Goal: Task Accomplishment & Management: Complete application form

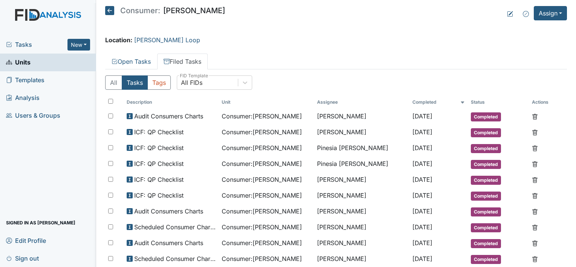
click at [31, 63] on link "Units" at bounding box center [48, 63] width 96 height 18
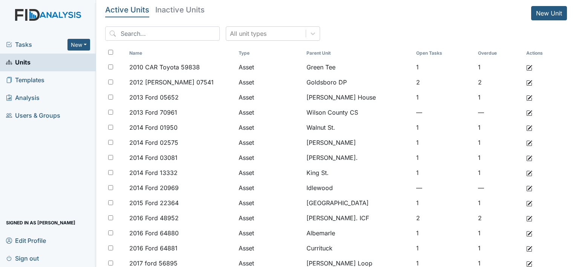
click at [30, 63] on span "Units" at bounding box center [18, 63] width 25 height 12
click at [24, 65] on span "Units" at bounding box center [18, 63] width 25 height 12
drag, startPoint x: 27, startPoint y: 42, endPoint x: 34, endPoint y: 41, distance: 6.8
click at [27, 42] on span "Tasks" at bounding box center [36, 44] width 61 height 9
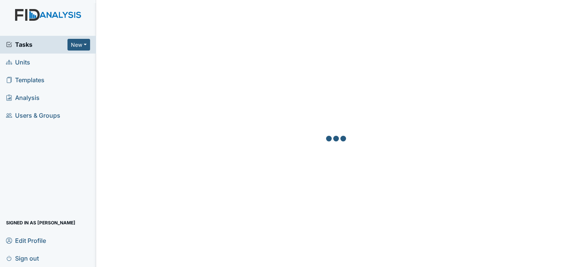
click at [26, 62] on span "Units" at bounding box center [18, 63] width 24 height 12
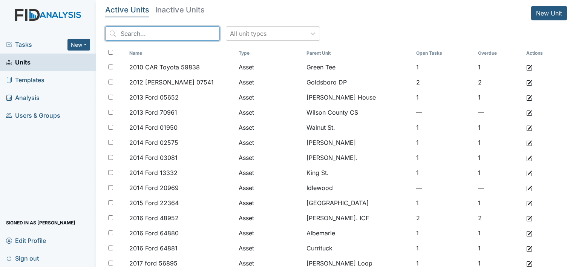
click at [138, 38] on input "search" at bounding box center [162, 33] width 115 height 14
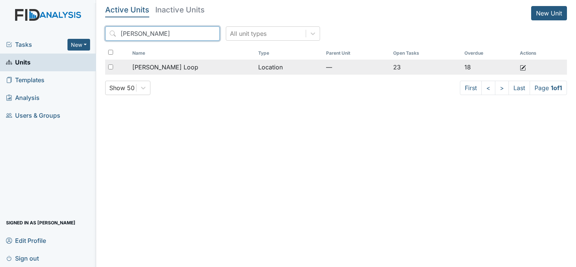
type input "mckeel"
click at [143, 68] on span "[PERSON_NAME] Loop" at bounding box center [165, 67] width 66 height 9
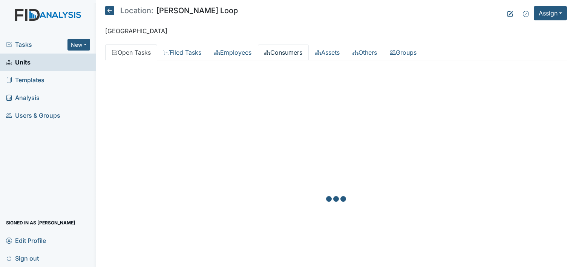
click at [307, 51] on link "Consumers" at bounding box center [283, 53] width 51 height 16
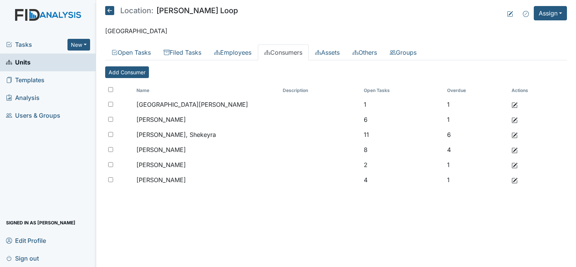
click at [112, 89] on input "checkbox" at bounding box center [110, 89] width 5 height 5
checkbox input "true"
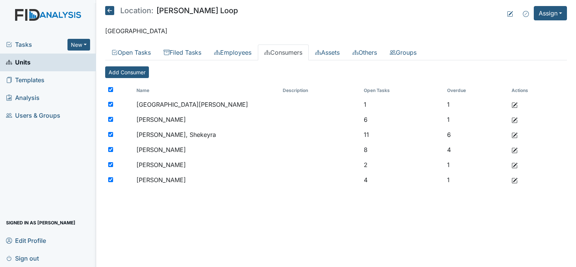
checkbox input "true"
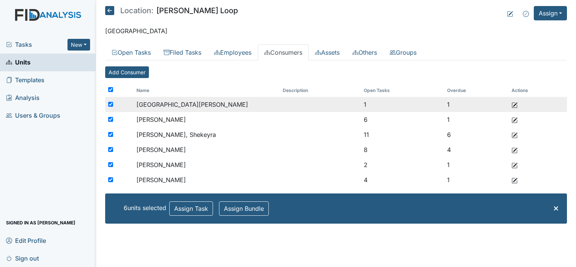
click at [109, 104] on input "checkbox" at bounding box center [110, 104] width 5 height 5
checkbox input "false"
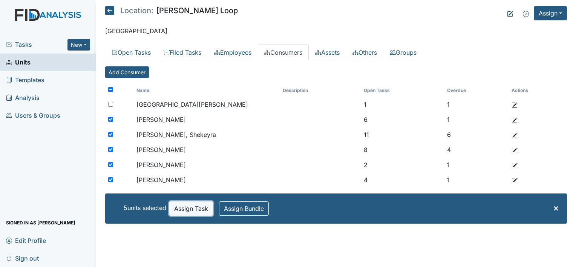
click at [199, 210] on button "Assign Task" at bounding box center [191, 208] width 44 height 14
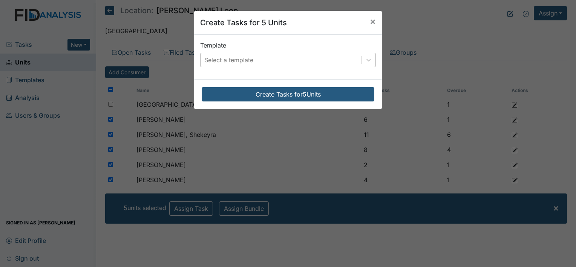
click at [247, 60] on div "Select a template" at bounding box center [228, 59] width 49 height 9
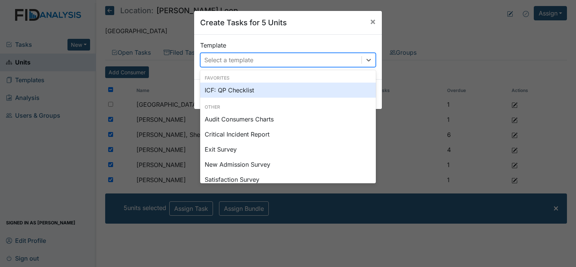
click at [234, 89] on div "ICF: QP Checklist" at bounding box center [288, 90] width 176 height 15
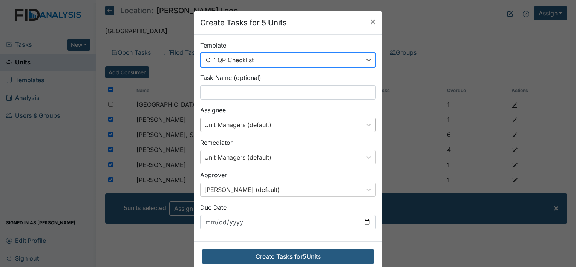
click at [229, 123] on div "Unit Managers (default)" at bounding box center [237, 124] width 67 height 9
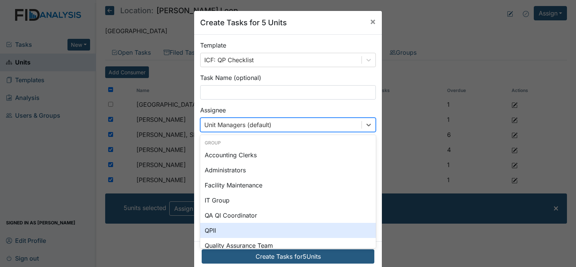
click at [217, 229] on div "QPII" at bounding box center [288, 230] width 176 height 15
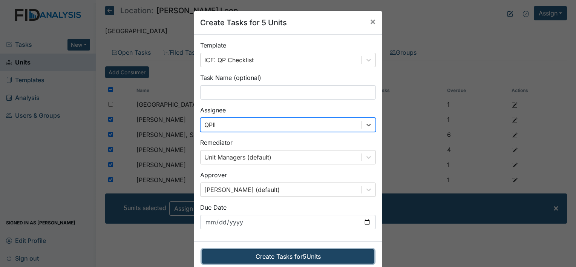
click at [255, 258] on button "Create Tasks for 5 Units" at bounding box center [288, 256] width 173 height 14
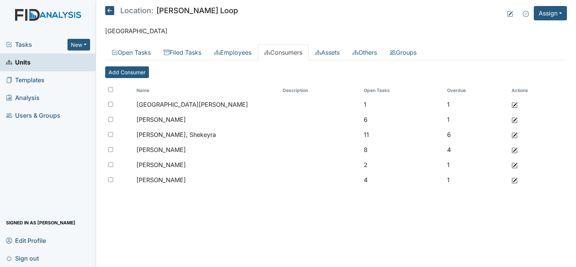
click at [26, 49] on div "Tasks New Form Inspection Document Bundle" at bounding box center [48, 45] width 96 height 18
click at [26, 62] on span "Units" at bounding box center [18, 63] width 25 height 12
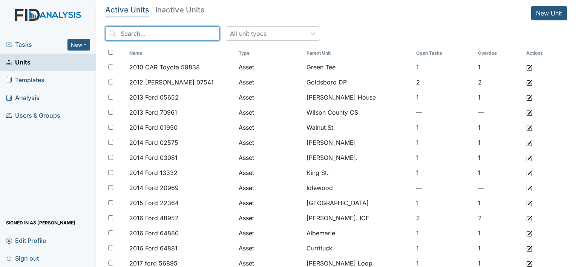
click at [135, 35] on input "search" at bounding box center [162, 33] width 115 height 14
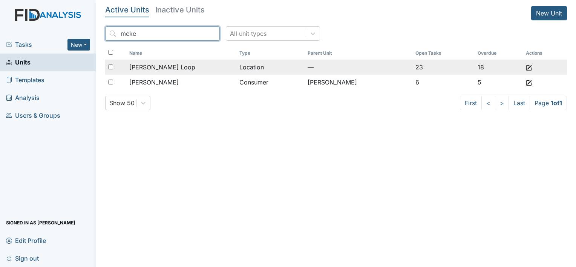
type input "mcke"
click at [143, 65] on span "[PERSON_NAME] Loop" at bounding box center [162, 67] width 66 height 9
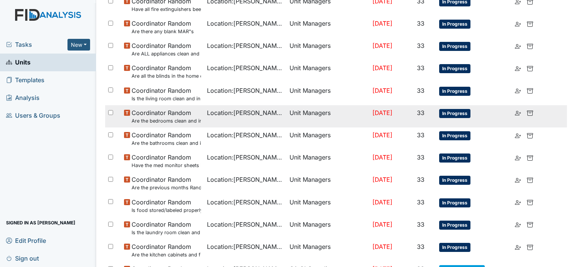
scroll to position [493, 0]
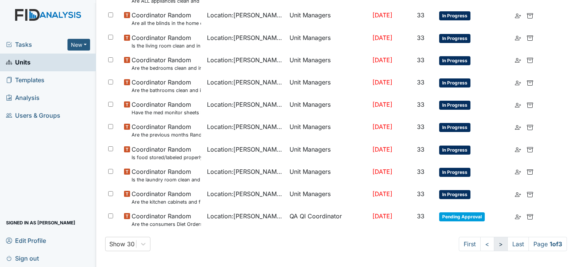
click at [494, 243] on link ">" at bounding box center [501, 244] width 14 height 14
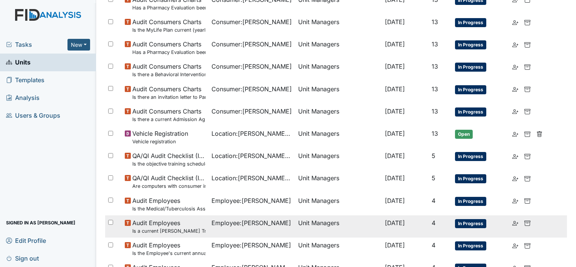
scroll to position [534, 0]
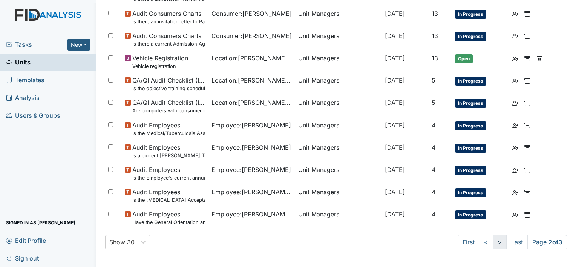
click at [493, 243] on link ">" at bounding box center [500, 242] width 14 height 14
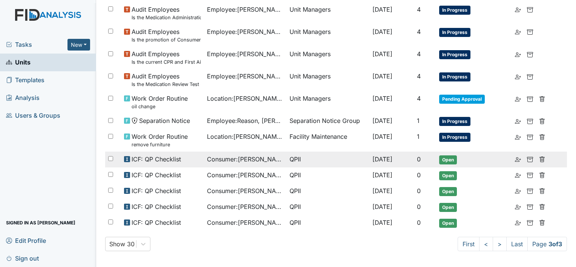
click at [449, 163] on span "Open" at bounding box center [448, 159] width 18 height 9
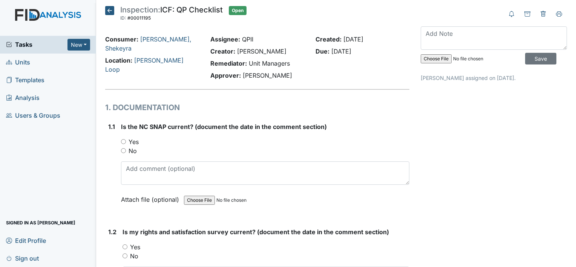
click at [130, 141] on label "Yes" at bounding box center [134, 141] width 10 height 9
click at [126, 141] on input "Yes" at bounding box center [123, 141] width 5 height 5
radio input "true"
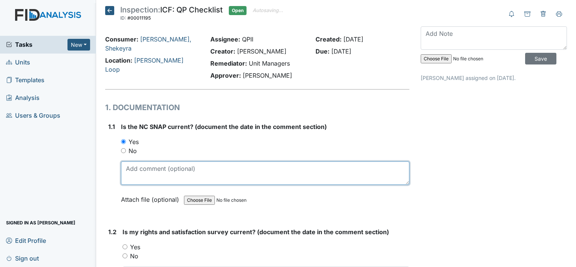
click at [149, 173] on textarea at bounding box center [265, 172] width 289 height 23
type textarea "10-10-25"
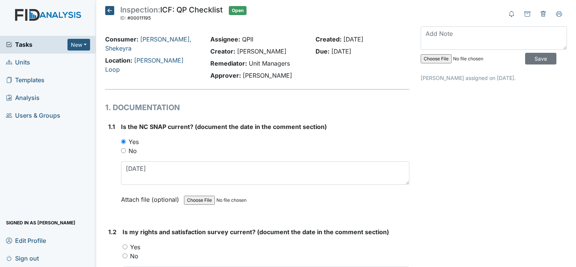
click at [135, 250] on label "Yes" at bounding box center [135, 247] width 10 height 9
click at [127, 249] on input "Yes" at bounding box center [125, 246] width 5 height 5
radio input "true"
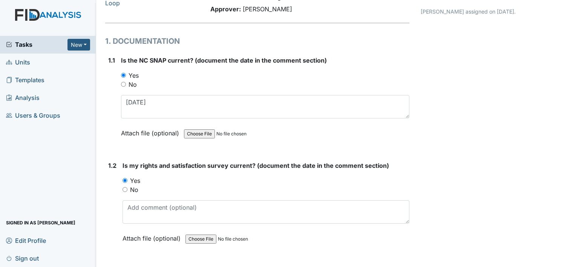
scroll to position [113, 0]
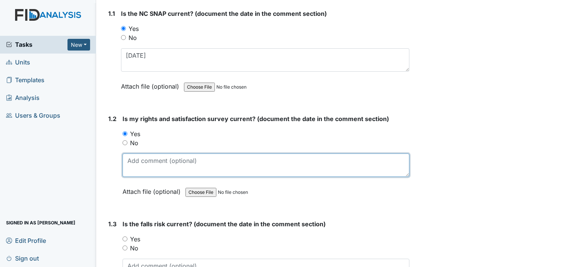
click at [141, 166] on textarea at bounding box center [266, 165] width 287 height 23
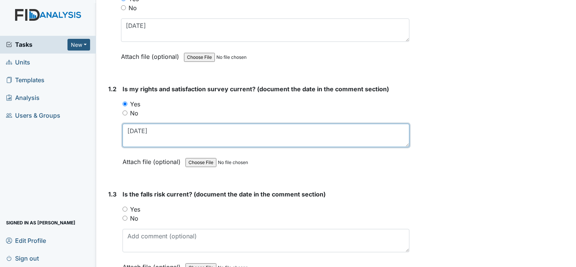
scroll to position [189, 0]
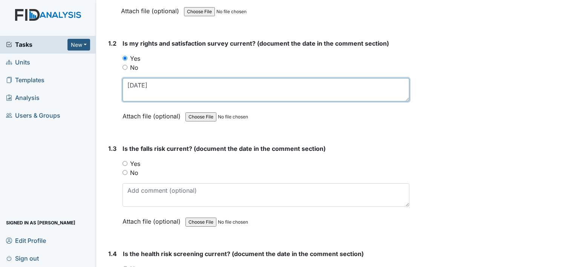
type textarea "7-23-25"
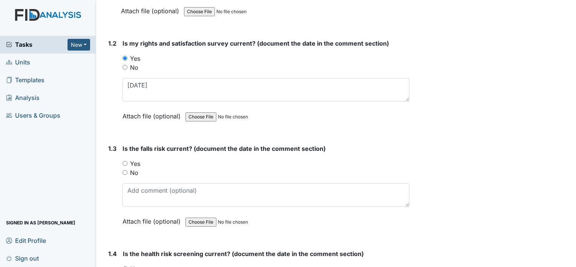
click at [134, 163] on label "Yes" at bounding box center [135, 163] width 10 height 9
click at [127, 163] on input "Yes" at bounding box center [125, 163] width 5 height 5
radio input "true"
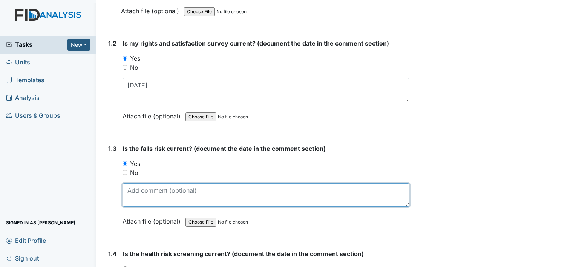
click at [150, 192] on textarea at bounding box center [266, 194] width 287 height 23
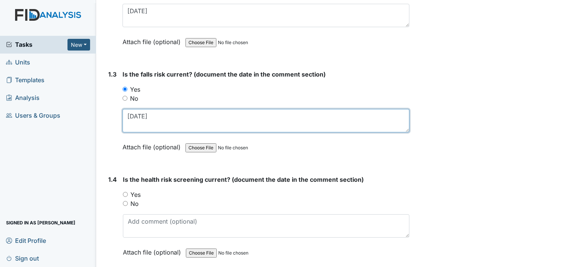
scroll to position [264, 0]
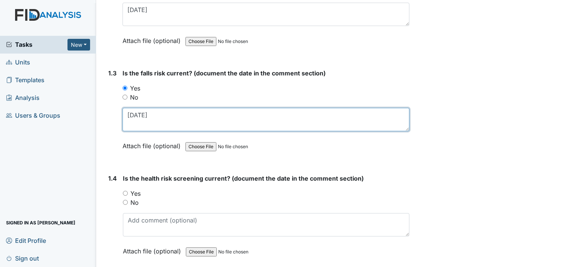
type textarea "7-23-25"
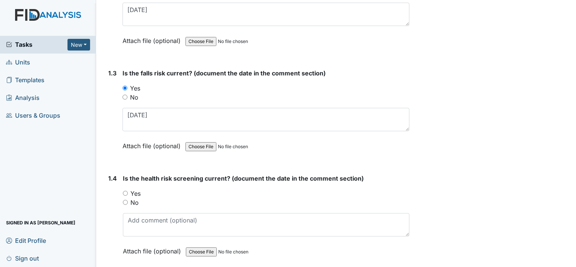
click at [139, 191] on label "Yes" at bounding box center [136, 193] width 10 height 9
click at [128, 191] on input "Yes" at bounding box center [125, 193] width 5 height 5
radio input "true"
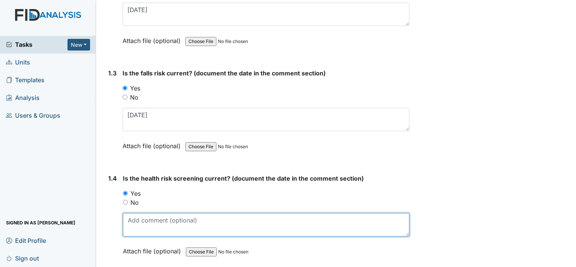
click at [152, 225] on textarea at bounding box center [266, 224] width 287 height 23
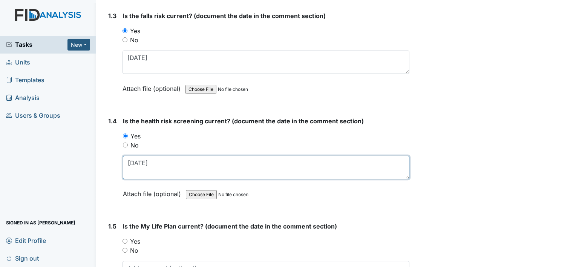
scroll to position [339, 0]
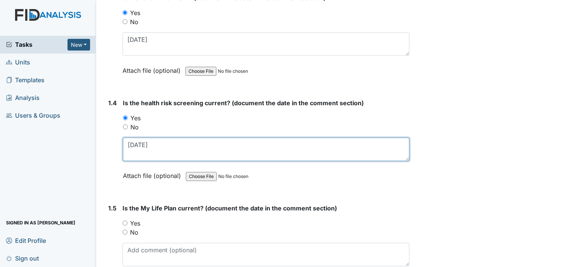
type textarea "7-23-2025"
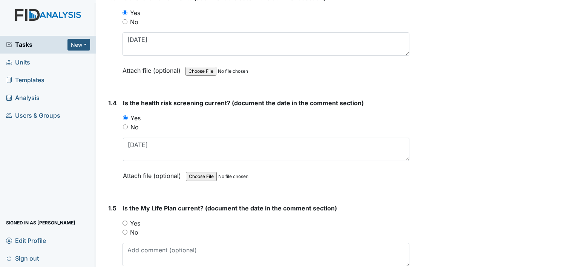
click at [134, 220] on label "Yes" at bounding box center [135, 223] width 10 height 9
click at [127, 221] on input "Yes" at bounding box center [125, 223] width 5 height 5
radio input "true"
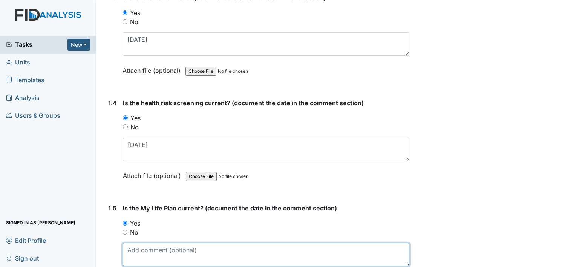
click at [146, 253] on textarea at bounding box center [266, 254] width 287 height 23
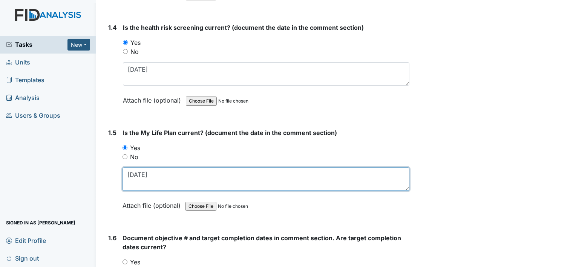
scroll to position [490, 0]
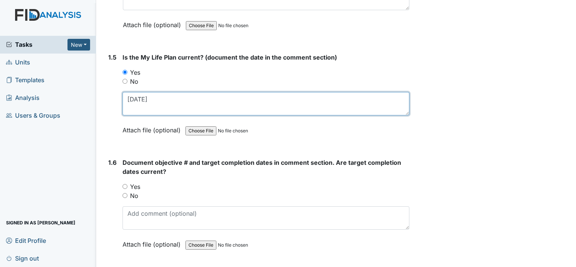
type textarea "7-23-25"
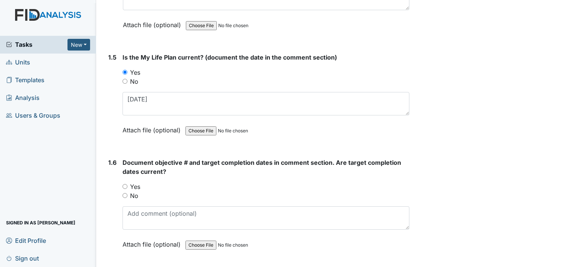
click at [130, 185] on label "Yes" at bounding box center [135, 186] width 10 height 9
click at [127, 185] on input "Yes" at bounding box center [125, 186] width 5 height 5
radio input "true"
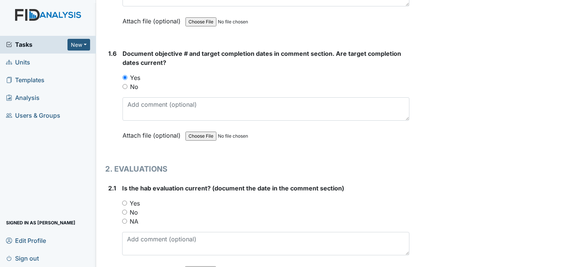
scroll to position [603, 0]
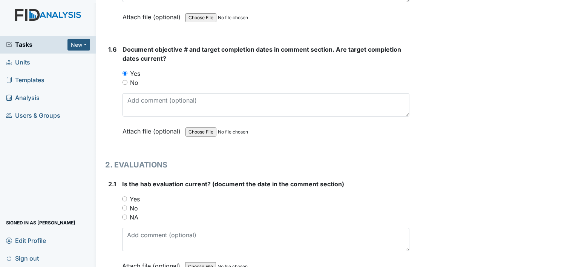
click at [138, 195] on label "Yes" at bounding box center [135, 199] width 10 height 9
click at [127, 197] on input "Yes" at bounding box center [124, 199] width 5 height 5
radio input "true"
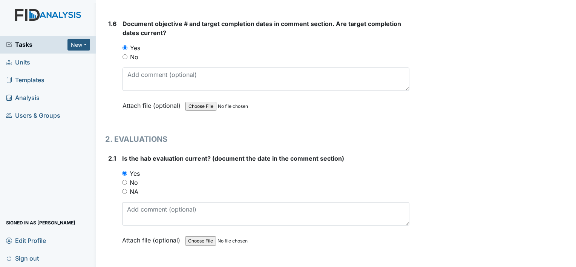
scroll to position [641, 0]
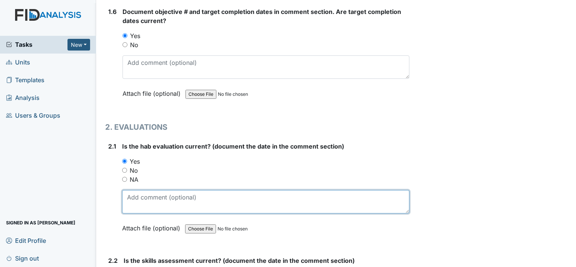
click at [148, 200] on textarea at bounding box center [265, 201] width 287 height 23
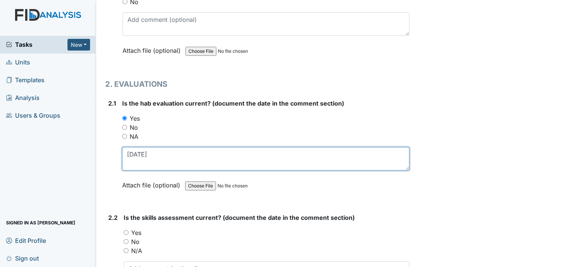
scroll to position [754, 0]
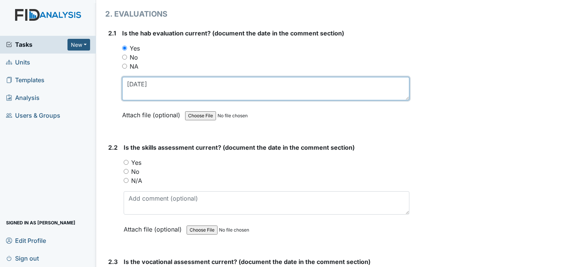
type textarea "7-23-25"
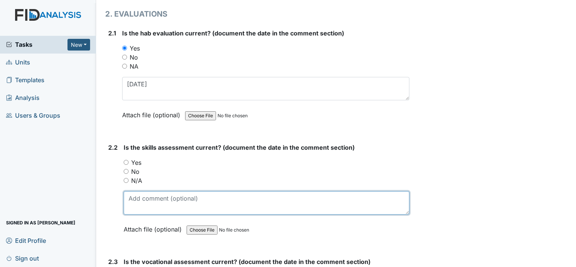
drag, startPoint x: 157, startPoint y: 199, endPoint x: 154, endPoint y: 187, distance: 12.4
click at [157, 199] on textarea at bounding box center [267, 202] width 286 height 23
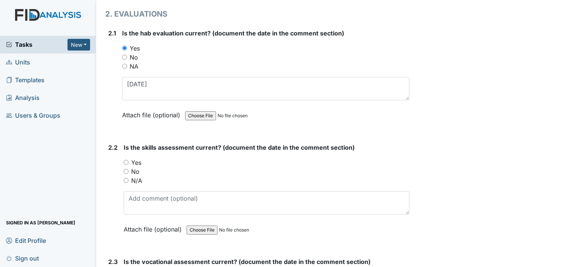
click at [140, 162] on label "Yes" at bounding box center [136, 162] width 10 height 9
click at [129, 162] on input "Yes" at bounding box center [126, 162] width 5 height 5
click at [135, 158] on label "Yes" at bounding box center [136, 162] width 10 height 9
click at [129, 160] on input "Yes" at bounding box center [126, 162] width 5 height 5
radio input "true"
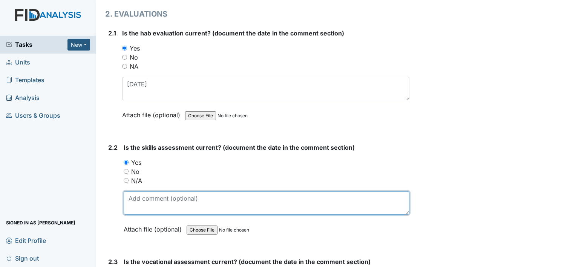
click at [143, 193] on textarea at bounding box center [267, 202] width 286 height 23
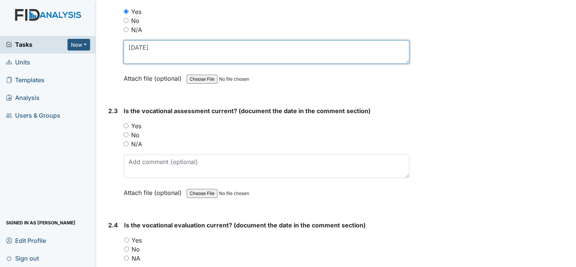
type textarea "7-23-25"
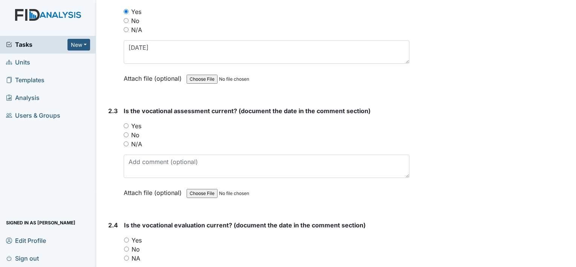
click at [134, 122] on label "Yes" at bounding box center [136, 125] width 10 height 9
click at [129, 123] on input "Yes" at bounding box center [126, 125] width 5 height 5
radio input "true"
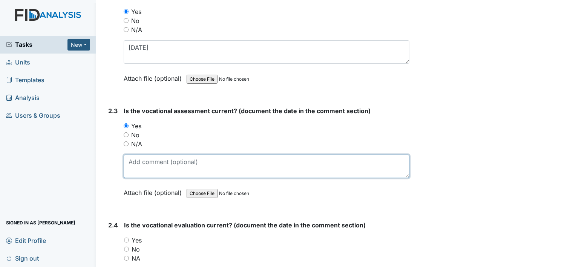
click at [146, 160] on textarea at bounding box center [267, 166] width 286 height 23
type textarea "7-10-25"
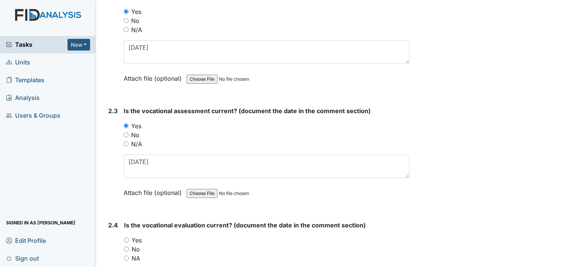
click at [138, 237] on label "Yes" at bounding box center [137, 240] width 10 height 9
click at [129, 238] on input "Yes" at bounding box center [126, 240] width 5 height 5
radio input "true"
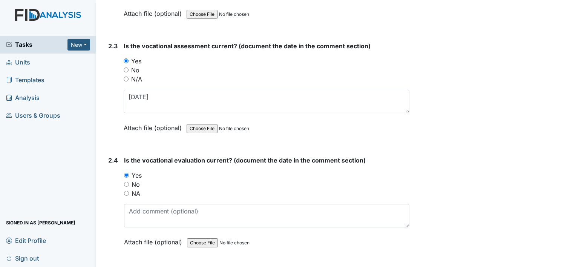
scroll to position [981, 0]
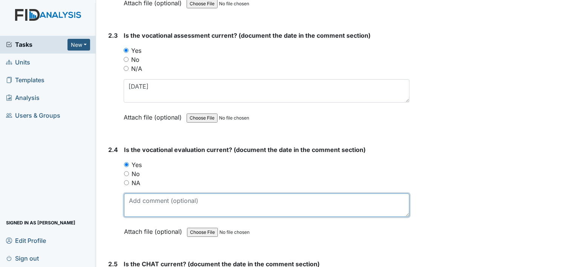
click at [139, 207] on textarea at bounding box center [267, 204] width 286 height 23
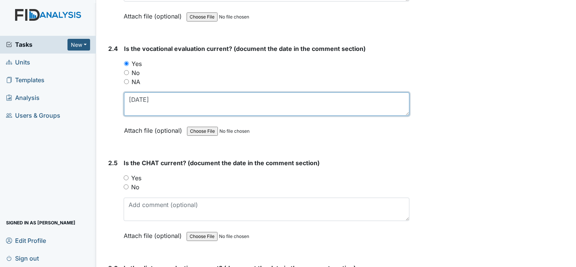
scroll to position [1094, 0]
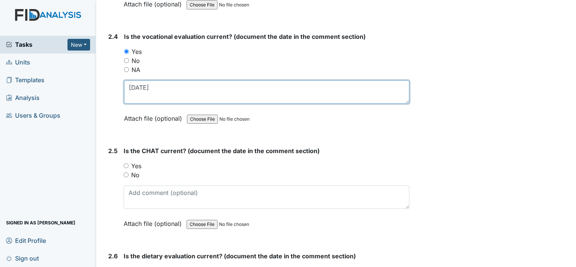
type textarea "7-18-2025"
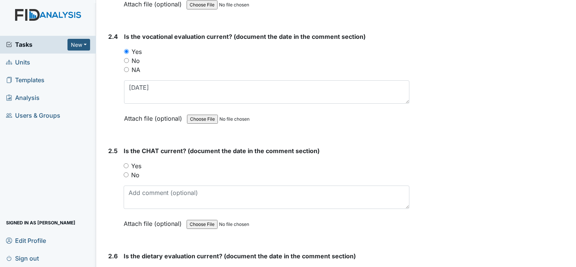
click at [137, 163] on label "Yes" at bounding box center [136, 165] width 10 height 9
click at [129, 163] on input "Yes" at bounding box center [126, 165] width 5 height 5
radio input "true"
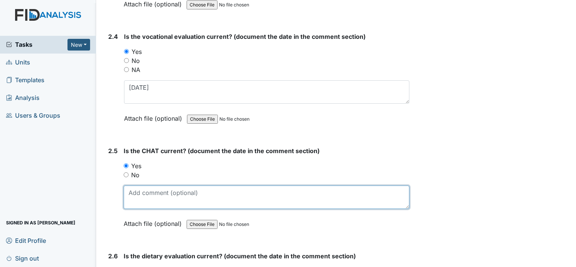
click at [140, 193] on textarea at bounding box center [267, 197] width 286 height 23
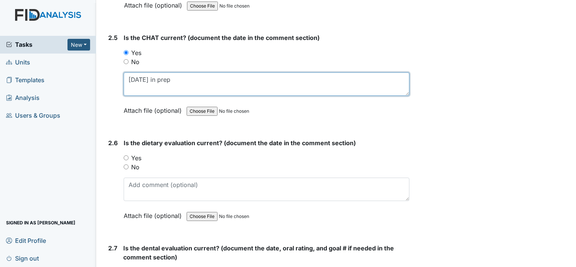
type textarea "7-22-25 in prep"
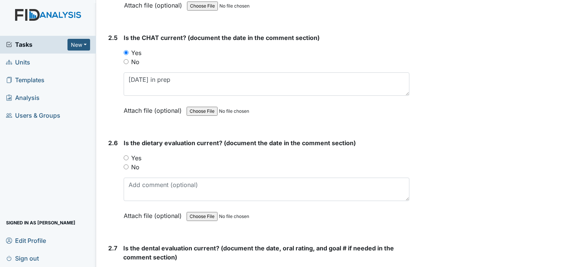
click at [138, 154] on label "Yes" at bounding box center [136, 158] width 10 height 9
click at [129, 155] on input "Yes" at bounding box center [126, 157] width 5 height 5
radio input "true"
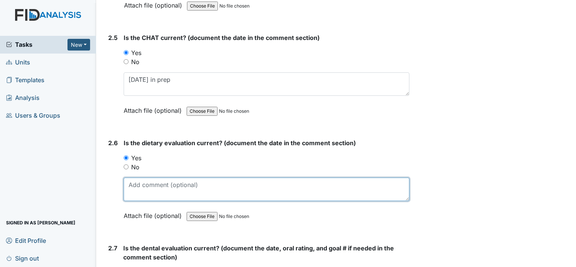
click at [149, 182] on textarea at bounding box center [267, 189] width 286 height 23
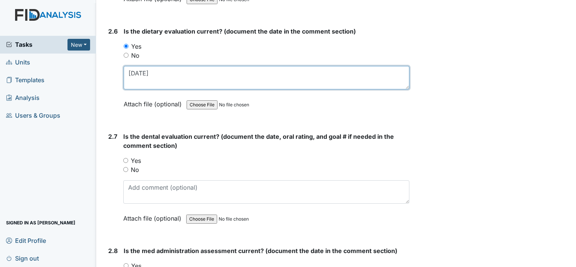
scroll to position [1320, 0]
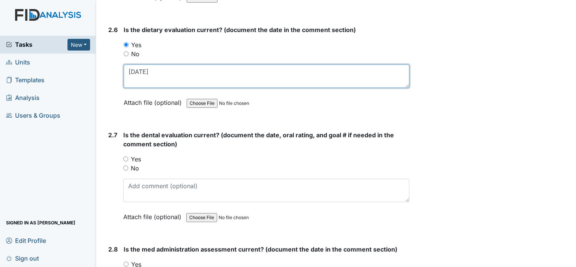
type textarea "9-1-25"
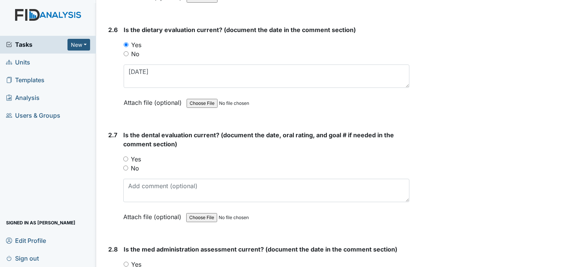
drag, startPoint x: 139, startPoint y: 156, endPoint x: 147, endPoint y: 169, distance: 15.2
click at [139, 156] on label "Yes" at bounding box center [136, 159] width 10 height 9
click at [128, 157] on input "Yes" at bounding box center [125, 159] width 5 height 5
radio input "true"
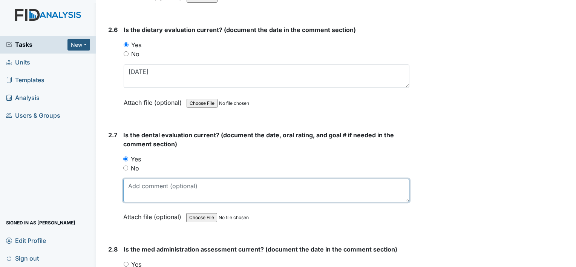
click at [154, 184] on textarea at bounding box center [266, 190] width 286 height 23
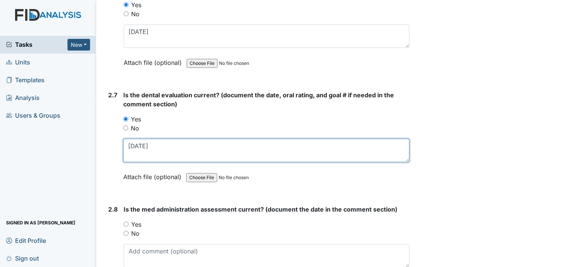
scroll to position [1433, 0]
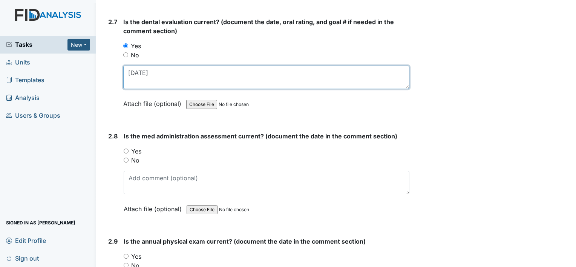
type textarea "10-3-25"
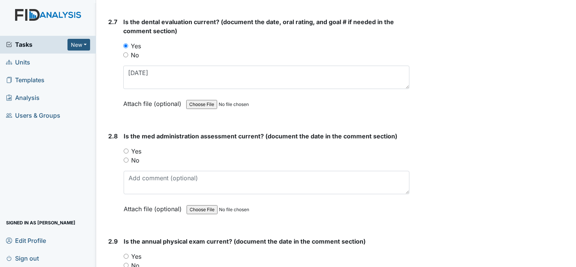
click at [137, 147] on label "Yes" at bounding box center [136, 151] width 10 height 9
click at [129, 149] on input "Yes" at bounding box center [126, 151] width 5 height 5
radio input "true"
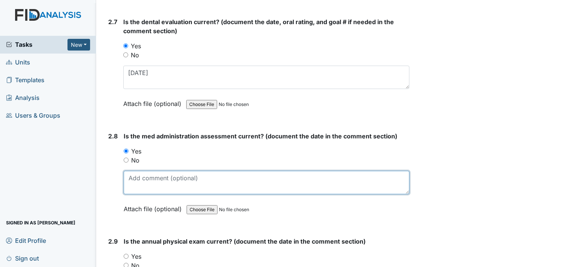
click at [146, 178] on textarea at bounding box center [267, 182] width 286 height 23
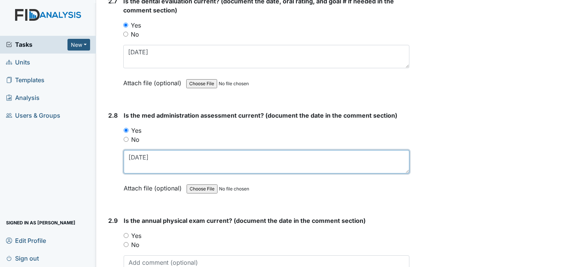
scroll to position [1509, 0]
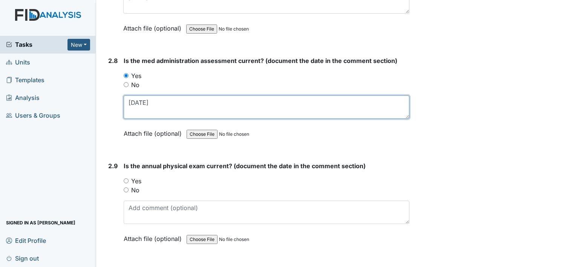
type textarea "1-2-25"
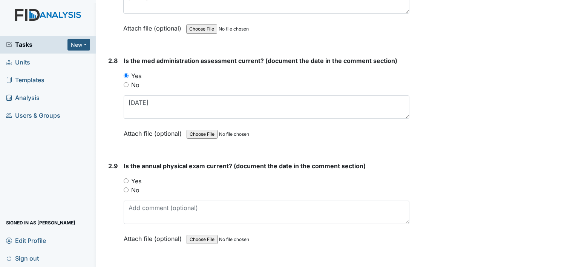
click at [136, 177] on label "Yes" at bounding box center [136, 181] width 10 height 9
click at [129, 178] on input "Yes" at bounding box center [126, 180] width 5 height 5
radio input "true"
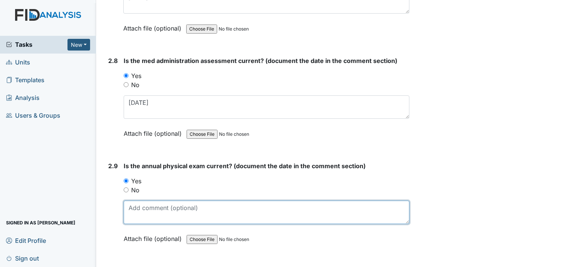
click at [189, 202] on textarea at bounding box center [267, 212] width 286 height 23
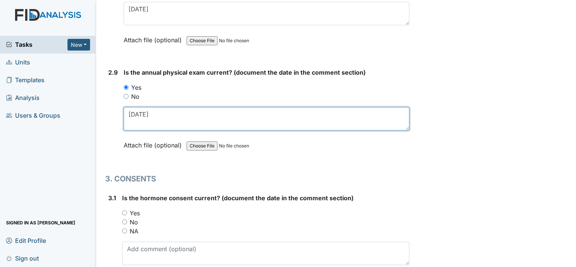
scroll to position [1660, 0]
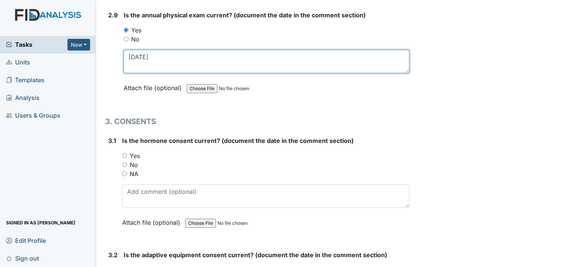
type textarea "10-24-25"
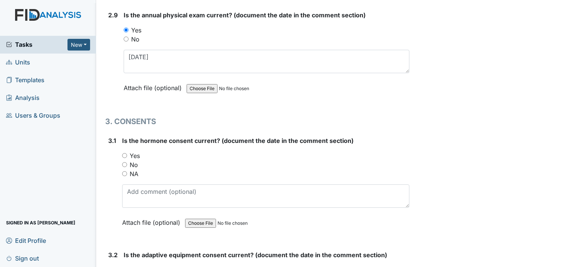
click at [130, 160] on label "No" at bounding box center [134, 164] width 8 height 9
click at [127, 162] on input "No" at bounding box center [124, 164] width 5 height 5
radio input "true"
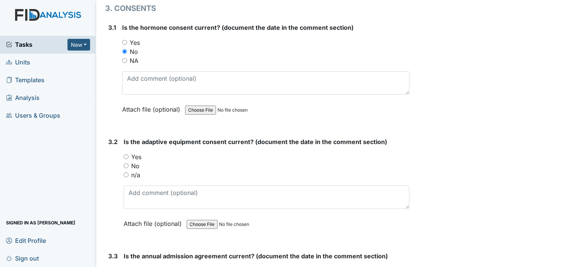
click at [134, 161] on label "No" at bounding box center [135, 165] width 8 height 9
click at [129, 163] on input "No" at bounding box center [126, 165] width 5 height 5
radio input "true"
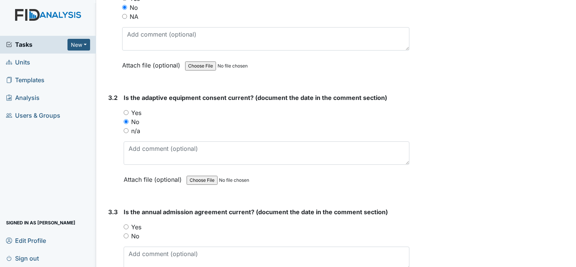
scroll to position [1886, 0]
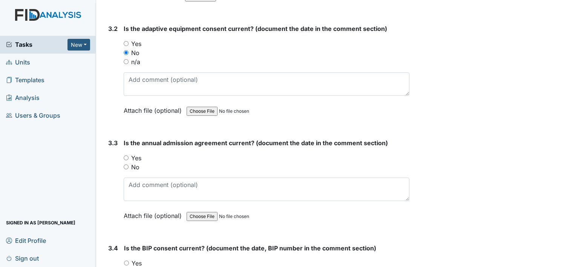
click at [134, 163] on label "No" at bounding box center [135, 167] width 8 height 9
click at [129, 164] on input "No" at bounding box center [126, 166] width 5 height 5
radio input "true"
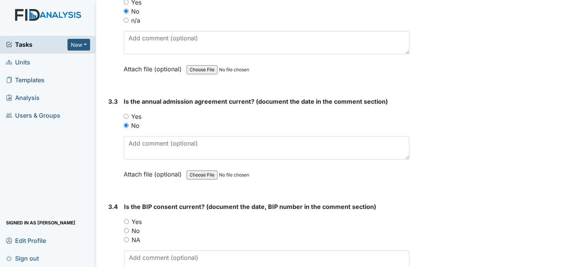
scroll to position [2037, 0]
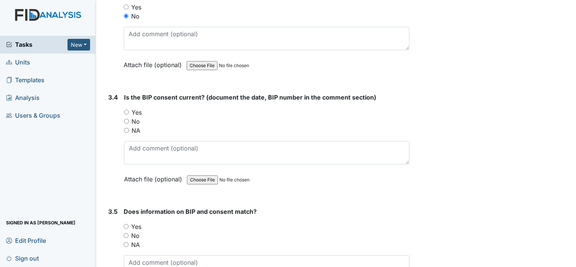
click at [137, 117] on label "No" at bounding box center [136, 121] width 8 height 9
click at [129, 119] on input "No" at bounding box center [126, 121] width 5 height 5
radio input "true"
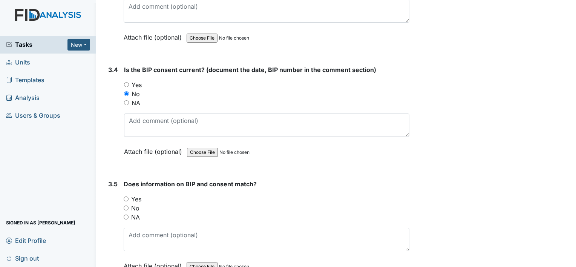
scroll to position [2103, 0]
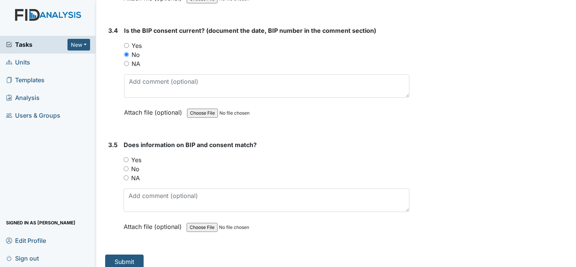
click at [135, 173] on label "NA" at bounding box center [135, 177] width 9 height 9
click at [129, 175] on input "NA" at bounding box center [126, 177] width 5 height 5
radio input "true"
click at [133, 255] on button "Submit" at bounding box center [124, 262] width 38 height 14
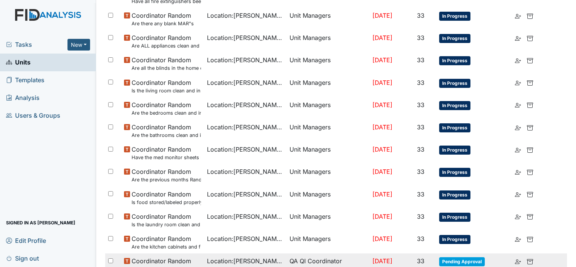
scroll to position [517, 0]
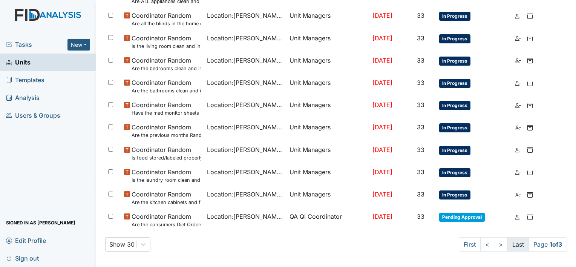
click at [511, 241] on link "Last" at bounding box center [518, 244] width 21 height 14
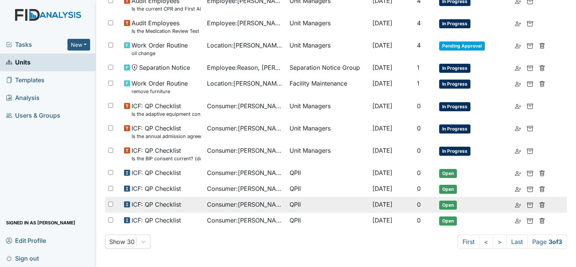
scroll to position [353, 0]
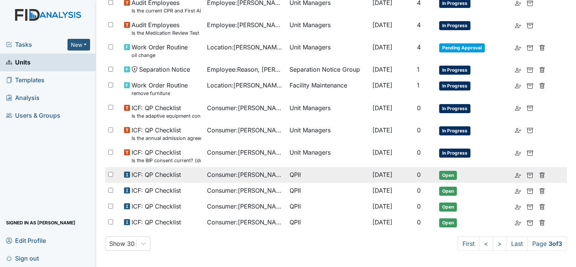
click at [385, 179] on td "[DATE]" at bounding box center [392, 175] width 45 height 16
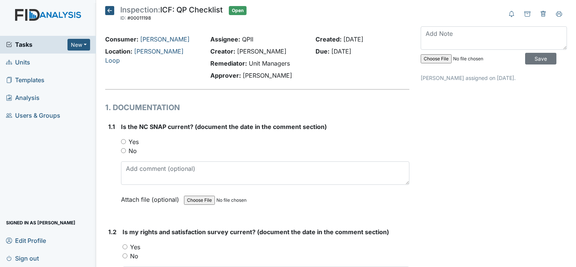
click at [134, 140] on label "Yes" at bounding box center [134, 141] width 10 height 9
click at [126, 140] on input "Yes" at bounding box center [123, 141] width 5 height 5
radio input "true"
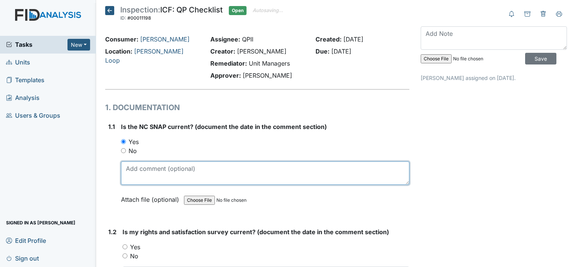
click at [164, 173] on textarea at bounding box center [265, 172] width 289 height 23
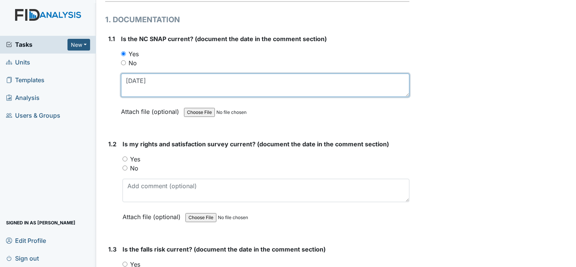
scroll to position [113, 0]
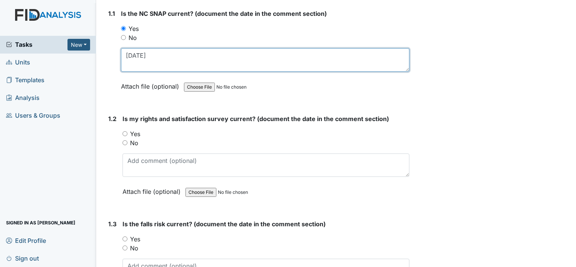
type textarea "[DATE]"
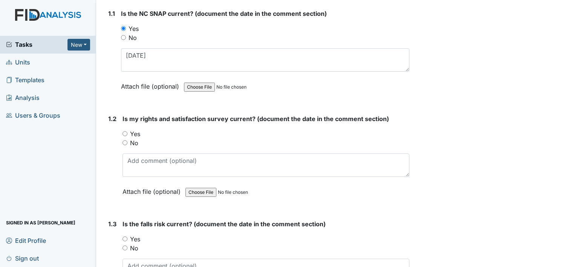
click at [137, 133] on label "Yes" at bounding box center [135, 133] width 10 height 9
click at [127, 133] on input "Yes" at bounding box center [125, 133] width 5 height 5
radio input "true"
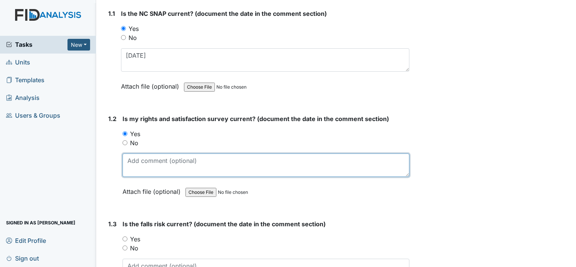
click at [141, 162] on textarea at bounding box center [266, 165] width 287 height 23
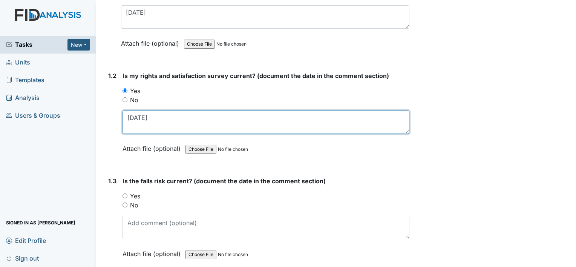
scroll to position [189, 0]
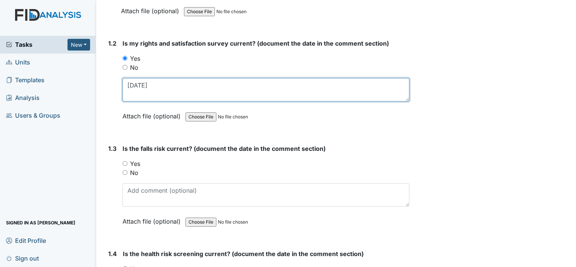
type textarea "10-28-24"
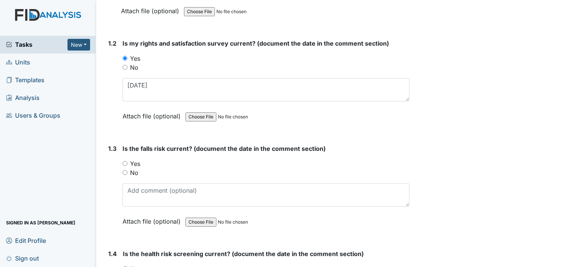
click at [134, 162] on label "Yes" at bounding box center [135, 163] width 10 height 9
click at [127, 162] on input "Yes" at bounding box center [125, 163] width 5 height 5
radio input "true"
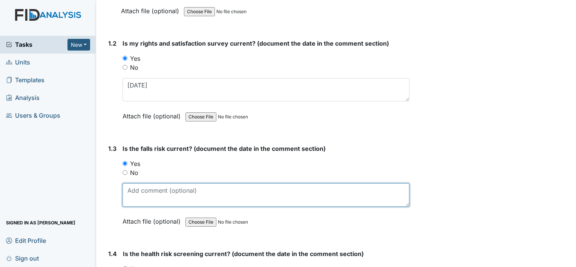
click at [184, 191] on textarea at bounding box center [266, 194] width 287 height 23
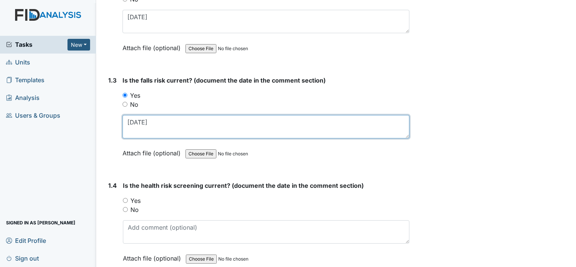
scroll to position [302, 0]
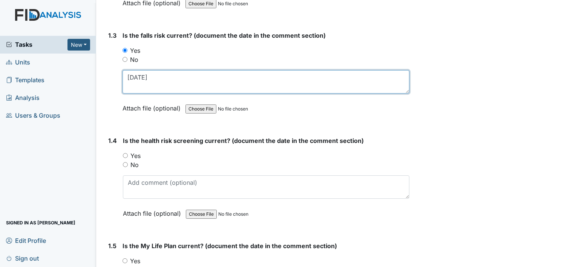
type textarea "10-6-25"
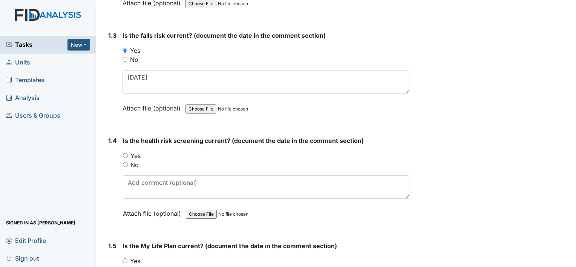
click at [135, 154] on label "Yes" at bounding box center [136, 155] width 10 height 9
click at [128, 154] on input "Yes" at bounding box center [125, 155] width 5 height 5
radio input "true"
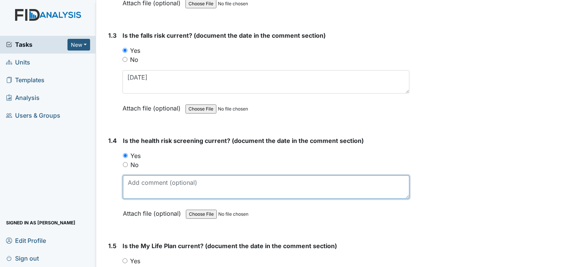
click at [143, 190] on textarea at bounding box center [266, 186] width 287 height 23
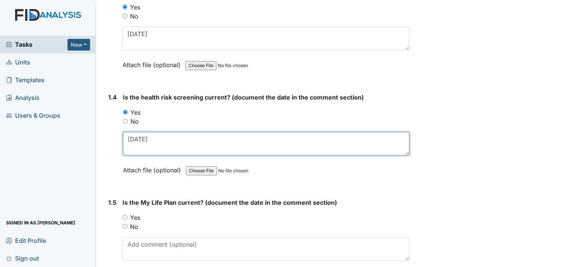
scroll to position [377, 0]
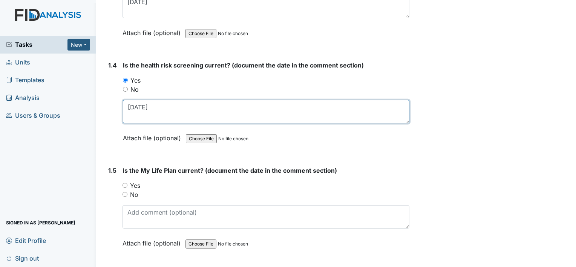
type textarea "[DATE]"
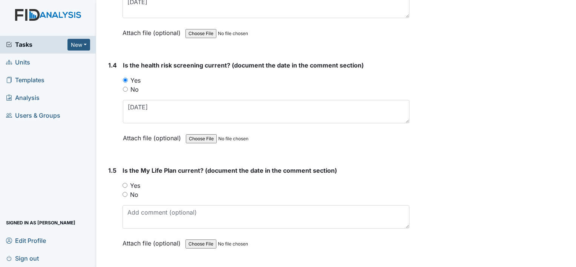
drag, startPoint x: 137, startPoint y: 185, endPoint x: 144, endPoint y: 200, distance: 16.9
click at [137, 185] on label "Yes" at bounding box center [135, 185] width 10 height 9
click at [127, 185] on input "Yes" at bounding box center [125, 185] width 5 height 5
radio input "true"
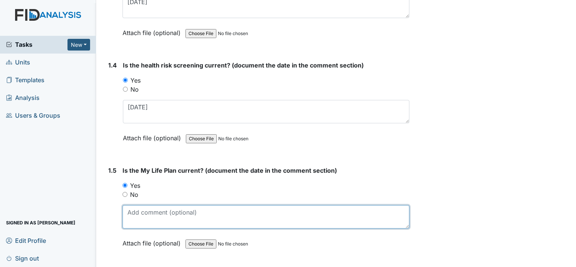
click at [148, 214] on textarea at bounding box center [266, 216] width 287 height 23
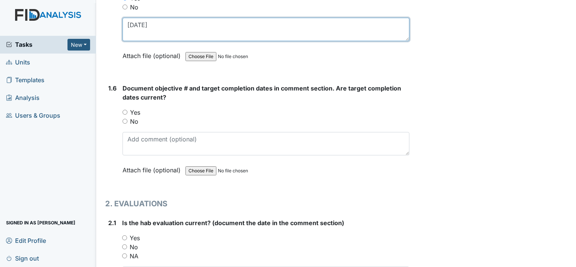
scroll to position [566, 0]
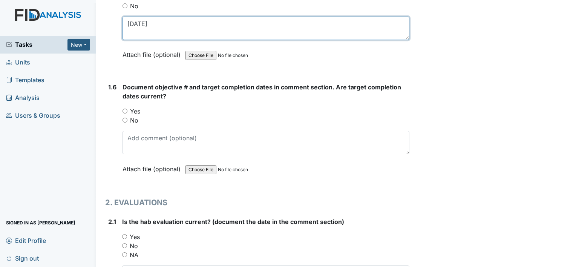
type textarea "[DATE]"
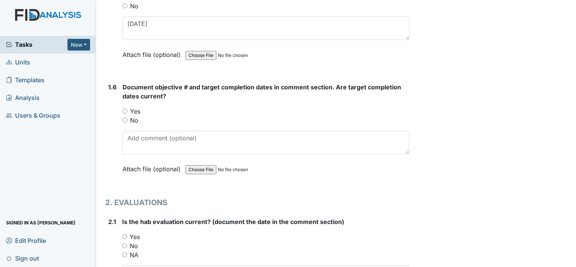
click at [138, 109] on label "Yes" at bounding box center [135, 111] width 10 height 9
click at [127, 109] on input "Yes" at bounding box center [125, 111] width 5 height 5
radio input "true"
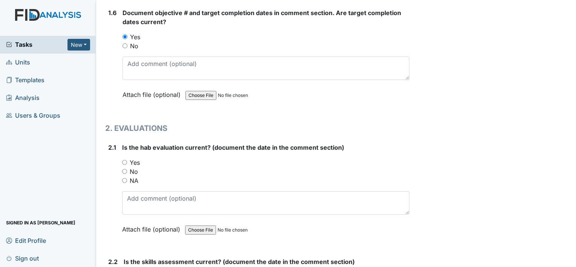
scroll to position [641, 0]
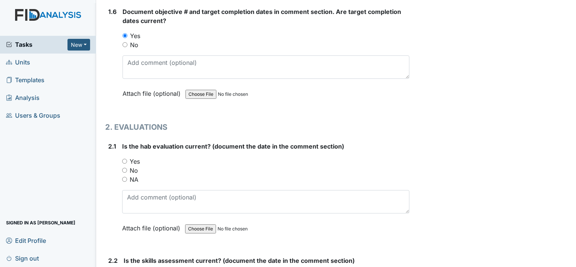
click at [139, 158] on label "Yes" at bounding box center [135, 161] width 10 height 9
click at [127, 159] on input "Yes" at bounding box center [124, 161] width 5 height 5
radio input "true"
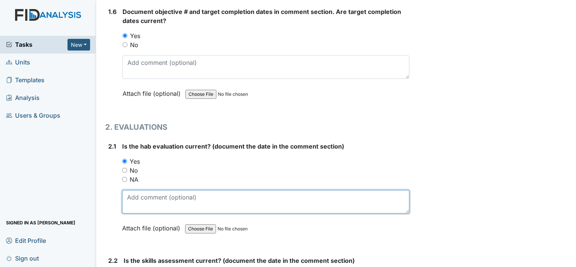
click at [158, 195] on textarea at bounding box center [265, 201] width 287 height 23
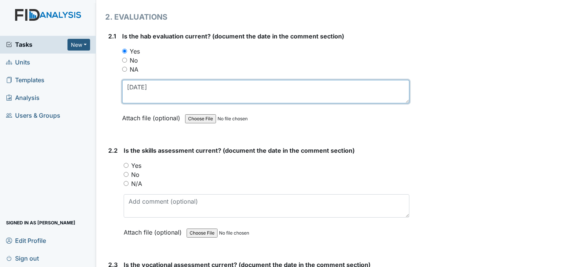
scroll to position [754, 0]
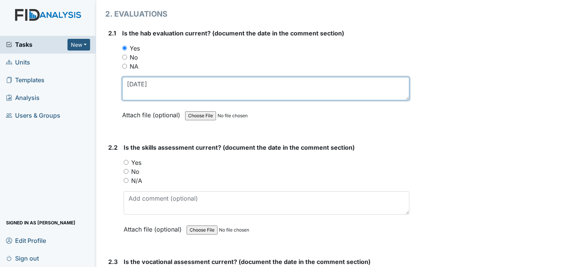
type textarea "9-12-25"
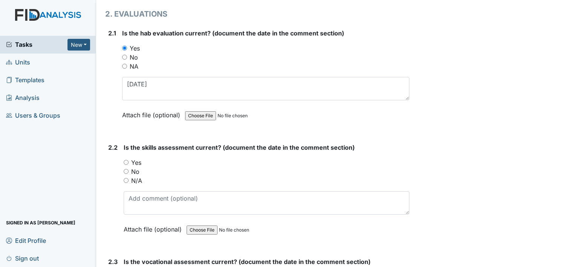
click at [135, 161] on label "Yes" at bounding box center [136, 162] width 10 height 9
click at [129, 161] on input "Yes" at bounding box center [126, 162] width 5 height 5
radio input "true"
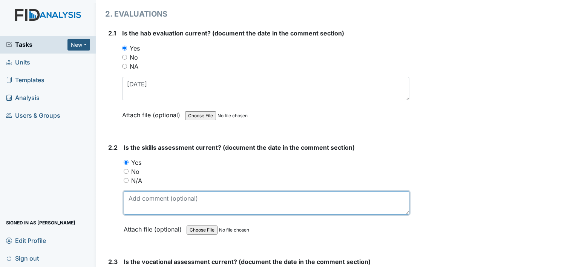
click at [146, 199] on textarea at bounding box center [267, 202] width 286 height 23
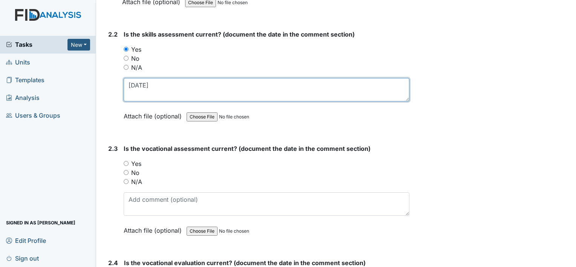
type textarea "9-12-25"
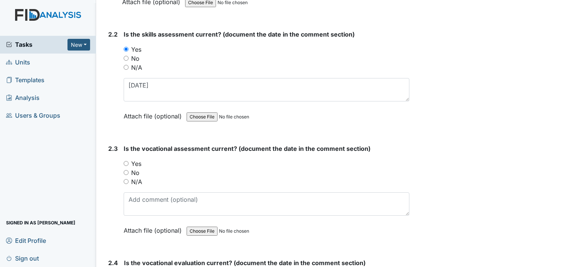
click at [139, 160] on label "Yes" at bounding box center [136, 163] width 10 height 9
click at [129, 161] on input "Yes" at bounding box center [126, 163] width 5 height 5
radio input "true"
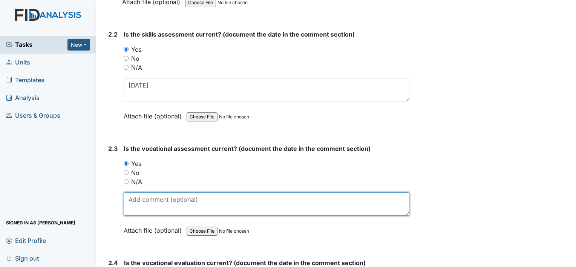
click at [154, 200] on textarea at bounding box center [267, 203] width 286 height 23
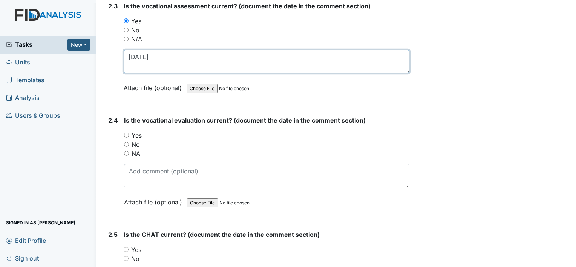
scroll to position [1018, 0]
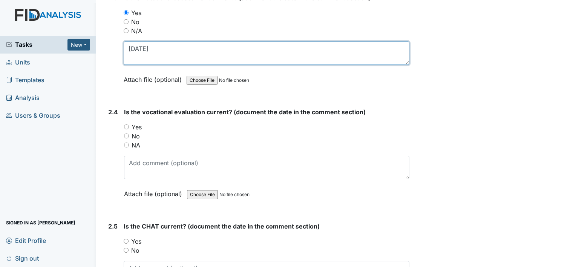
type textarea "9-8-25"
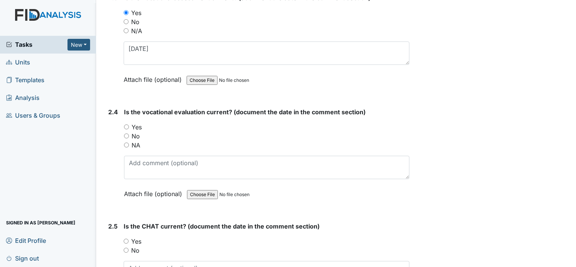
drag, startPoint x: 140, startPoint y: 124, endPoint x: 145, endPoint y: 150, distance: 26.2
click at [140, 124] on label "Yes" at bounding box center [137, 127] width 10 height 9
click at [129, 124] on input "Yes" at bounding box center [126, 126] width 5 height 5
radio input "true"
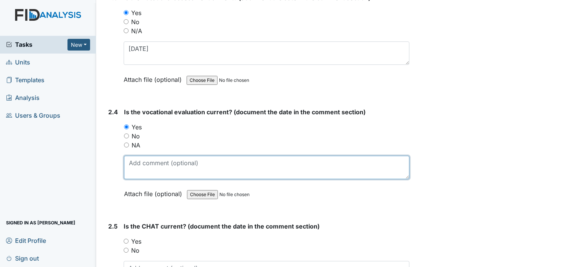
click at [149, 164] on textarea at bounding box center [267, 167] width 286 height 23
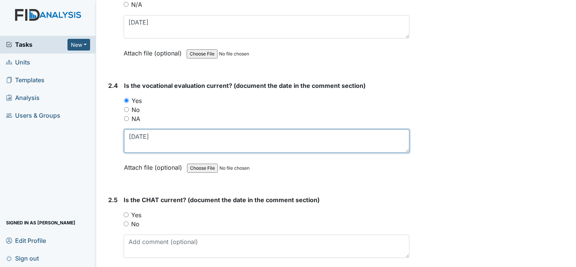
scroll to position [1056, 0]
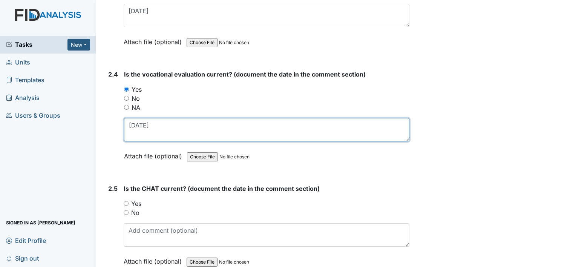
type textarea "9-11-25"
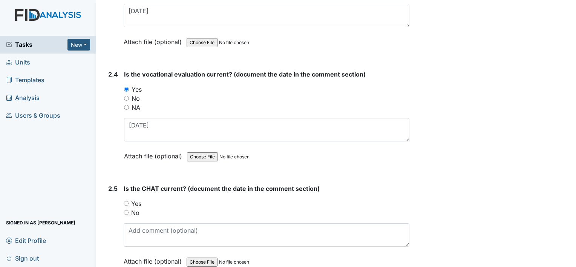
drag, startPoint x: 138, startPoint y: 198, endPoint x: 143, endPoint y: 216, distance: 19.0
click at [138, 199] on label "Yes" at bounding box center [136, 203] width 10 height 9
click at [129, 201] on input "Yes" at bounding box center [126, 203] width 5 height 5
radio input "true"
click at [137, 209] on label "No" at bounding box center [135, 212] width 8 height 9
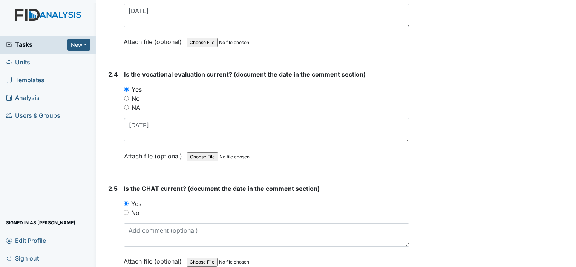
click at [129, 210] on input "No" at bounding box center [126, 212] width 5 height 5
radio input "true"
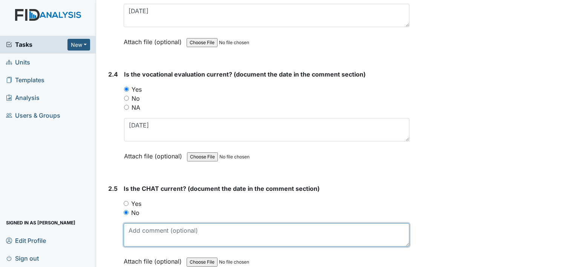
click at [148, 226] on textarea at bounding box center [267, 234] width 286 height 23
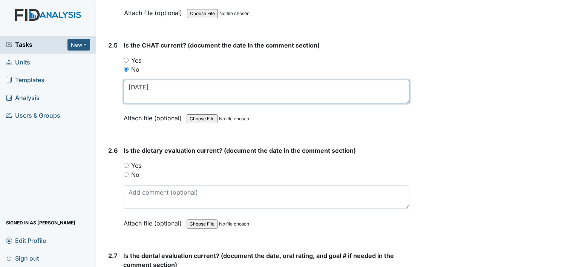
scroll to position [1207, 0]
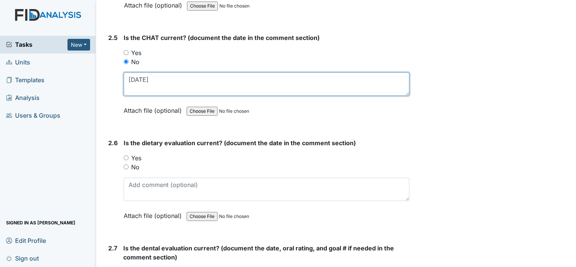
type textarea "10-11-24"
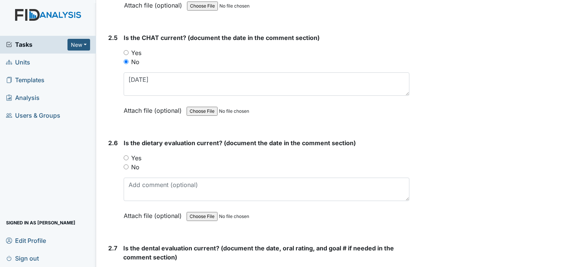
click at [140, 154] on label "Yes" at bounding box center [136, 158] width 10 height 9
click at [129, 155] on input "Yes" at bounding box center [126, 157] width 5 height 5
radio input "true"
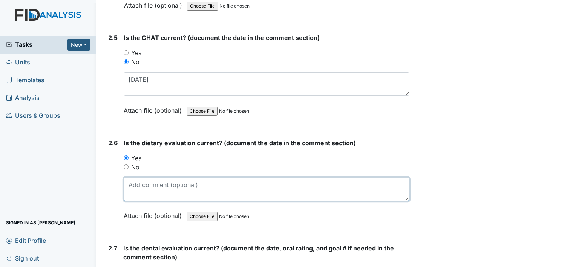
click at [147, 179] on textarea at bounding box center [267, 189] width 286 height 23
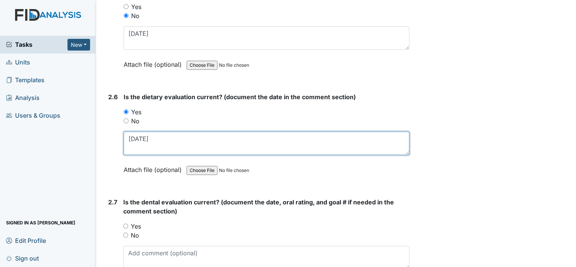
scroll to position [1282, 0]
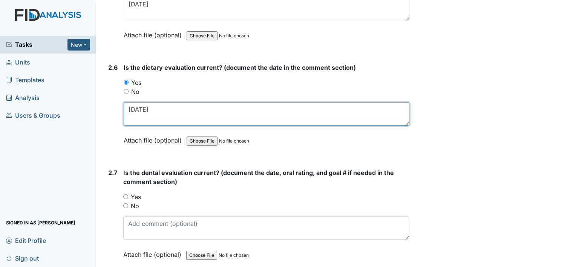
type textarea "9-9-25"
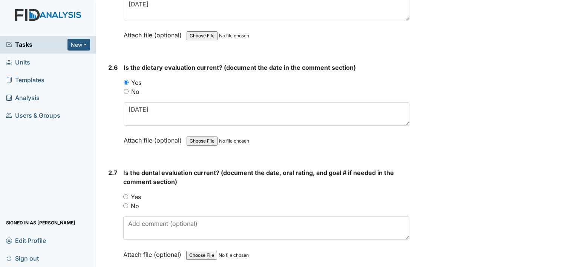
drag, startPoint x: 136, startPoint y: 195, endPoint x: 144, endPoint y: 208, distance: 15.8
click at [136, 195] on label "Yes" at bounding box center [136, 196] width 10 height 9
click at [128, 195] on input "Yes" at bounding box center [125, 196] width 5 height 5
radio input "true"
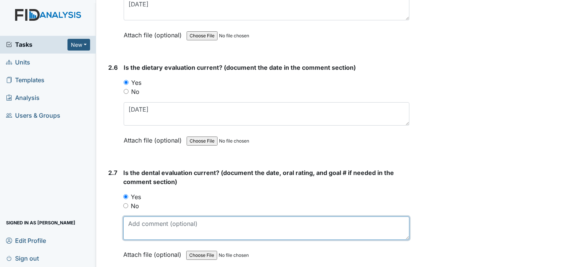
click at [148, 225] on textarea at bounding box center [266, 227] width 286 height 23
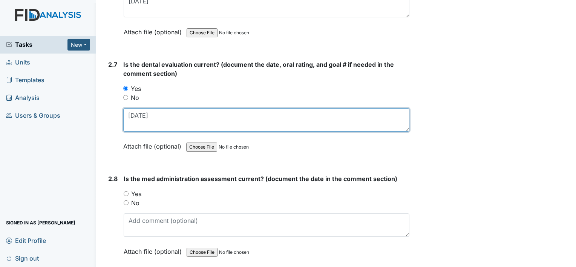
scroll to position [1433, 0]
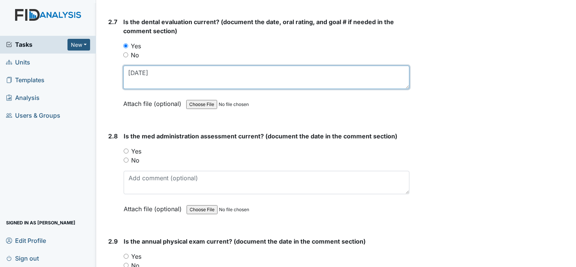
type textarea "10-3-2025"
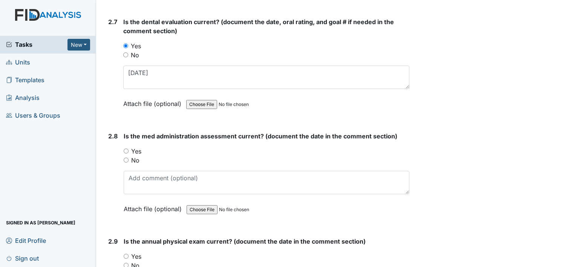
click at [137, 147] on label "Yes" at bounding box center [136, 151] width 10 height 9
click at [129, 149] on input "Yes" at bounding box center [126, 151] width 5 height 5
radio input "true"
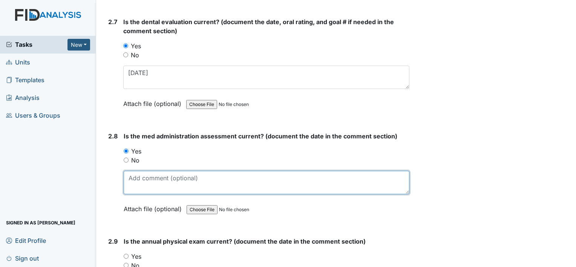
click at [159, 178] on textarea at bounding box center [267, 182] width 286 height 23
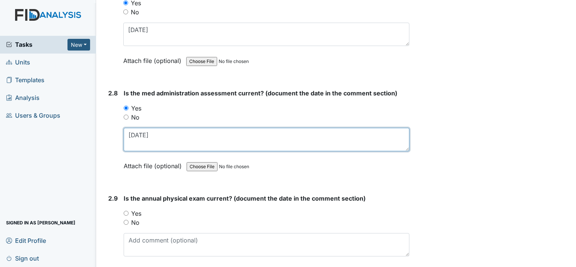
scroll to position [1509, 0]
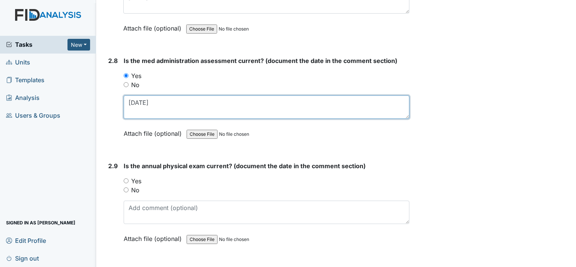
type textarea "12-11-24"
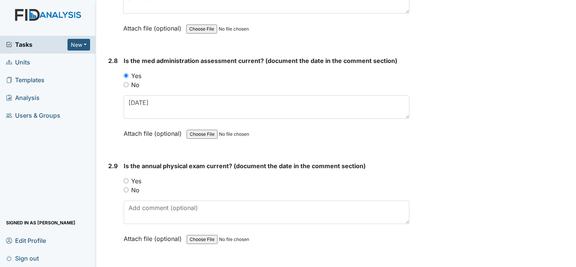
click at [138, 177] on label "Yes" at bounding box center [136, 181] width 10 height 9
click at [129, 178] on input "Yes" at bounding box center [126, 180] width 5 height 5
radio input "true"
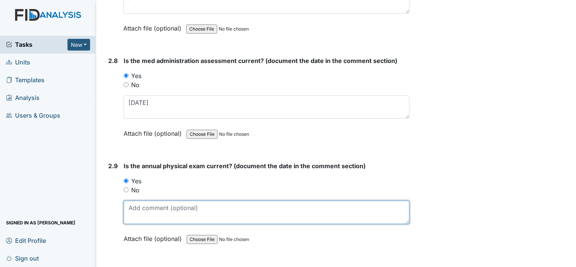
click at [158, 201] on textarea at bounding box center [267, 212] width 286 height 23
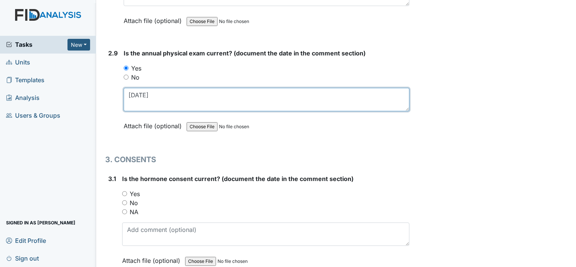
scroll to position [1622, 0]
type textarea "6-3-25"
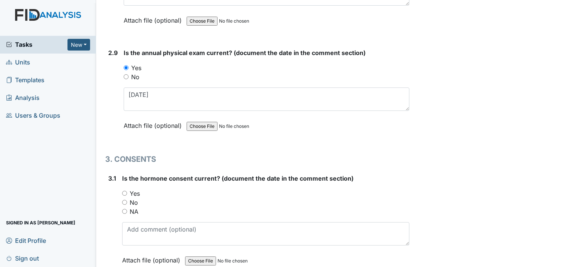
click at [137, 189] on label "Yes" at bounding box center [135, 193] width 10 height 9
click at [127, 191] on input "Yes" at bounding box center [124, 193] width 5 height 5
radio input "true"
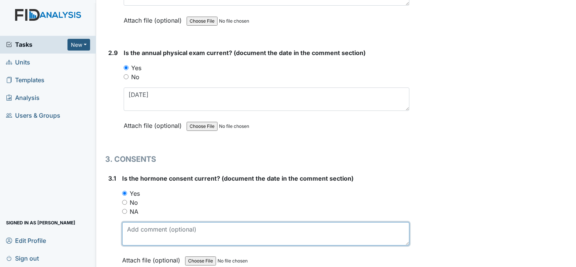
click at [163, 234] on textarea at bounding box center [265, 233] width 287 height 23
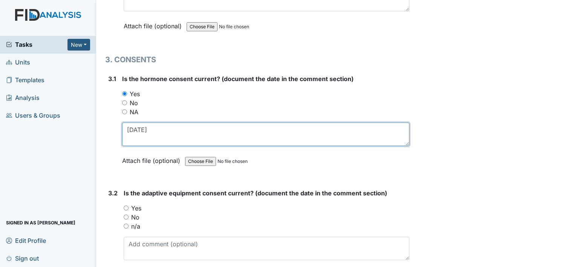
scroll to position [1735, 0]
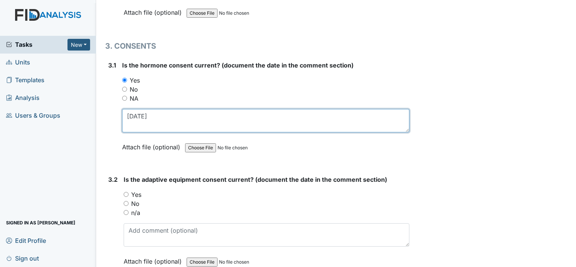
type textarea "8-12-25"
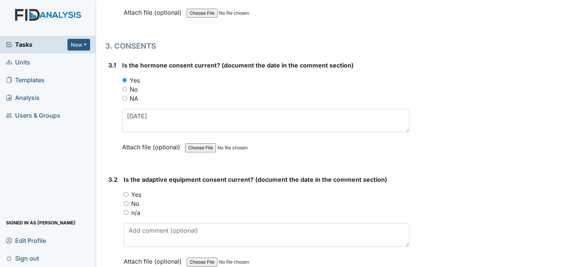
drag, startPoint x: 137, startPoint y: 188, endPoint x: 143, endPoint y: 215, distance: 27.9
click at [137, 190] on label "Yes" at bounding box center [136, 194] width 10 height 9
click at [129, 192] on input "Yes" at bounding box center [126, 194] width 5 height 5
radio input "true"
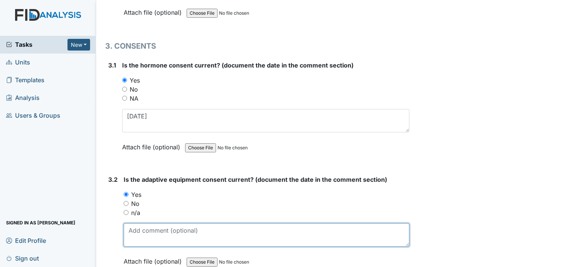
click at [149, 227] on textarea at bounding box center [267, 234] width 286 height 23
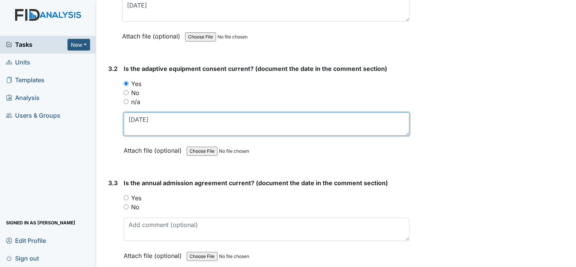
scroll to position [1848, 0]
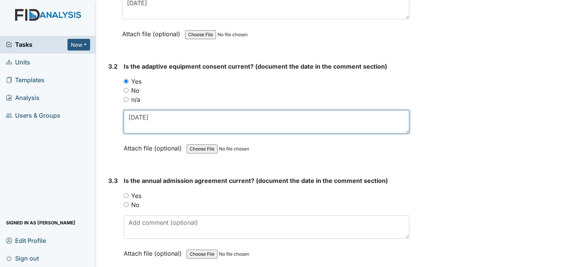
type textarea "8-14-25"
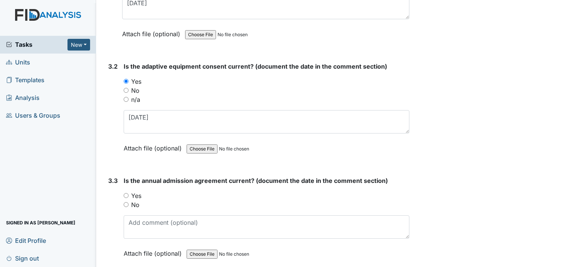
drag, startPoint x: 134, startPoint y: 189, endPoint x: 145, endPoint y: 214, distance: 27.0
click at [134, 191] on label "Yes" at bounding box center [136, 195] width 10 height 9
click at [129, 193] on input "Yes" at bounding box center [126, 195] width 5 height 5
radio input "true"
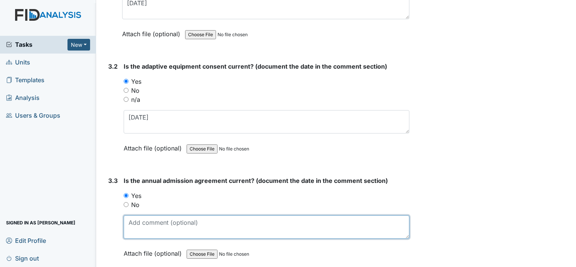
click at [145, 216] on textarea at bounding box center [267, 226] width 286 height 23
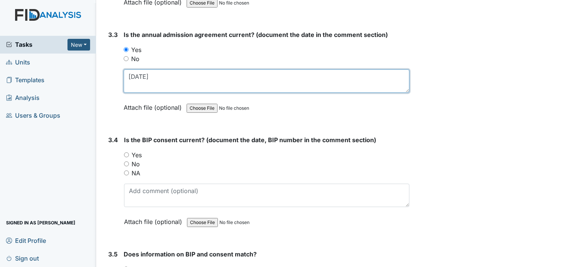
scroll to position [1999, 0]
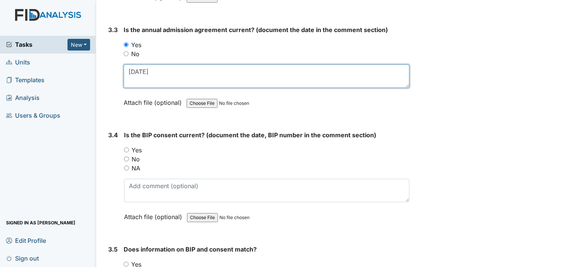
type textarea "11-2-2024"
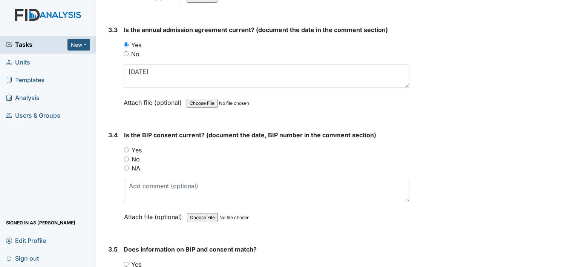
click at [136, 164] on label "NA" at bounding box center [136, 168] width 9 height 9
click at [129, 166] on input "NA" at bounding box center [126, 168] width 5 height 5
radio input "true"
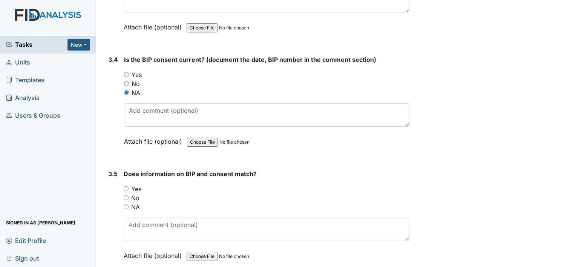
click at [134, 203] on label "NA" at bounding box center [135, 207] width 9 height 9
click at [129, 204] on input "NA" at bounding box center [126, 206] width 5 height 5
radio input "true"
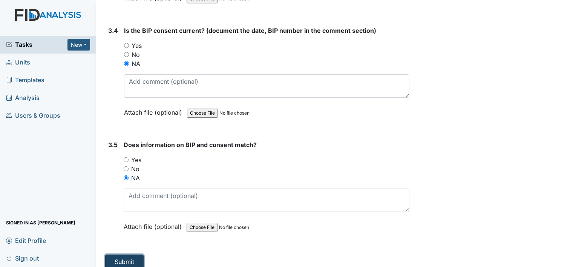
click at [134, 255] on button "Submit" at bounding box center [124, 262] width 38 height 14
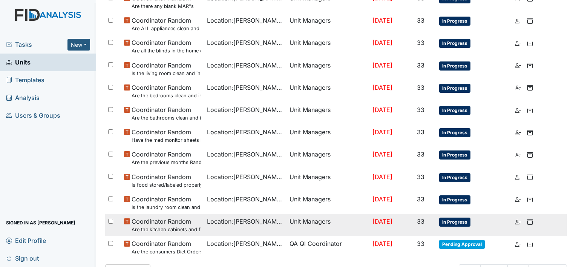
scroll to position [517, 0]
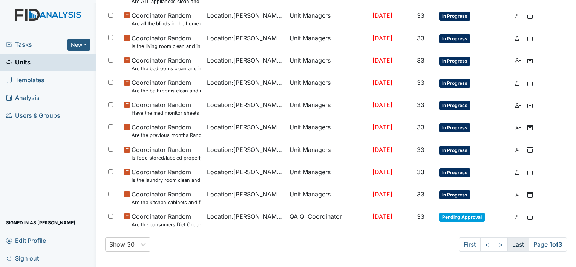
click at [514, 243] on link "Last" at bounding box center [518, 244] width 21 height 14
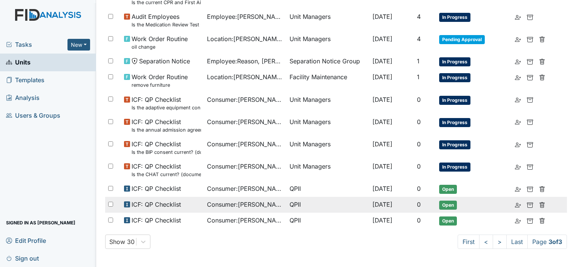
scroll to position [359, 0]
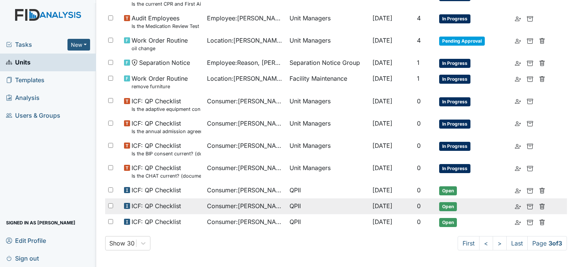
click at [258, 204] on span "Consumer : [PERSON_NAME]" at bounding box center [245, 205] width 77 height 9
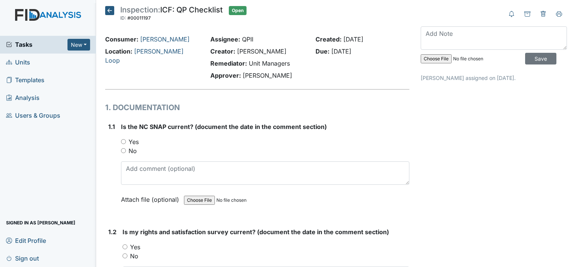
click at [131, 138] on label "Yes" at bounding box center [134, 141] width 10 height 9
click at [126, 139] on input "Yes" at bounding box center [123, 141] width 5 height 5
radio input "true"
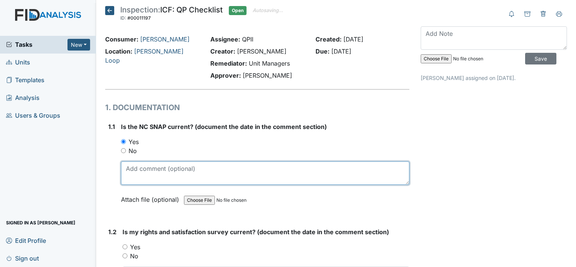
click at [150, 175] on textarea at bounding box center [265, 172] width 289 height 23
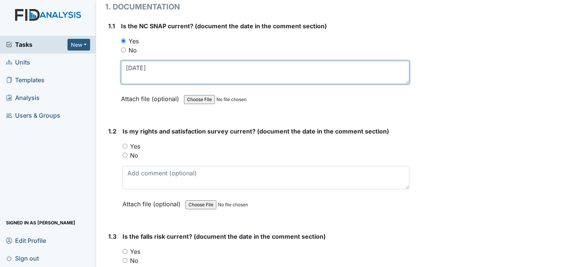
scroll to position [113, 0]
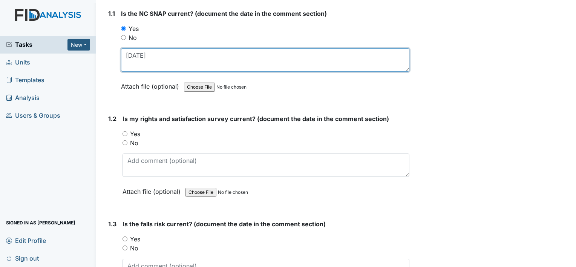
drag, startPoint x: 152, startPoint y: 52, endPoint x: 122, endPoint y: 55, distance: 30.3
click at [123, 54] on textarea "[DATE]" at bounding box center [265, 59] width 289 height 23
type textarea "[DATE]"
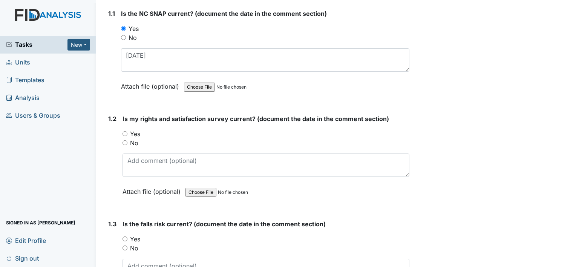
drag, startPoint x: 117, startPoint y: 131, endPoint x: 135, endPoint y: 134, distance: 18.3
click at [119, 132] on div "1.2 Is my rights and satisfaction survey current? (document the date in the com…" at bounding box center [257, 160] width 304 height 93
click at [139, 133] on label "Yes" at bounding box center [135, 133] width 10 height 9
click at [137, 134] on label "Yes" at bounding box center [135, 133] width 10 height 9
click at [127, 134] on input "Yes" at bounding box center [125, 133] width 5 height 5
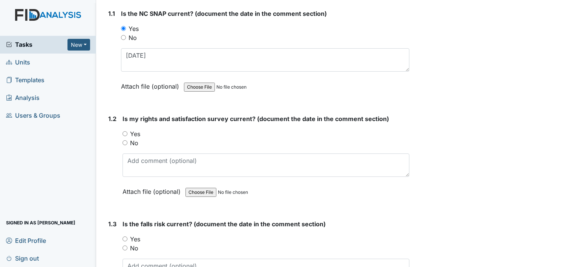
radio input "true"
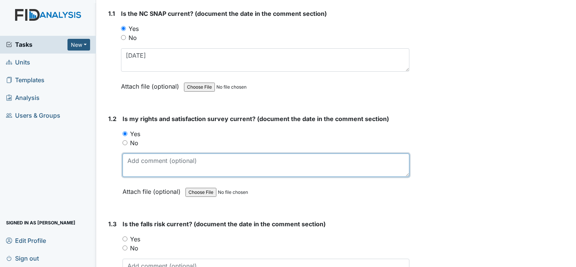
click at [140, 160] on textarea at bounding box center [266, 165] width 287 height 23
drag, startPoint x: 145, startPoint y: 160, endPoint x: 131, endPoint y: 164, distance: 14.8
click at [131, 164] on textarea at bounding box center [266, 165] width 287 height 23
paste textarea "10-28-24"
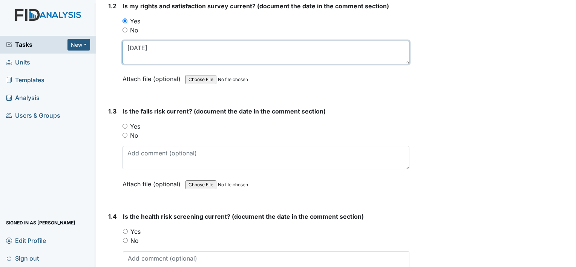
scroll to position [226, 0]
type textarea "10-28-24"
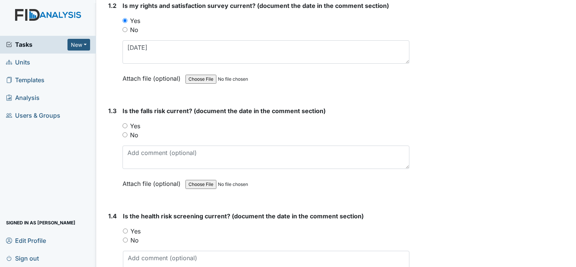
click at [135, 125] on label "Yes" at bounding box center [135, 125] width 10 height 9
click at [127, 125] on input "Yes" at bounding box center [125, 125] width 5 height 5
radio input "true"
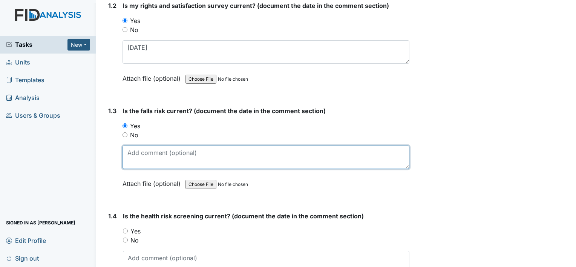
click at [142, 159] on textarea at bounding box center [266, 157] width 287 height 23
paste textarea "10-28-24"
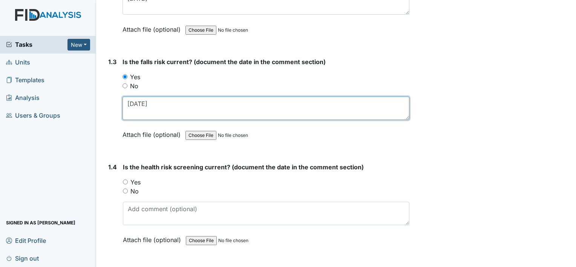
scroll to position [339, 0]
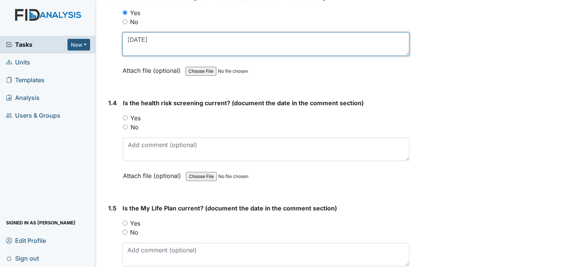
type textarea "10-28-24"
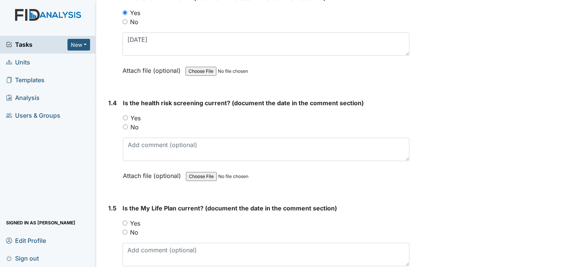
drag, startPoint x: 136, startPoint y: 117, endPoint x: 139, endPoint y: 142, distance: 25.0
click at [136, 117] on label "Yes" at bounding box center [136, 118] width 10 height 9
click at [128, 117] on input "Yes" at bounding box center [125, 117] width 5 height 5
radio input "true"
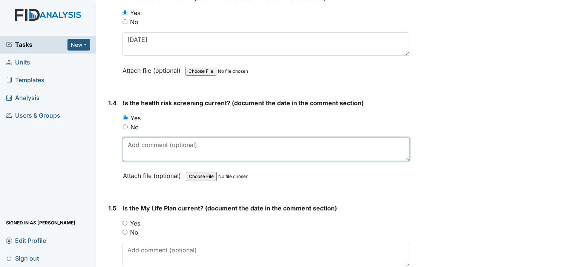
click at [138, 147] on textarea at bounding box center [266, 149] width 287 height 23
paste textarea "10-28-24"
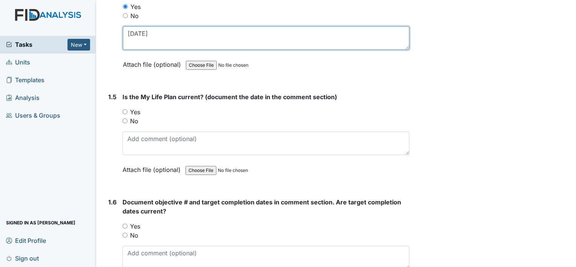
scroll to position [453, 0]
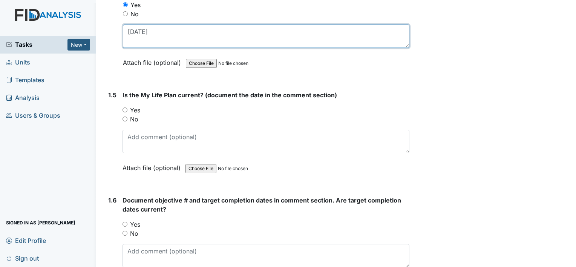
type textarea "10-28-24"
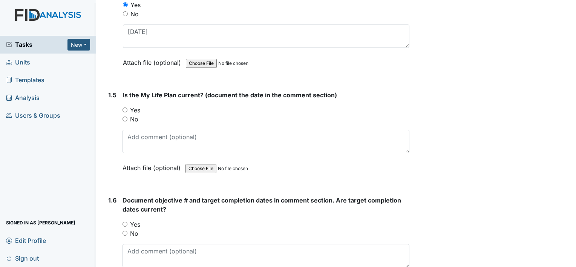
click at [138, 107] on label "Yes" at bounding box center [135, 110] width 10 height 9
click at [127, 107] on input "Yes" at bounding box center [125, 109] width 5 height 5
radio input "true"
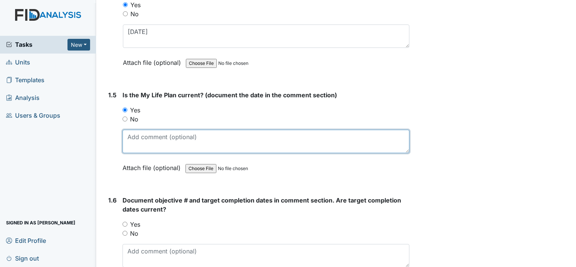
click at [157, 149] on textarea at bounding box center [266, 141] width 287 height 23
paste textarea "10-28-24"
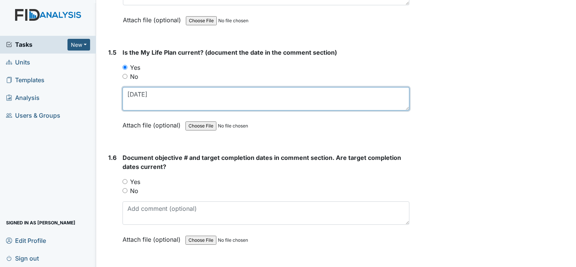
scroll to position [528, 0]
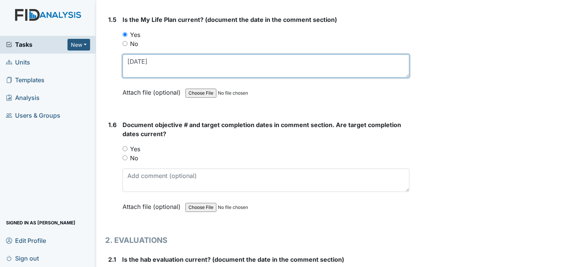
type textarea "10-28-24"
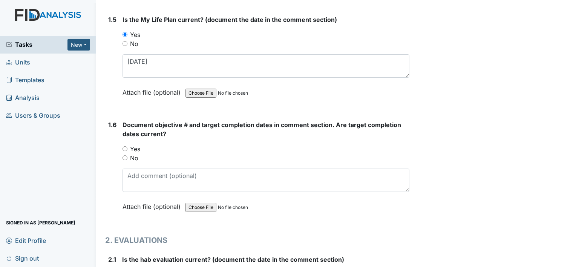
click at [136, 148] on label "Yes" at bounding box center [135, 148] width 10 height 9
click at [127, 148] on input "Yes" at bounding box center [125, 148] width 5 height 5
radio input "true"
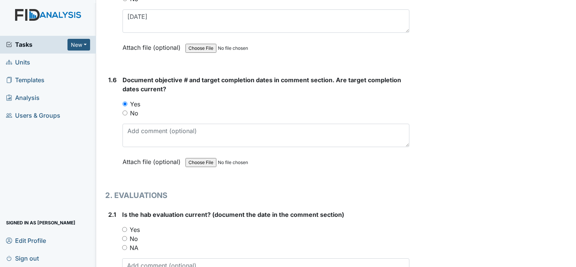
scroll to position [641, 0]
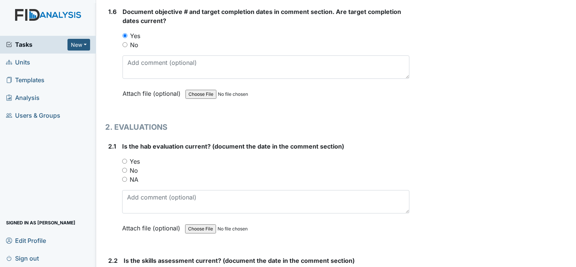
click at [134, 160] on label "Yes" at bounding box center [135, 161] width 10 height 9
click at [127, 160] on input "Yes" at bounding box center [124, 161] width 5 height 5
radio input "true"
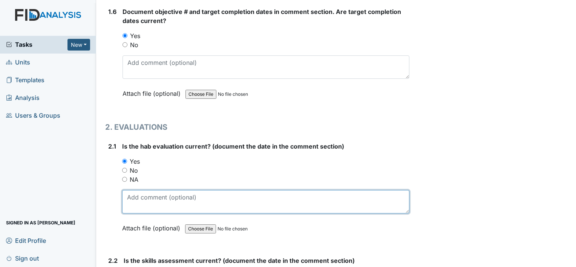
click at [138, 196] on textarea at bounding box center [265, 201] width 287 height 23
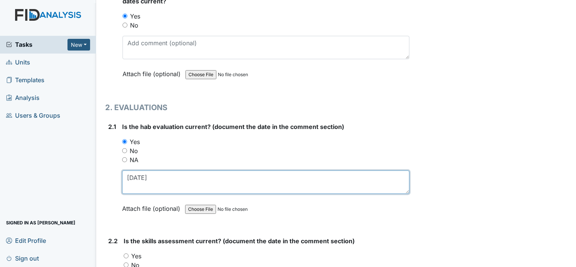
scroll to position [679, 0]
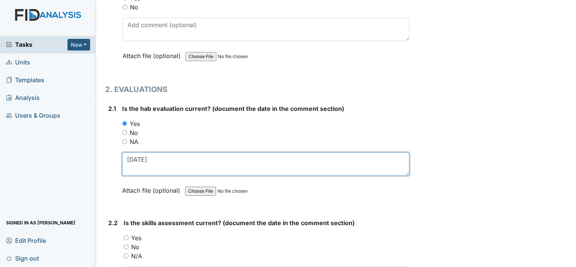
type textarea "10-11-24"
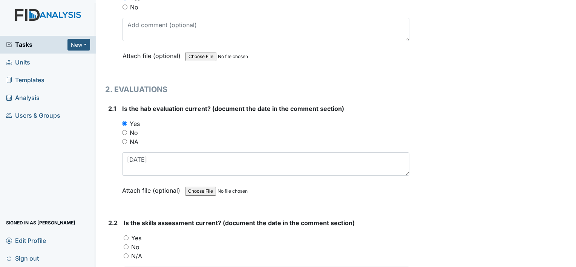
click at [139, 238] on label "Yes" at bounding box center [136, 237] width 10 height 9
click at [129, 238] on input "Yes" at bounding box center [126, 237] width 5 height 5
radio input "true"
click at [133, 129] on label "No" at bounding box center [134, 132] width 8 height 9
click at [127, 130] on input "No" at bounding box center [124, 132] width 5 height 5
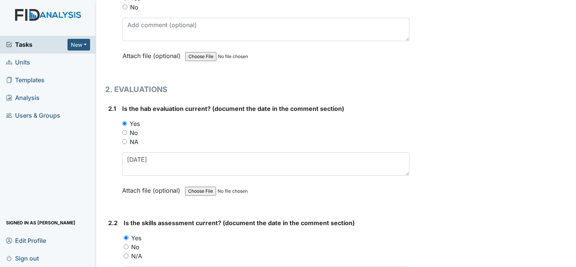
radio input "true"
click at [136, 243] on label "No" at bounding box center [135, 247] width 8 height 9
click at [129, 244] on input "No" at bounding box center [126, 246] width 5 height 5
radio input "true"
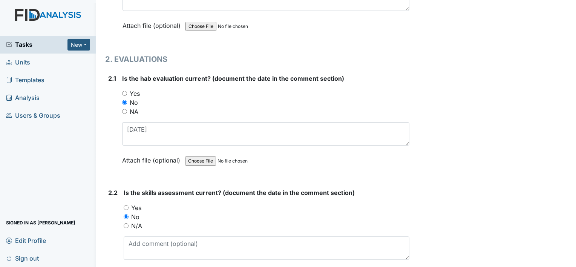
scroll to position [754, 0]
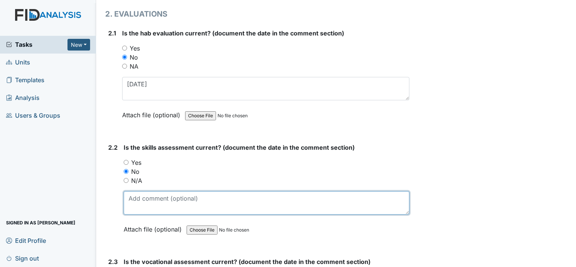
click at [141, 199] on textarea at bounding box center [267, 202] width 286 height 23
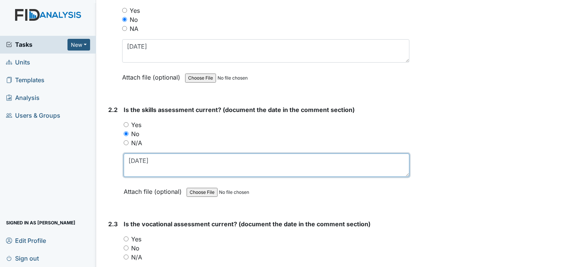
type textarea "10-11-24"
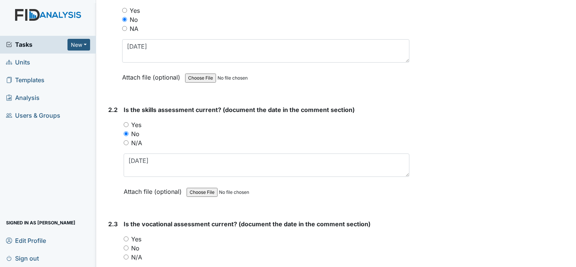
click at [138, 237] on label "Yes" at bounding box center [136, 239] width 10 height 9
click at [129, 237] on input "Yes" at bounding box center [126, 238] width 5 height 5
radio input "true"
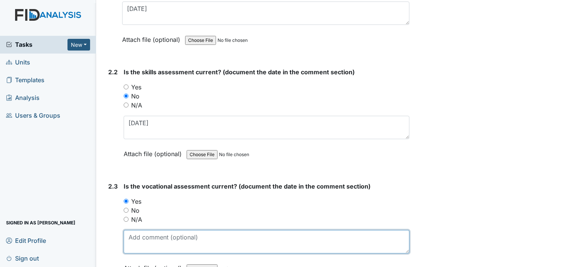
click at [142, 231] on textarea at bounding box center [267, 241] width 286 height 23
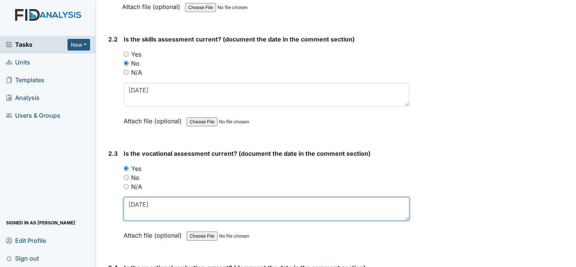
scroll to position [905, 0]
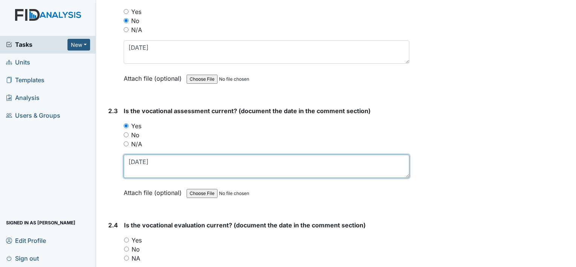
type textarea "10-15-2024"
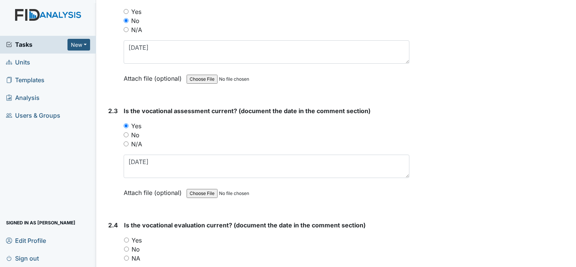
click at [137, 240] on label "Yes" at bounding box center [137, 240] width 10 height 9
click at [129, 240] on input "Yes" at bounding box center [126, 240] width 5 height 5
radio input "true"
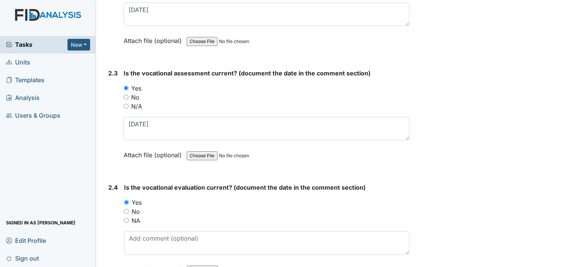
scroll to position [1018, 0]
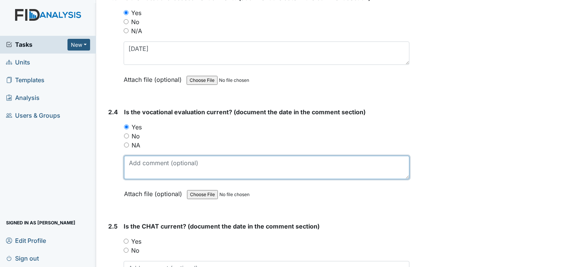
click at [138, 168] on textarea at bounding box center [267, 167] width 286 height 23
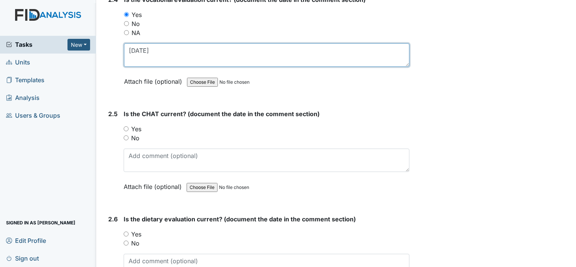
scroll to position [1132, 0]
type textarea "10-16-2024"
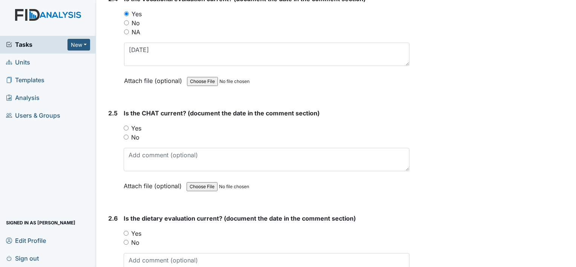
click at [138, 133] on label "No" at bounding box center [135, 137] width 8 height 9
click at [129, 135] on input "No" at bounding box center [126, 137] width 5 height 5
radio input "true"
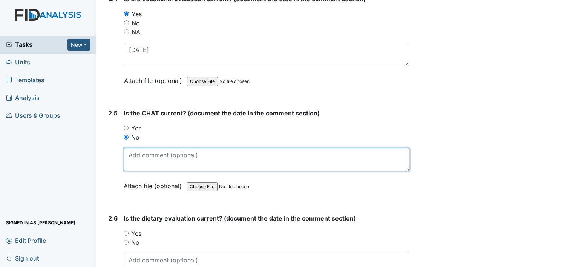
click at [147, 157] on textarea at bounding box center [267, 159] width 286 height 23
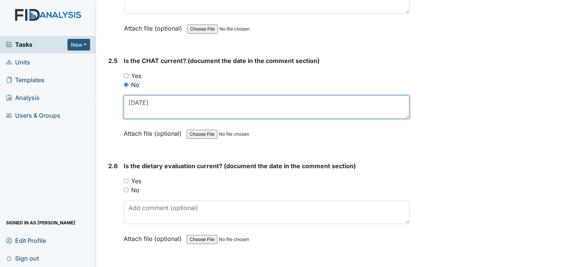
scroll to position [1245, 0]
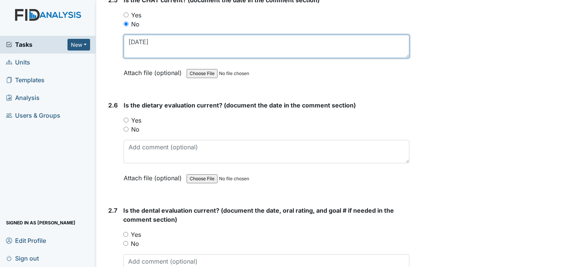
type textarea "10-11-24"
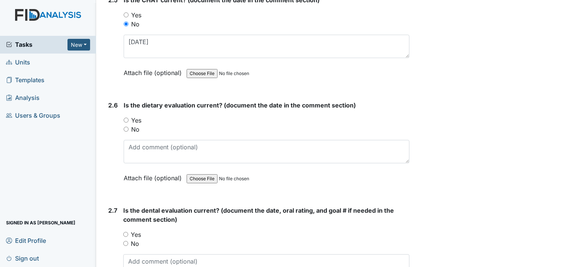
click at [137, 116] on label "Yes" at bounding box center [136, 120] width 10 height 9
click at [129, 118] on input "Yes" at bounding box center [126, 120] width 5 height 5
radio input "true"
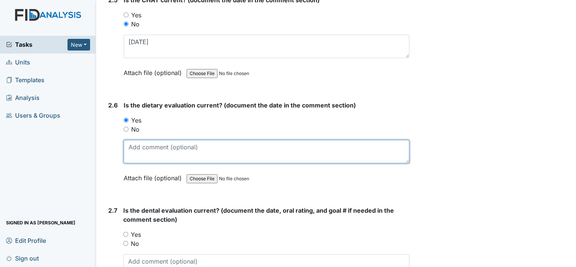
click at [153, 144] on textarea at bounding box center [267, 151] width 286 height 23
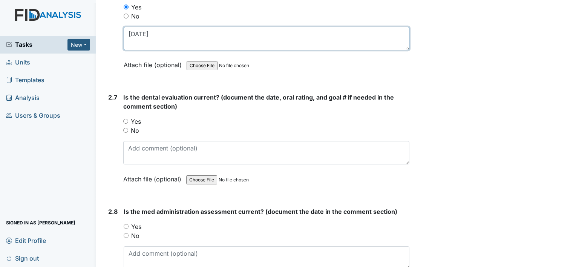
type textarea "9-9-25"
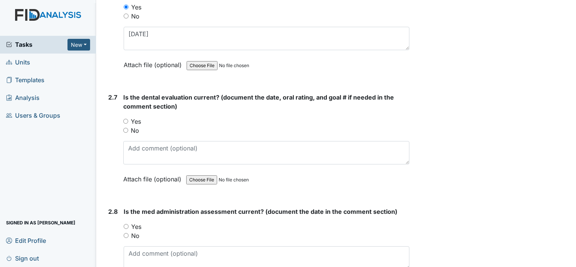
click at [138, 117] on label "Yes" at bounding box center [136, 121] width 10 height 9
click at [128, 119] on input "Yes" at bounding box center [125, 121] width 5 height 5
radio input "true"
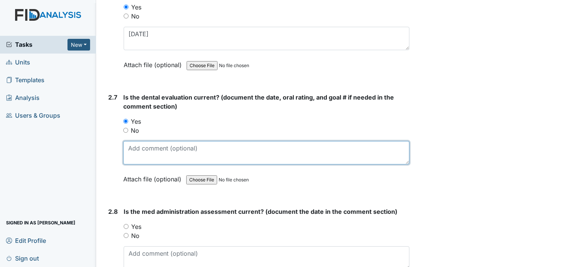
click at [156, 146] on textarea at bounding box center [266, 152] width 286 height 23
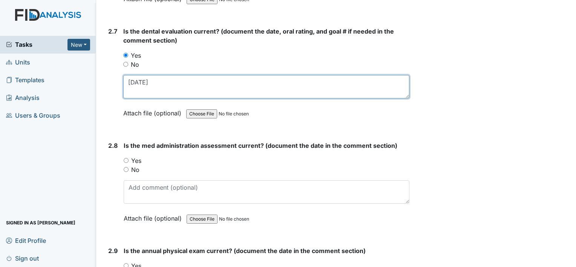
scroll to position [1433, 0]
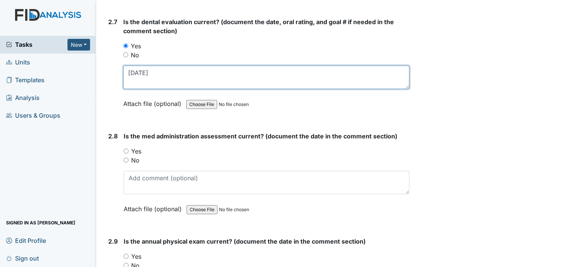
type textarea "10-3-25"
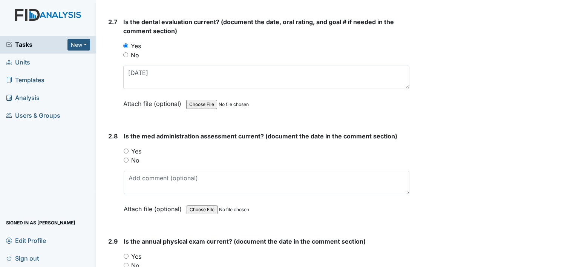
click at [133, 147] on label "Yes" at bounding box center [136, 151] width 10 height 9
click at [129, 149] on input "Yes" at bounding box center [126, 151] width 5 height 5
radio input "true"
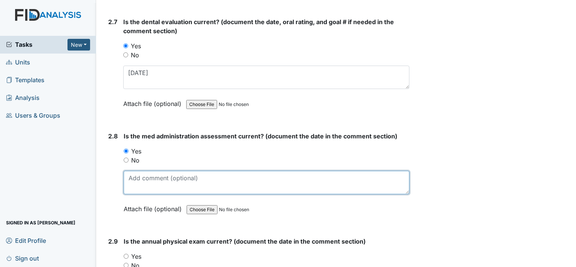
click at [153, 171] on textarea at bounding box center [267, 182] width 286 height 23
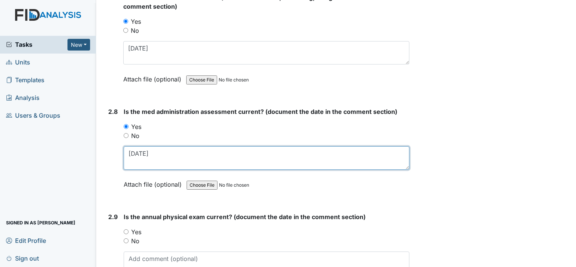
scroll to position [1471, 0]
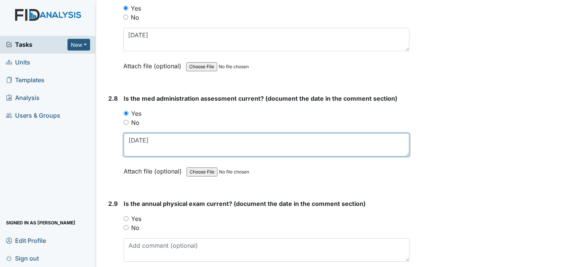
type textarea "8-26-25"
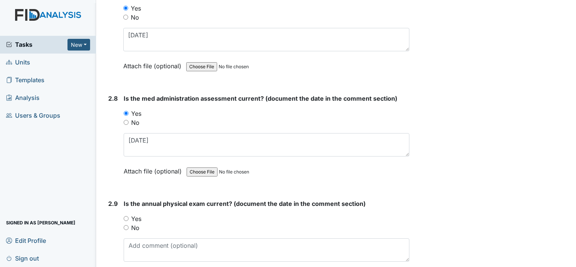
click at [141, 214] on label "Yes" at bounding box center [136, 218] width 10 height 9
click at [129, 216] on input "Yes" at bounding box center [126, 218] width 5 height 5
radio input "true"
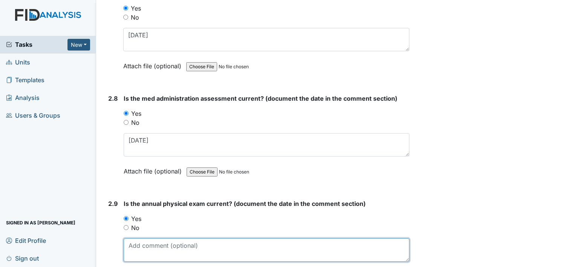
click at [150, 238] on textarea at bounding box center [267, 249] width 286 height 23
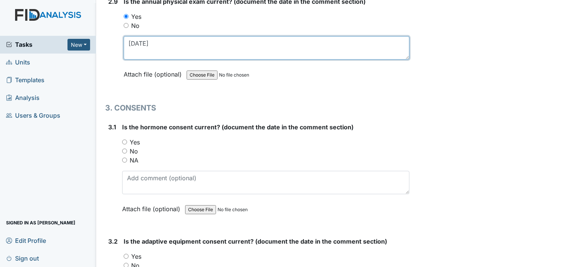
scroll to position [1735, 0]
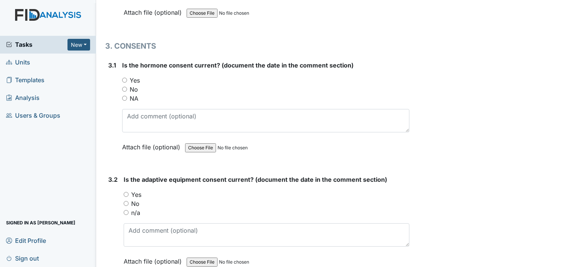
type textarea "6-3-25"
click at [137, 76] on label "Yes" at bounding box center [135, 80] width 10 height 9
click at [127, 78] on input "Yes" at bounding box center [124, 80] width 5 height 5
radio input "true"
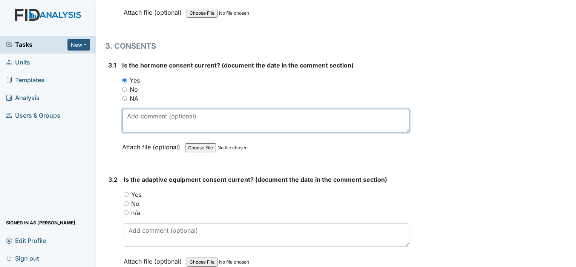
click at [148, 110] on textarea at bounding box center [265, 120] width 287 height 23
type textarea "8-14-25"
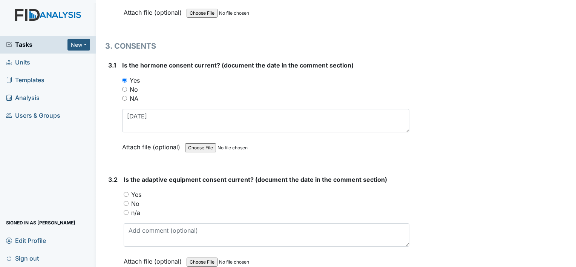
drag, startPoint x: 138, startPoint y: 190, endPoint x: 143, endPoint y: 210, distance: 20.6
click at [138, 190] on label "Yes" at bounding box center [136, 194] width 10 height 9
click at [129, 192] on input "Yes" at bounding box center [126, 194] width 5 height 5
radio input "true"
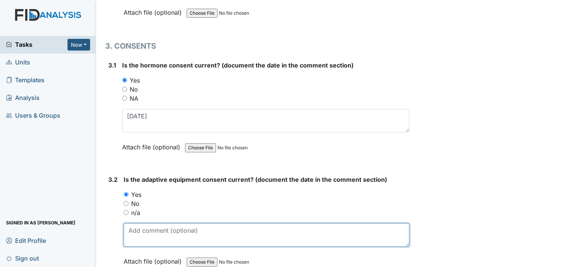
click at [143, 223] on textarea at bounding box center [267, 234] width 286 height 23
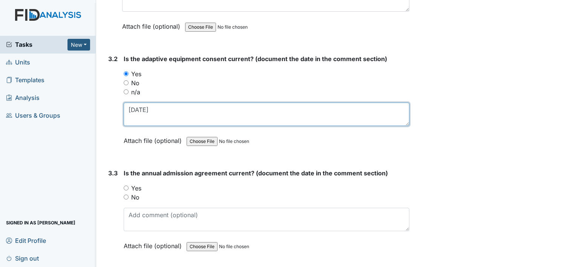
scroll to position [1886, 0]
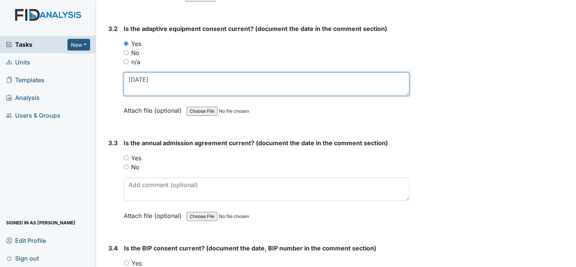
type textarea "8-14-25"
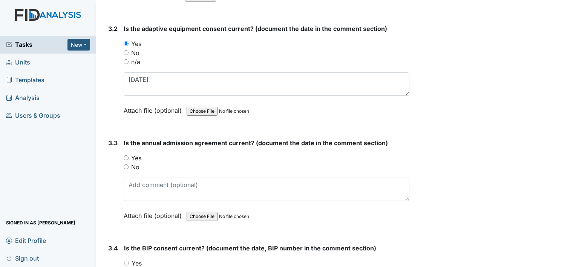
drag, startPoint x: 140, startPoint y: 151, endPoint x: 141, endPoint y: 155, distance: 4.6
click at [140, 154] on label "Yes" at bounding box center [136, 158] width 10 height 9
click at [129, 155] on input "Yes" at bounding box center [126, 157] width 5 height 5
radio input "true"
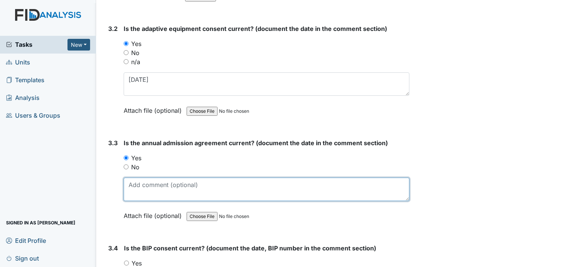
click at [157, 187] on textarea at bounding box center [267, 189] width 286 height 23
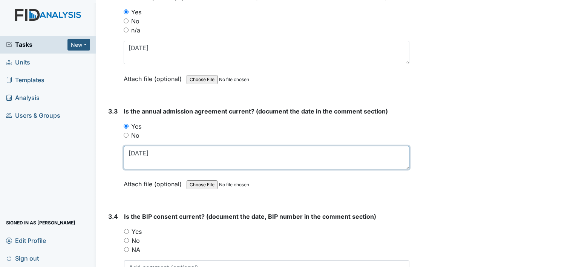
scroll to position [1961, 0]
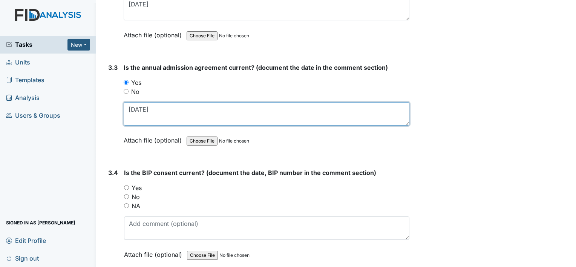
type textarea "1-8-25"
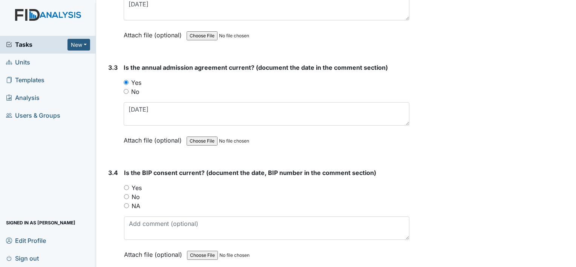
click at [136, 183] on label "Yes" at bounding box center [137, 187] width 10 height 9
click at [129, 185] on input "Yes" at bounding box center [126, 187] width 5 height 5
radio input "true"
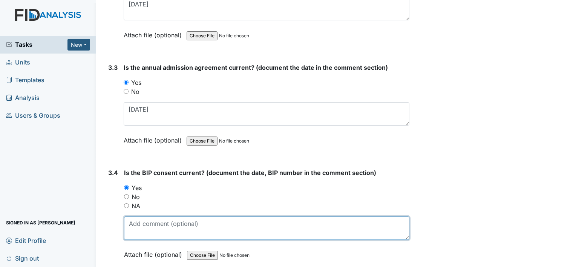
click at [163, 225] on textarea at bounding box center [267, 227] width 286 height 23
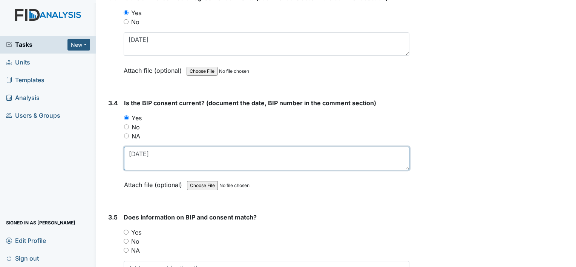
scroll to position [2103, 0]
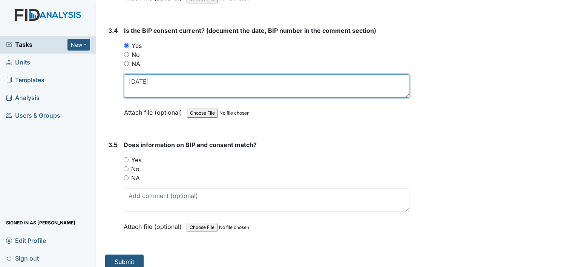
type textarea "8-14-25"
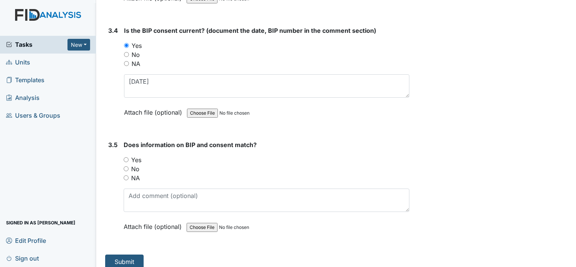
click at [134, 155] on label "Yes" at bounding box center [136, 159] width 10 height 9
click at [129, 157] on input "Yes" at bounding box center [126, 159] width 5 height 5
radio input "true"
click at [127, 256] on button "Submit" at bounding box center [124, 262] width 38 height 14
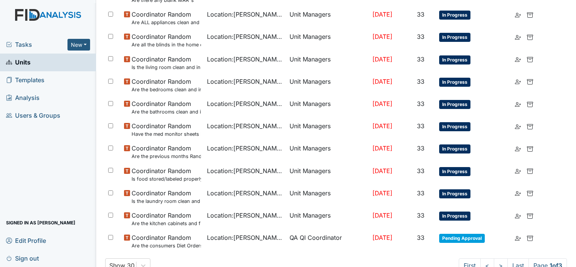
scroll to position [517, 0]
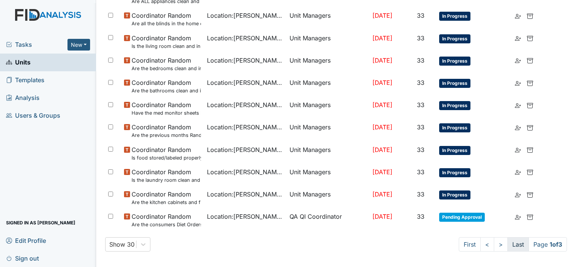
click at [514, 241] on link "Last" at bounding box center [518, 244] width 21 height 14
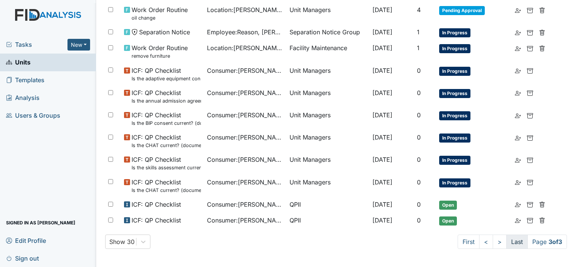
scroll to position [388, 0]
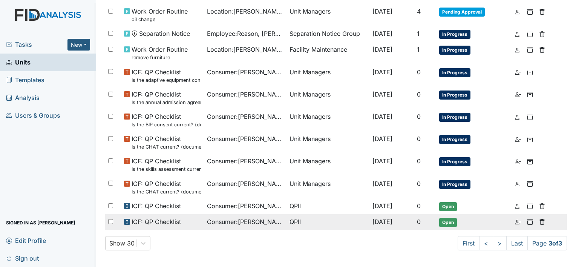
click at [245, 217] on span "Consumer : [PERSON_NAME]" at bounding box center [245, 221] width 77 height 9
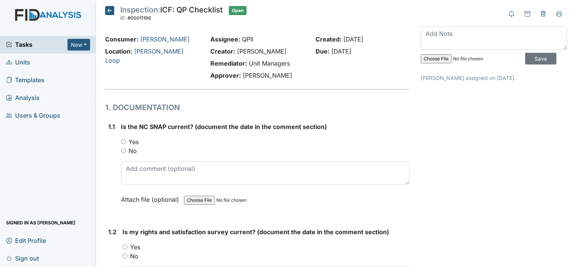
click at [138, 141] on label "Yes" at bounding box center [134, 141] width 10 height 9
click at [126, 141] on input "Yes" at bounding box center [123, 141] width 5 height 5
radio input "true"
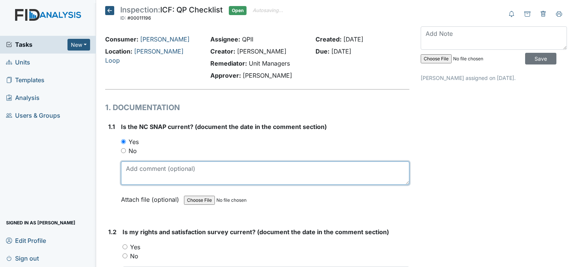
click at [150, 172] on textarea at bounding box center [265, 172] width 289 height 23
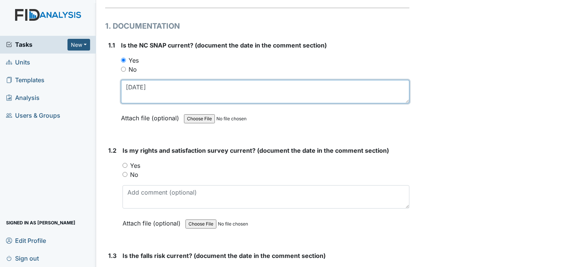
scroll to position [113, 0]
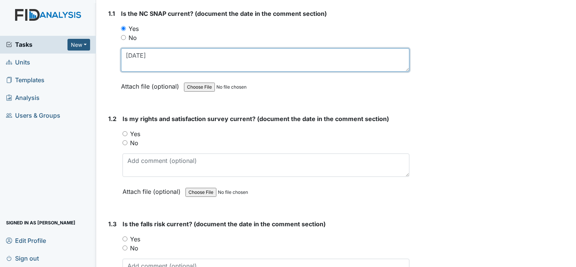
type textarea "12-18-2024"
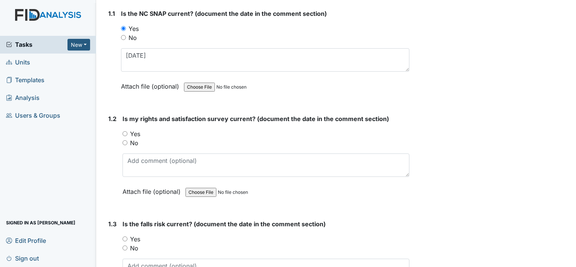
drag, startPoint x: 139, startPoint y: 134, endPoint x: 151, endPoint y: 165, distance: 33.0
click at [139, 134] on label "Yes" at bounding box center [135, 133] width 10 height 9
click at [127, 134] on input "Yes" at bounding box center [125, 133] width 5 height 5
radio input "true"
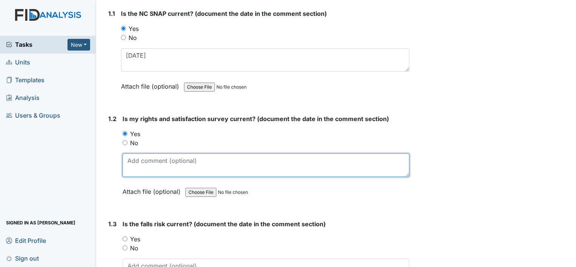
click at [151, 163] on textarea at bounding box center [266, 165] width 287 height 23
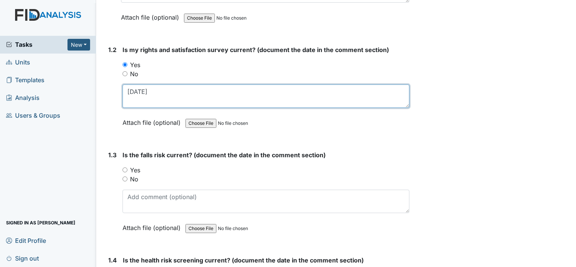
scroll to position [189, 0]
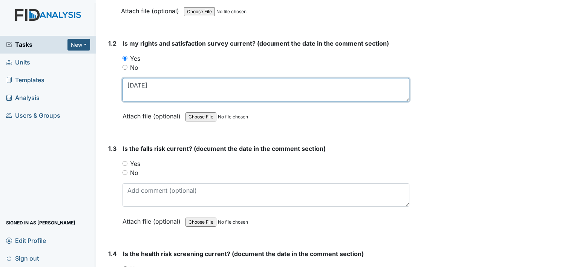
type textarea "1-2-25"
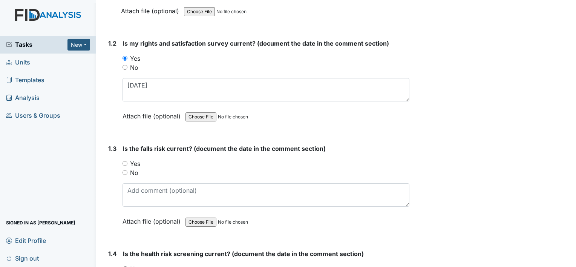
click at [132, 163] on label "Yes" at bounding box center [135, 163] width 10 height 9
click at [127, 163] on input "Yes" at bounding box center [125, 163] width 5 height 5
radio input "true"
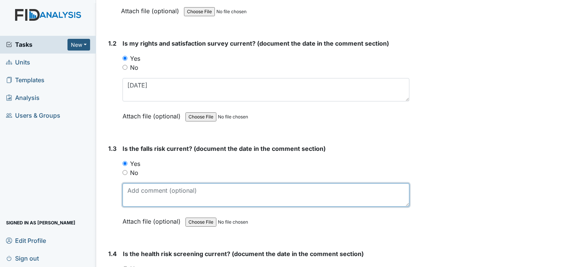
click at [158, 196] on textarea at bounding box center [266, 194] width 287 height 23
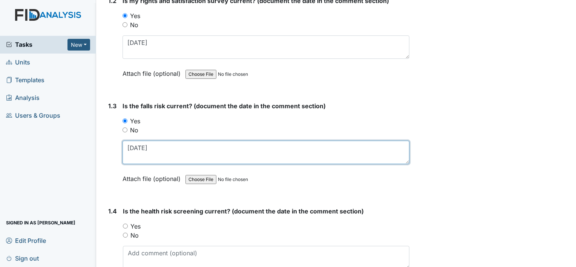
scroll to position [264, 0]
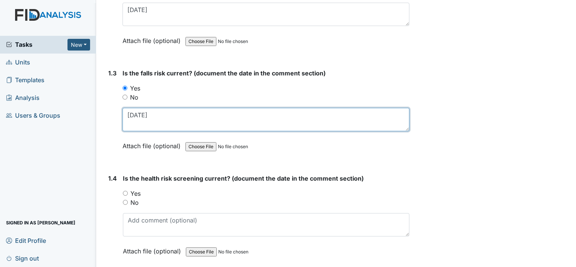
type textarea "1-2-25"
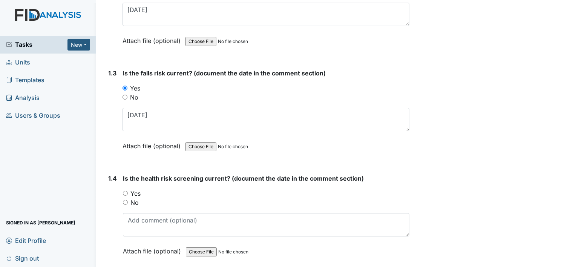
click at [135, 191] on label "Yes" at bounding box center [136, 193] width 10 height 9
click at [128, 191] on input "Yes" at bounding box center [125, 193] width 5 height 5
radio input "true"
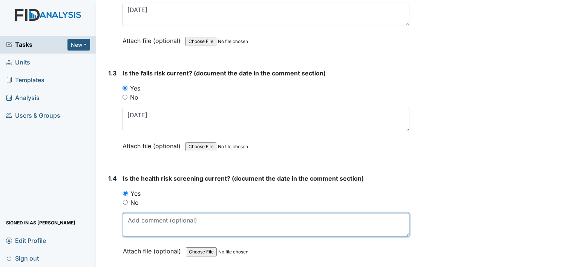
click at [155, 220] on textarea at bounding box center [266, 224] width 287 height 23
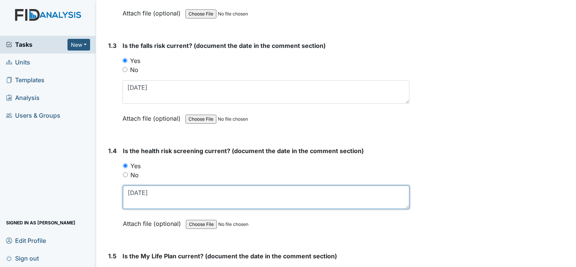
scroll to position [377, 0]
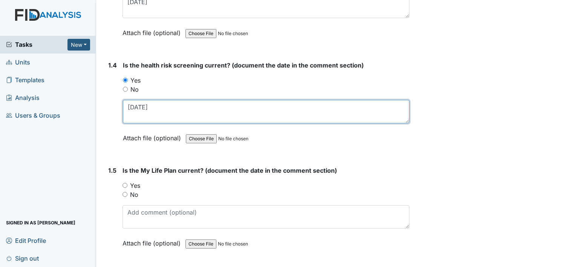
type textarea "1-2-25"
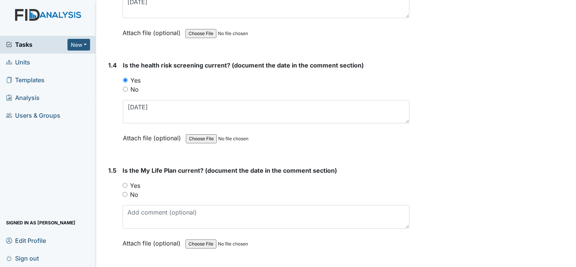
click at [137, 183] on label "Yes" at bounding box center [135, 185] width 10 height 9
click at [127, 183] on input "Yes" at bounding box center [125, 185] width 5 height 5
radio input "true"
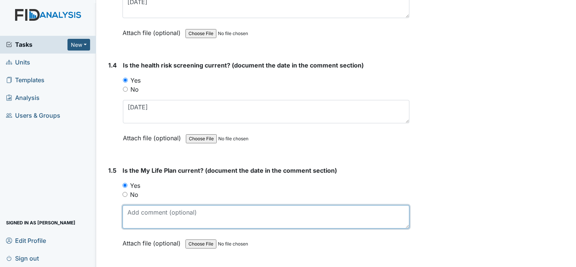
click at [154, 219] on textarea at bounding box center [266, 216] width 287 height 23
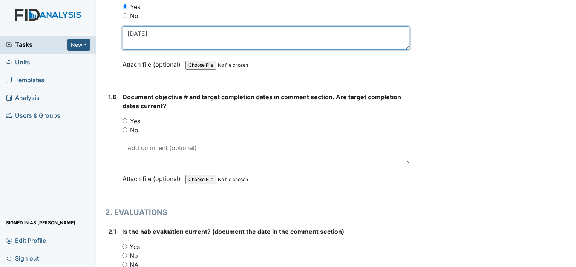
scroll to position [566, 0]
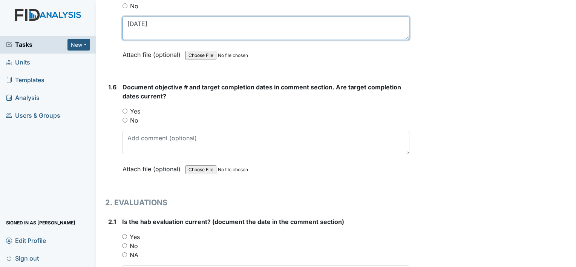
type textarea "1-2-25"
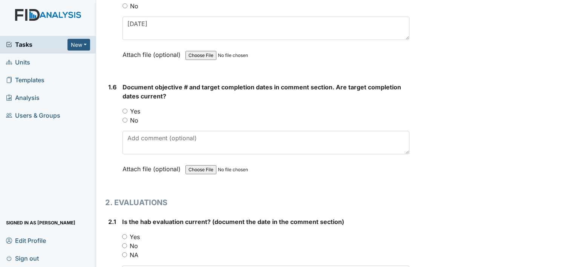
click at [135, 109] on label "Yes" at bounding box center [135, 111] width 10 height 9
click at [127, 109] on input "Yes" at bounding box center [125, 111] width 5 height 5
radio input "true"
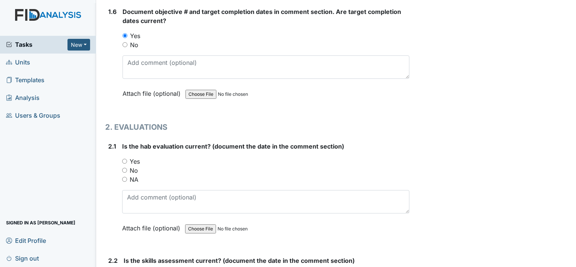
click at [137, 158] on label "Yes" at bounding box center [135, 161] width 10 height 9
click at [127, 159] on input "Yes" at bounding box center [124, 161] width 5 height 5
radio input "true"
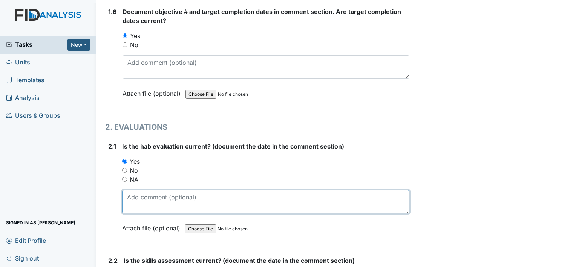
click at [136, 201] on textarea at bounding box center [265, 201] width 287 height 23
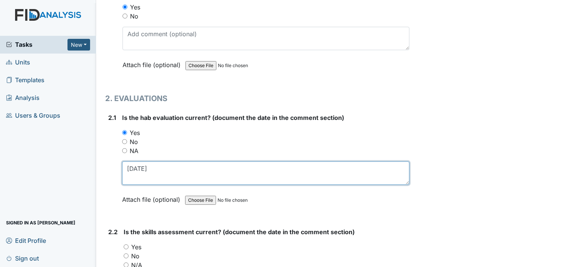
scroll to position [717, 0]
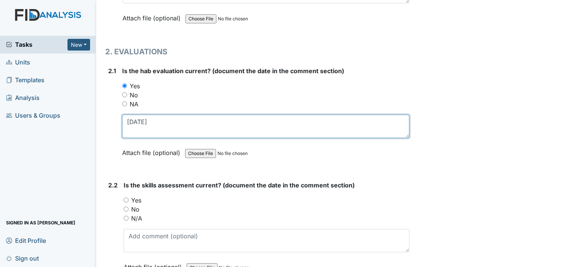
type textarea "12-20-24"
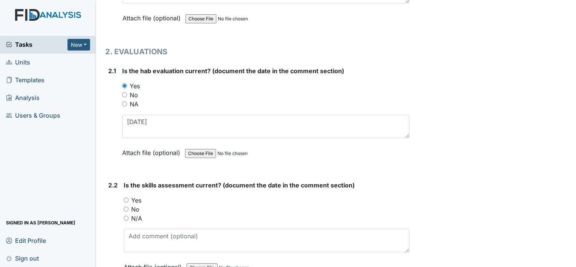
click at [138, 198] on label "Yes" at bounding box center [136, 200] width 10 height 9
click at [129, 198] on input "Yes" at bounding box center [126, 200] width 5 height 5
radio input "true"
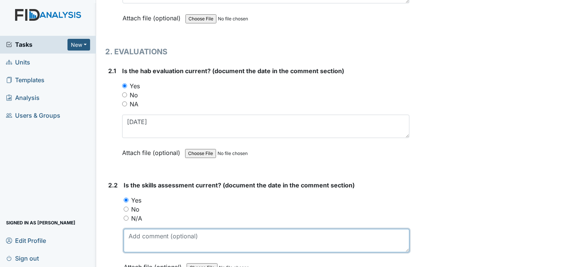
click at [146, 229] on textarea at bounding box center [267, 240] width 286 height 23
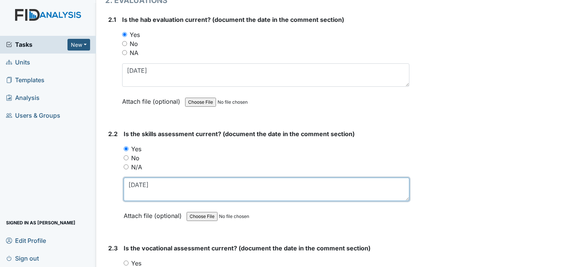
scroll to position [792, 0]
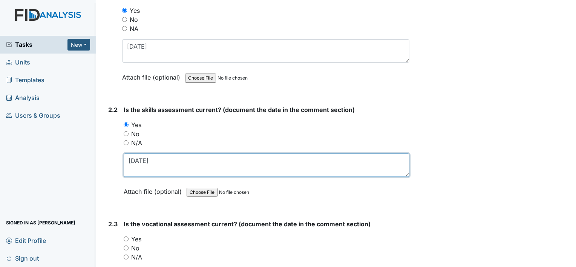
type textarea "12-20-24"
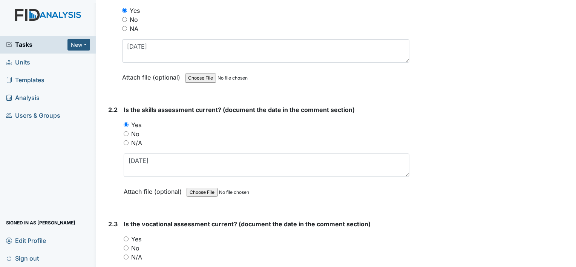
click at [136, 235] on label "Yes" at bounding box center [136, 239] width 10 height 9
click at [129, 236] on input "Yes" at bounding box center [126, 238] width 5 height 5
radio input "true"
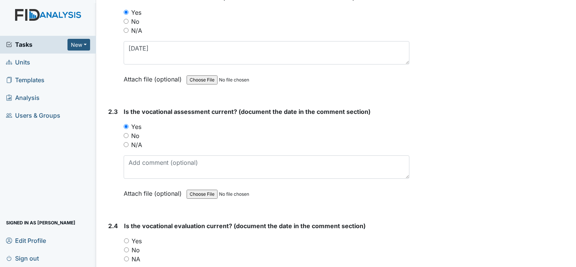
scroll to position [905, 0]
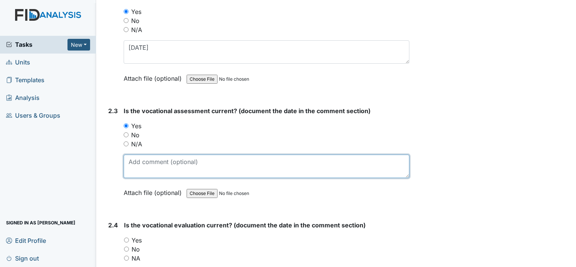
click at [143, 166] on textarea at bounding box center [267, 166] width 286 height 23
type textarea "12-18-24"
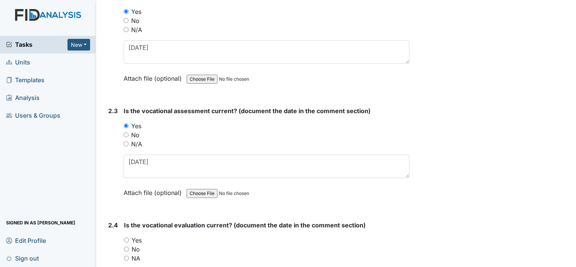
click at [141, 236] on label "Yes" at bounding box center [137, 240] width 10 height 9
click at [129, 238] on input "Yes" at bounding box center [126, 240] width 5 height 5
radio input "true"
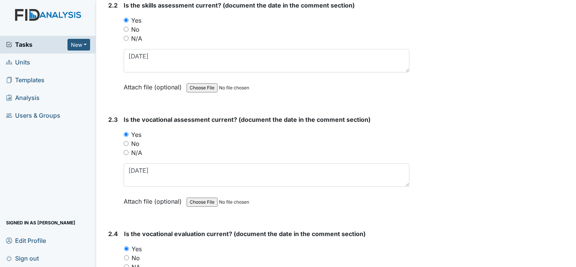
scroll to position [943, 0]
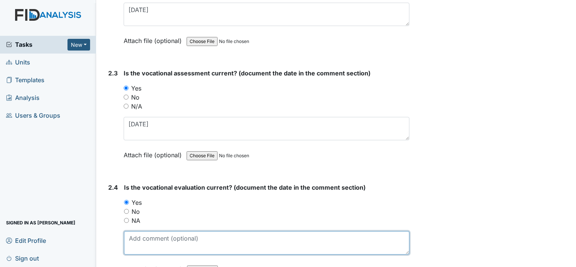
click at [151, 241] on textarea at bounding box center [267, 242] width 286 height 23
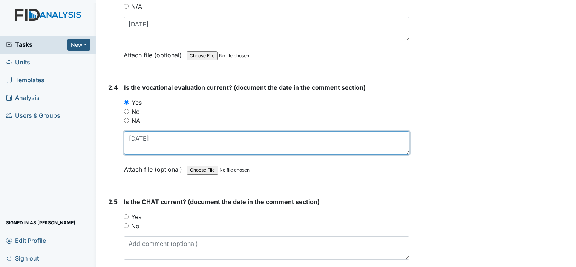
scroll to position [1094, 0]
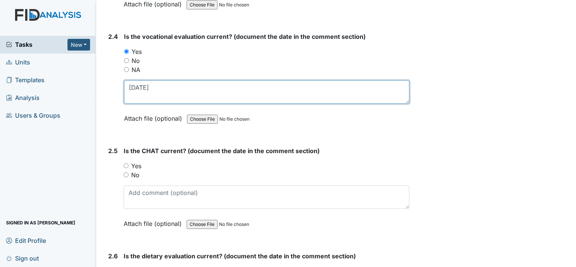
type textarea "1-2-25"
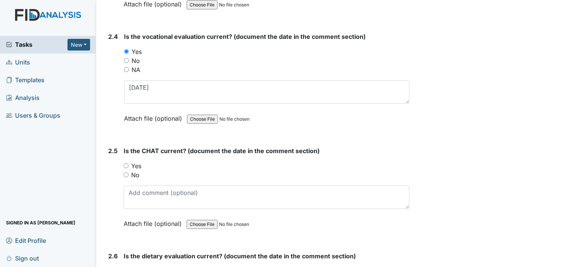
click at [137, 164] on label "Yes" at bounding box center [136, 165] width 10 height 9
click at [129, 164] on input "Yes" at bounding box center [126, 165] width 5 height 5
radio input "true"
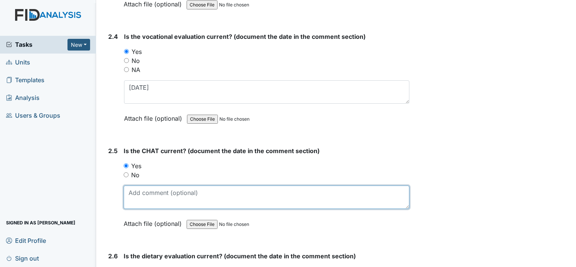
click at [145, 195] on textarea at bounding box center [267, 197] width 286 height 23
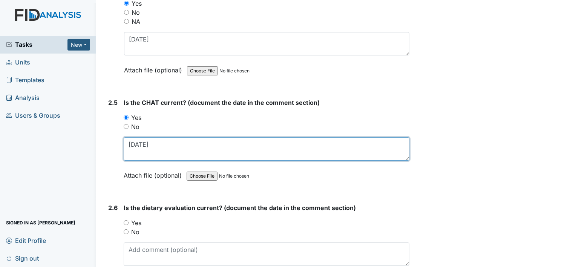
scroll to position [1169, 0]
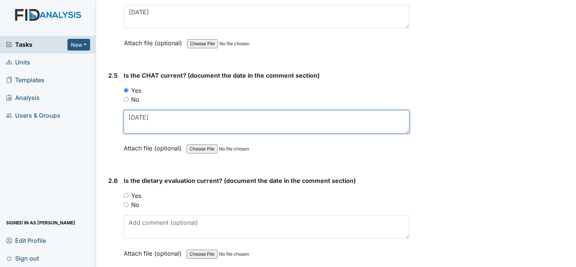
type textarea "1-2-25"
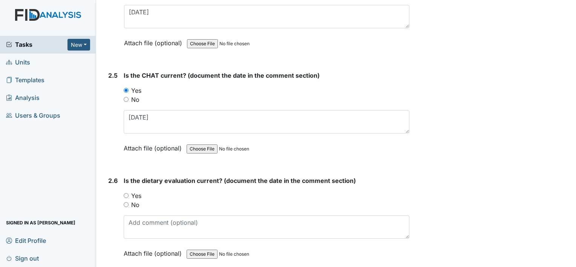
click at [135, 193] on label "Yes" at bounding box center [136, 195] width 10 height 9
click at [129, 193] on input "Yes" at bounding box center [126, 195] width 5 height 5
radio input "true"
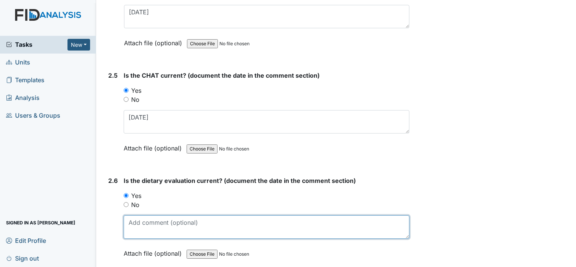
click at [144, 223] on textarea at bounding box center [267, 226] width 286 height 23
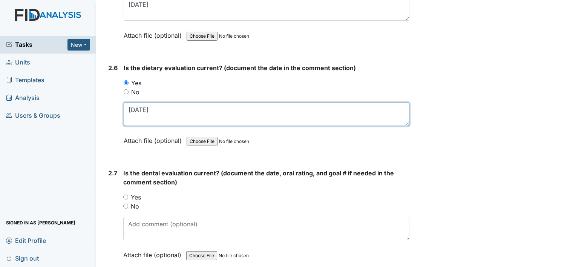
scroll to position [1282, 0]
type textarea "[DATE]"
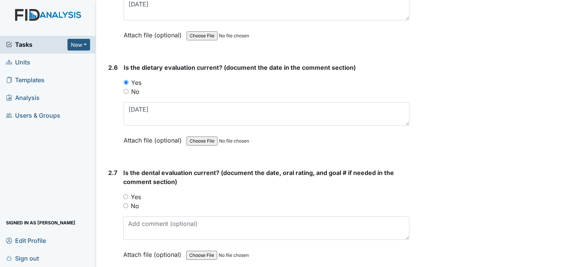
drag, startPoint x: 135, startPoint y: 194, endPoint x: 139, endPoint y: 194, distance: 4.1
click at [135, 194] on label "Yes" at bounding box center [136, 196] width 10 height 9
click at [128, 194] on input "Yes" at bounding box center [125, 196] width 5 height 5
radio input "true"
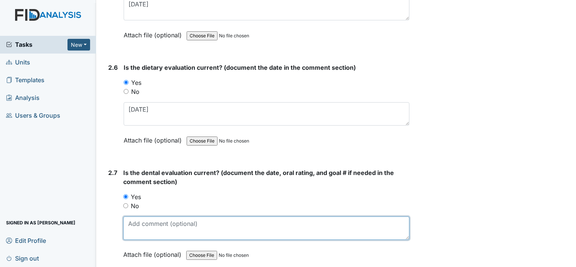
click at [151, 216] on textarea at bounding box center [266, 227] width 286 height 23
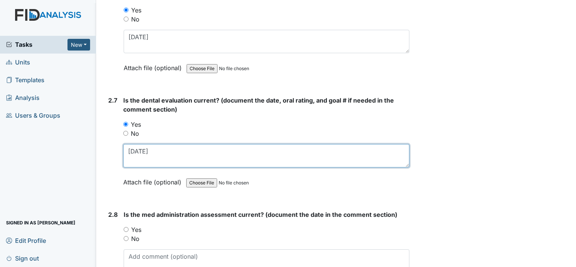
scroll to position [1396, 0]
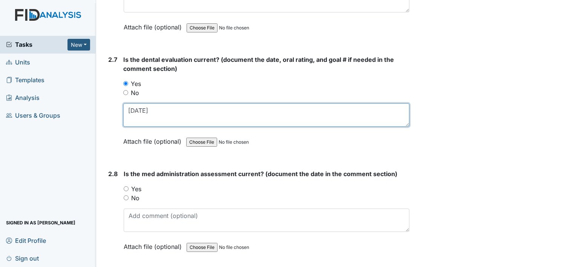
type textarea "10-3-2025"
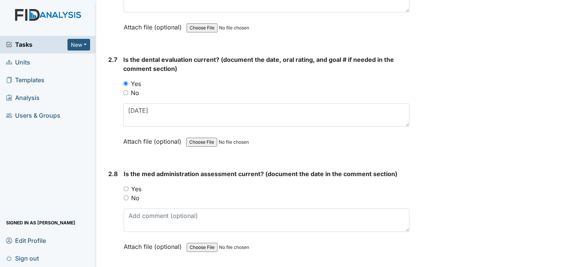
click at [138, 184] on label "Yes" at bounding box center [136, 188] width 10 height 9
click at [129, 186] on input "Yes" at bounding box center [126, 188] width 5 height 5
radio input "true"
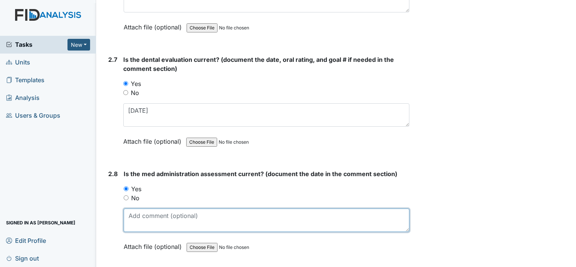
click at [155, 221] on textarea at bounding box center [267, 220] width 286 height 23
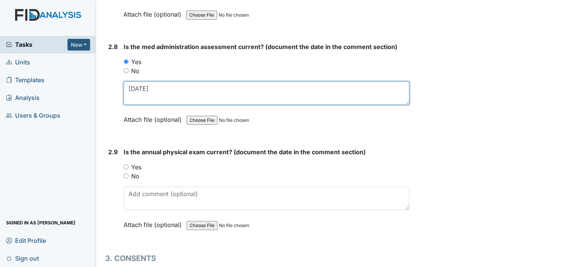
scroll to position [1546, 0]
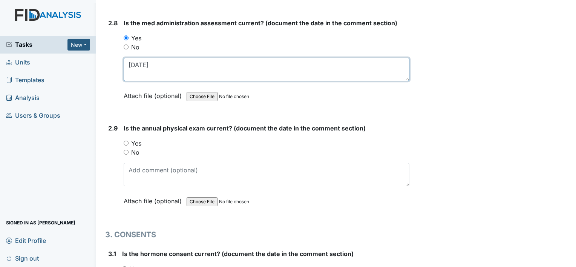
type textarea "1-2-25"
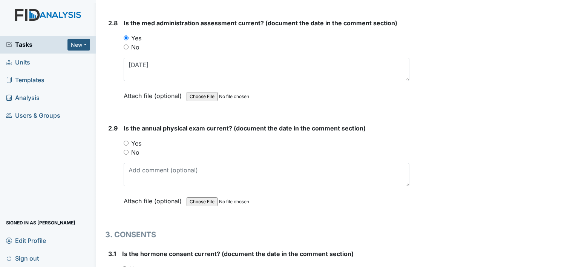
click at [143, 139] on div "Yes" at bounding box center [267, 143] width 286 height 9
click at [138, 139] on label "Yes" at bounding box center [136, 143] width 10 height 9
click at [129, 141] on input "Yes" at bounding box center [126, 143] width 5 height 5
radio input "true"
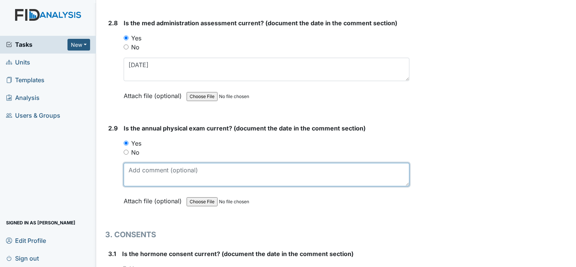
click at [151, 166] on textarea at bounding box center [267, 174] width 286 height 23
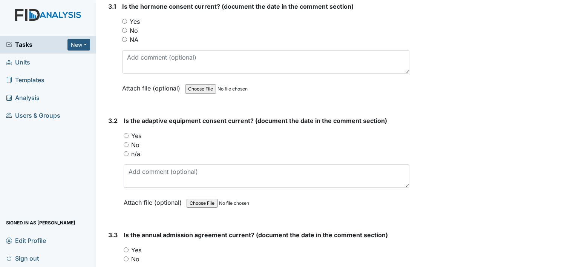
scroll to position [1773, 0]
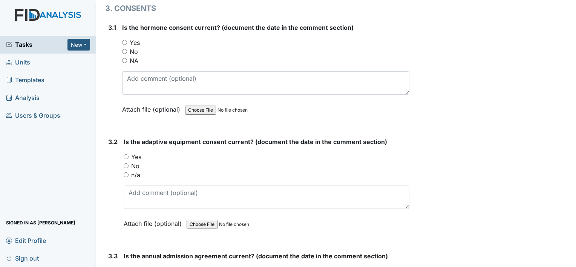
type textarea "6-26-25"
click at [134, 38] on label "Yes" at bounding box center [135, 42] width 10 height 9
click at [127, 40] on input "Yes" at bounding box center [124, 42] width 5 height 5
radio input "true"
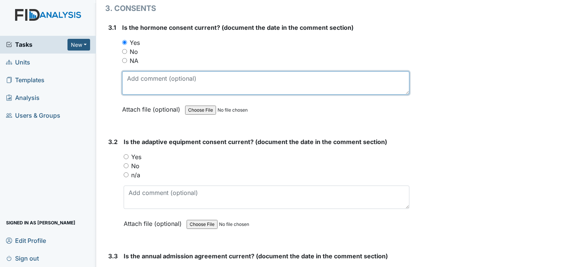
click at [149, 72] on textarea at bounding box center [265, 82] width 287 height 23
type textarea "12-16-+24"
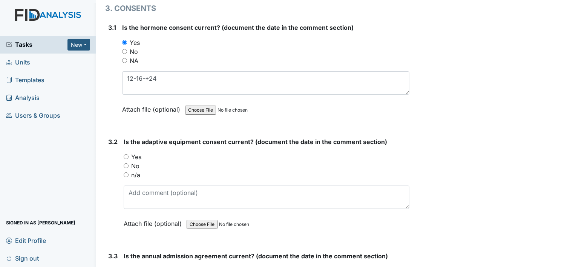
click at [139, 152] on label "Yes" at bounding box center [136, 156] width 10 height 9
click at [129, 154] on input "Yes" at bounding box center [126, 156] width 5 height 5
radio input "true"
click at [133, 161] on label "No" at bounding box center [135, 165] width 8 height 9
click at [129, 163] on input "No" at bounding box center [126, 165] width 5 height 5
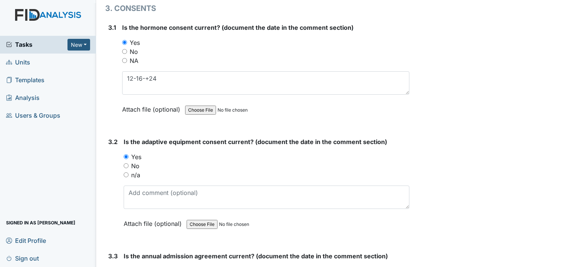
radio input "true"
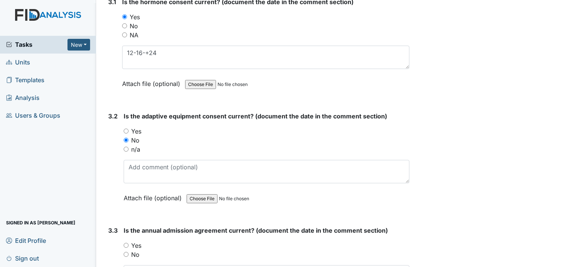
scroll to position [1810, 0]
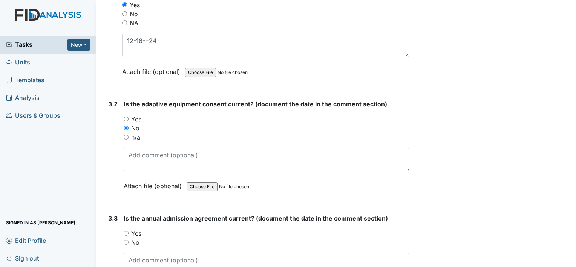
click at [139, 229] on label "Yes" at bounding box center [136, 233] width 10 height 9
click at [129, 231] on input "Yes" at bounding box center [126, 233] width 5 height 5
radio input "true"
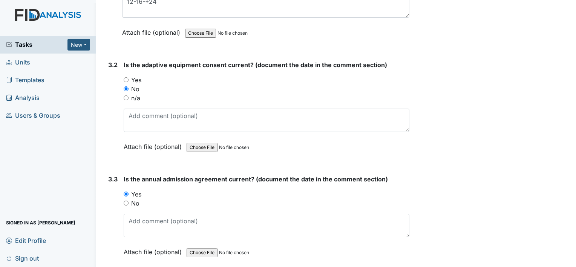
scroll to position [1886, 0]
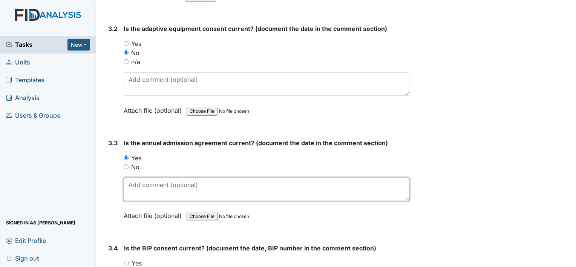
click at [137, 180] on textarea at bounding box center [267, 189] width 286 height 23
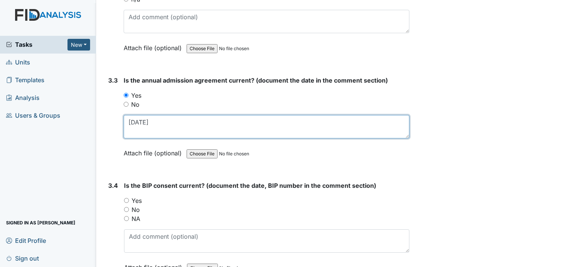
scroll to position [1961, 0]
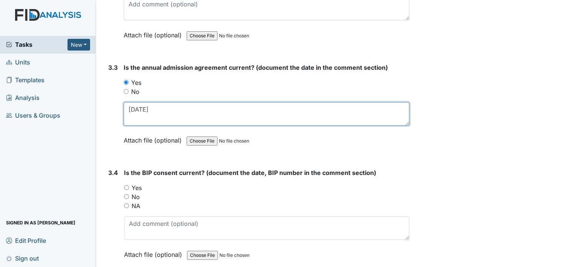
type textarea "12-16-2024"
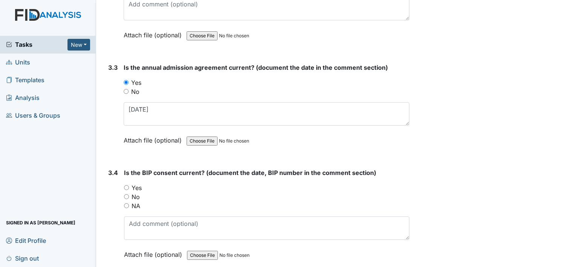
drag, startPoint x: 135, startPoint y: 192, endPoint x: 144, endPoint y: 196, distance: 10.1
click at [135, 192] on label "No" at bounding box center [136, 196] width 8 height 9
click at [129, 194] on input "No" at bounding box center [126, 196] width 5 height 5
radio input "true"
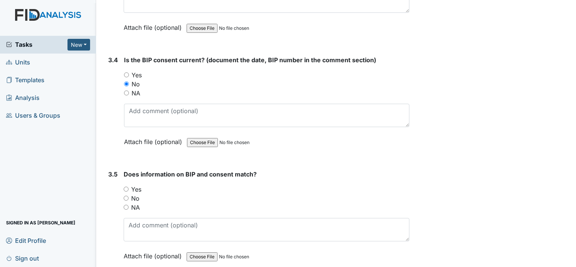
scroll to position [2074, 0]
click at [134, 203] on label "NA" at bounding box center [135, 207] width 9 height 9
click at [129, 204] on input "NA" at bounding box center [126, 206] width 5 height 5
radio input "true"
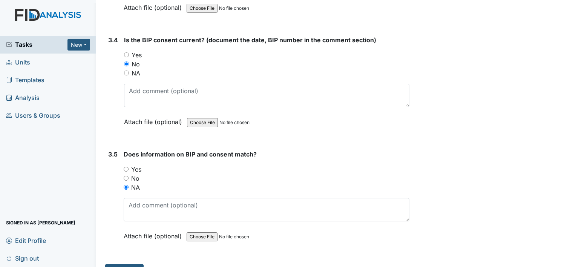
scroll to position [2103, 0]
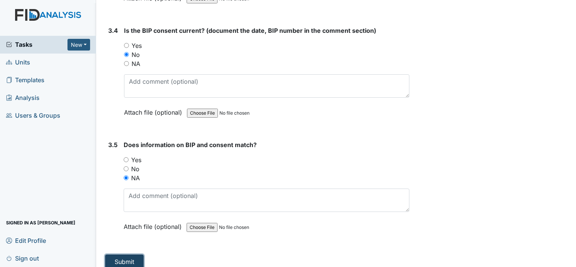
click at [135, 255] on button "Submit" at bounding box center [124, 262] width 38 height 14
click at [125, 256] on button "Submit" at bounding box center [124, 262] width 38 height 14
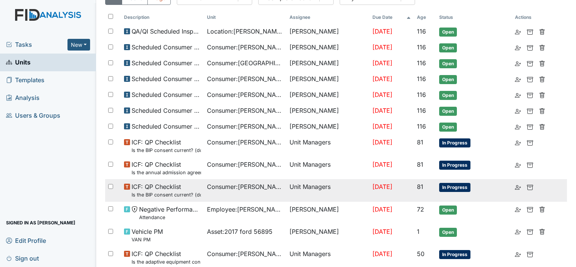
scroll to position [113, 0]
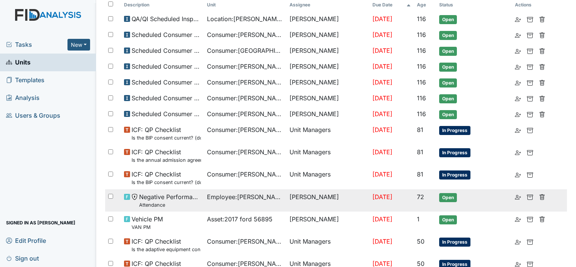
click at [221, 192] on span "Employee : [PERSON_NAME]" at bounding box center [245, 196] width 77 height 9
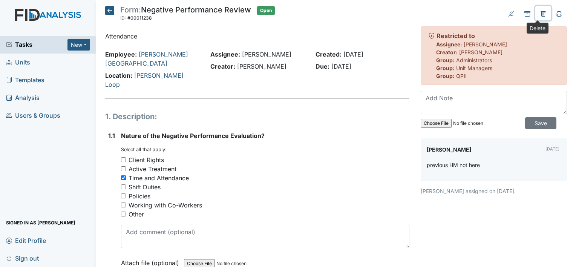
drag, startPoint x: 536, startPoint y: 11, endPoint x: 532, endPoint y: 15, distance: 5.6
click at [541, 11] on icon at bounding box center [543, 14] width 5 height 6
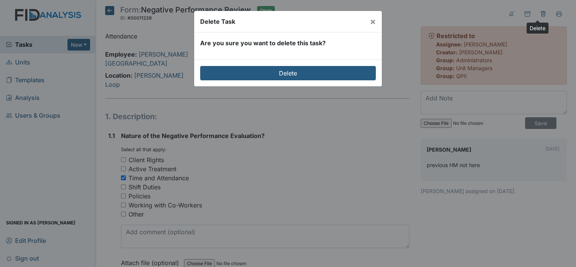
click at [262, 80] on div "Delete" at bounding box center [288, 73] width 188 height 27
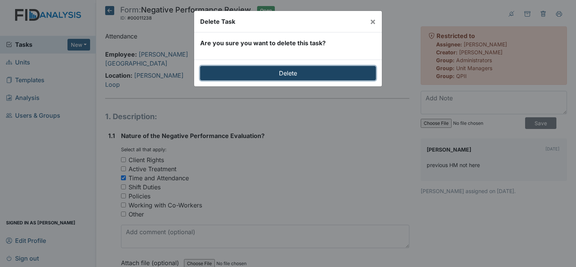
click at [262, 77] on input "Delete" at bounding box center [288, 73] width 176 height 14
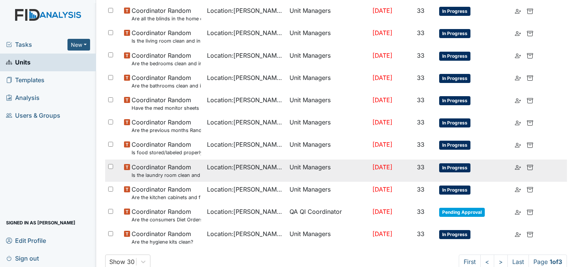
scroll to position [517, 0]
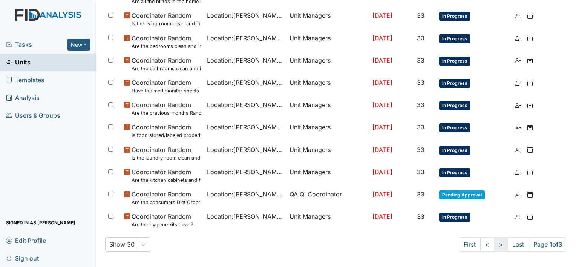
click at [494, 241] on link ">" at bounding box center [501, 244] width 14 height 14
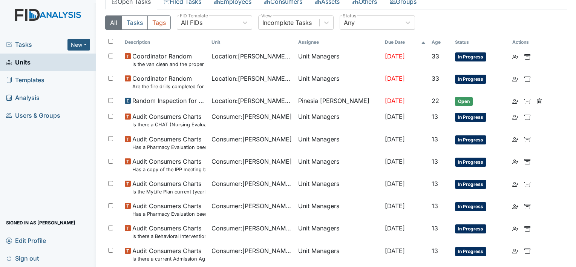
scroll to position [68, 0]
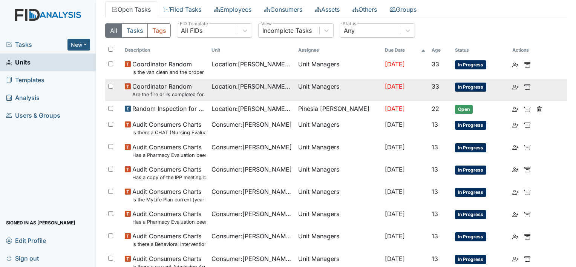
click at [181, 94] on small "Are the fire drills completed for the most recent month?" at bounding box center [168, 94] width 73 height 7
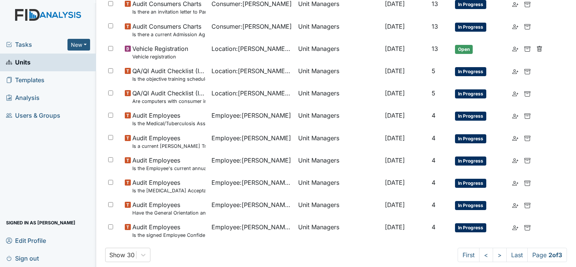
scroll to position [558, 0]
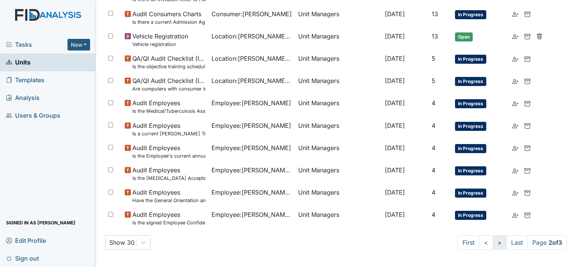
click at [493, 243] on link ">" at bounding box center [500, 242] width 14 height 14
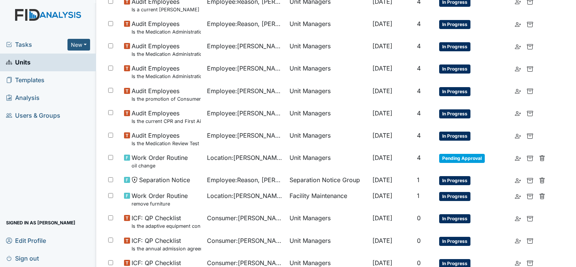
scroll to position [207, 0]
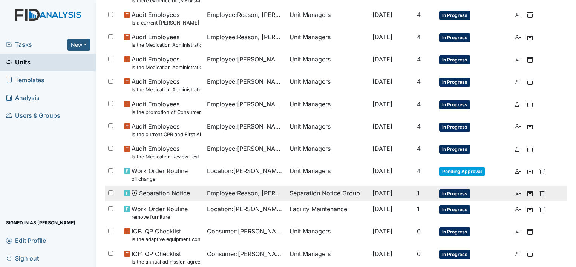
click at [167, 195] on span "Separation Notice" at bounding box center [164, 193] width 51 height 9
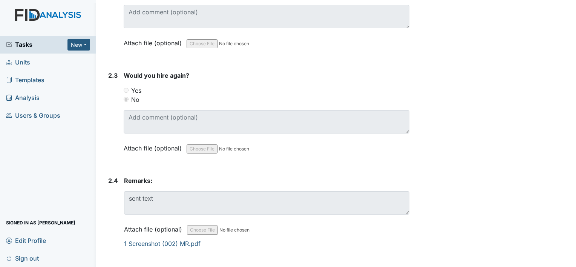
scroll to position [625, 0]
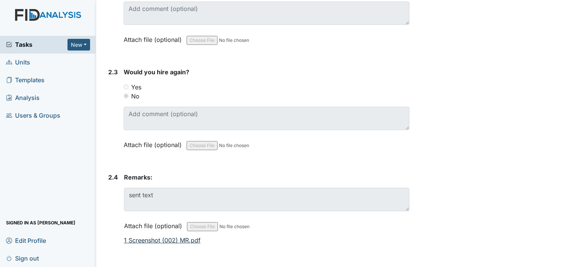
drag, startPoint x: 148, startPoint y: 244, endPoint x: 148, endPoint y: 240, distance: 3.8
click at [148, 244] on form "Remarks: sent text This field is required. Attach file (optional) You can uploa…" at bounding box center [267, 212] width 286 height 78
click at [149, 240] on link "1 Screenshot (002) MR.pdf" at bounding box center [162, 240] width 77 height 8
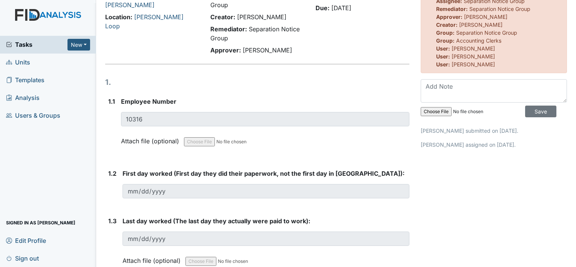
scroll to position [0, 0]
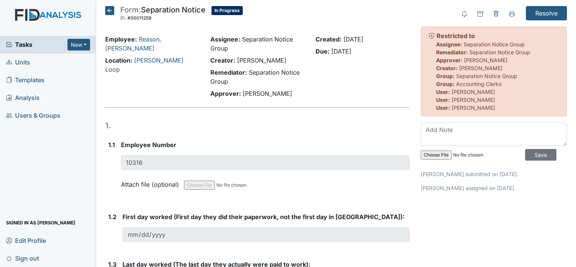
click at [25, 60] on span "Units" at bounding box center [18, 63] width 24 height 12
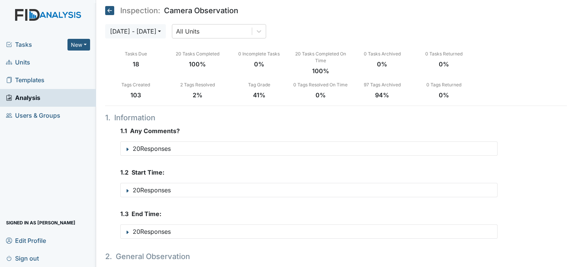
click at [24, 60] on span "Units" at bounding box center [18, 63] width 24 height 12
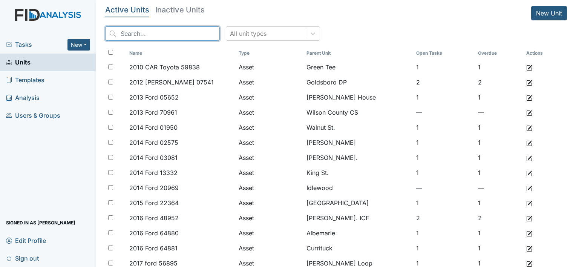
click at [157, 32] on input "search" at bounding box center [162, 33] width 115 height 14
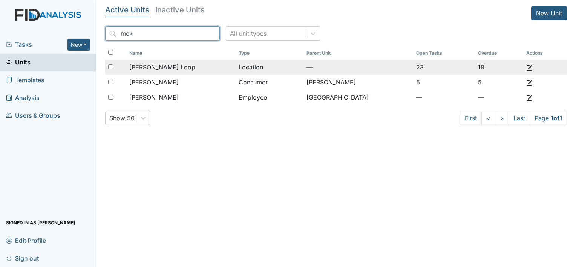
type input "mck"
click at [160, 64] on span "[PERSON_NAME] Loop" at bounding box center [162, 67] width 66 height 9
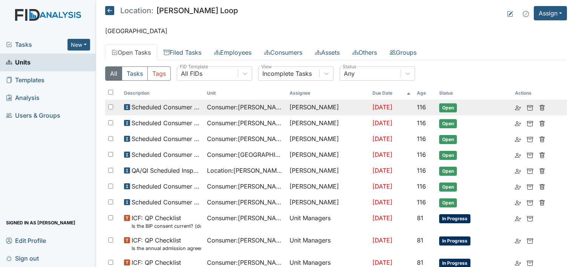
click at [244, 106] on span "Consumer : [PERSON_NAME]" at bounding box center [245, 107] width 77 height 9
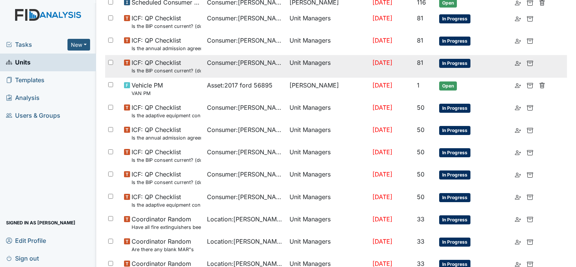
scroll to position [226, 0]
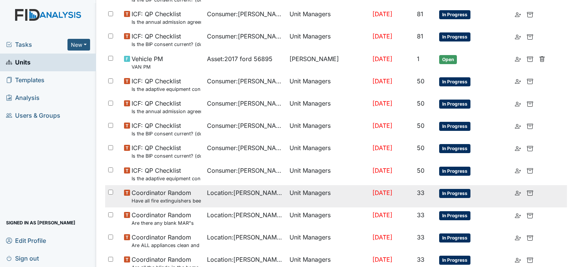
click at [183, 192] on span "Coordinator Random Have all fire extinguishers been inspected?" at bounding box center [166, 196] width 69 height 16
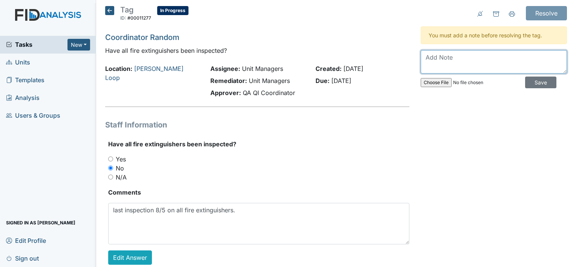
click at [520, 58] on textarea at bounding box center [494, 61] width 146 height 23
type textarea "all signed off as of [DATE]"
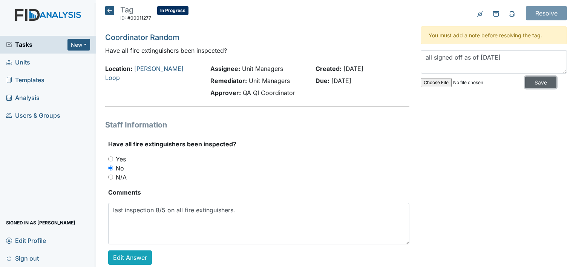
click at [532, 79] on input "Save" at bounding box center [540, 83] width 31 height 12
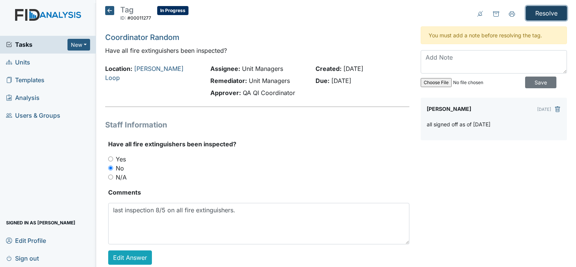
click at [548, 14] on input "Resolve" at bounding box center [546, 13] width 41 height 14
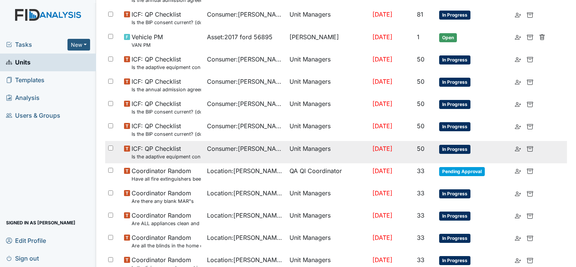
scroll to position [377, 0]
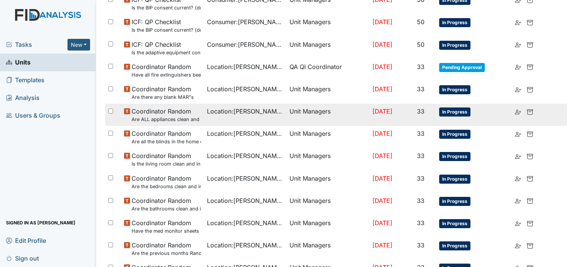
drag, startPoint x: 184, startPoint y: 119, endPoint x: 190, endPoint y: 119, distance: 5.7
click at [184, 119] on small "Are ALL appliances clean and working properly?" at bounding box center [166, 119] width 69 height 7
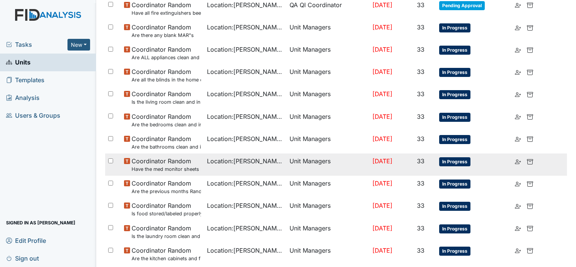
scroll to position [453, 0]
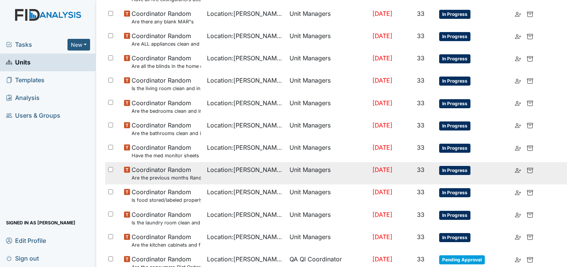
click at [175, 175] on small "Are the previous months Random Inspections completed?" at bounding box center [166, 177] width 69 height 7
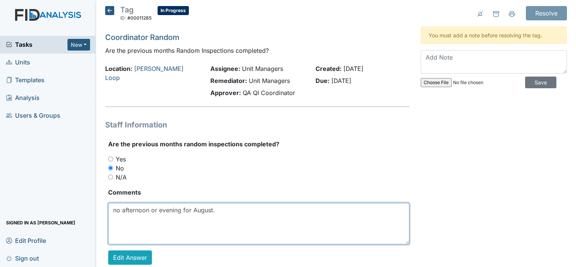
click at [271, 231] on textarea "no afternoon or evening for August." at bounding box center [258, 223] width 301 height 41
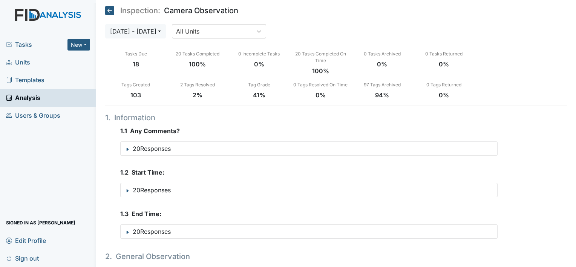
click at [22, 62] on span "Units" at bounding box center [18, 63] width 24 height 12
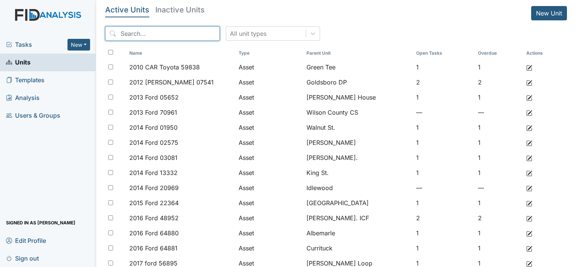
click at [160, 30] on input "search" at bounding box center [162, 33] width 115 height 14
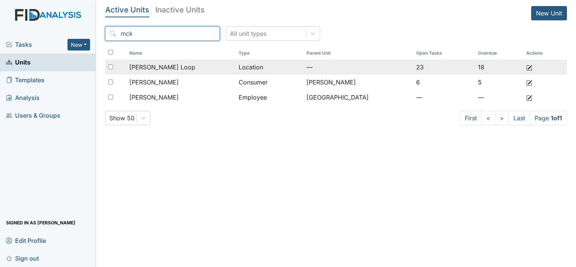
type input "mck"
click at [156, 65] on span "[PERSON_NAME] Loop" at bounding box center [162, 67] width 66 height 9
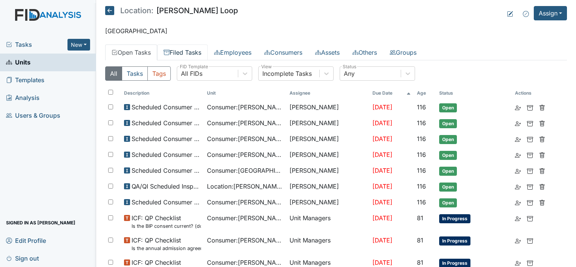
click at [192, 51] on link "Filed Tasks" at bounding box center [182, 53] width 51 height 16
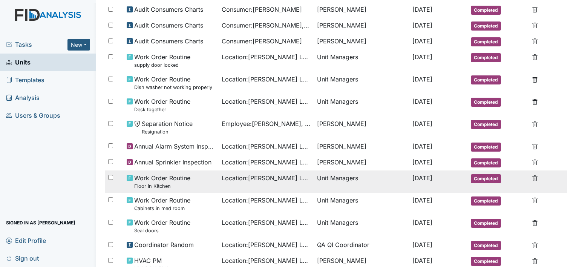
scroll to position [415, 0]
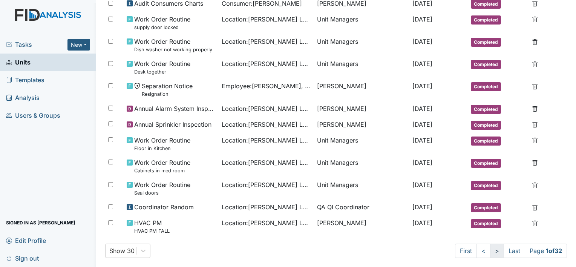
click at [490, 247] on link ">" at bounding box center [497, 251] width 14 height 14
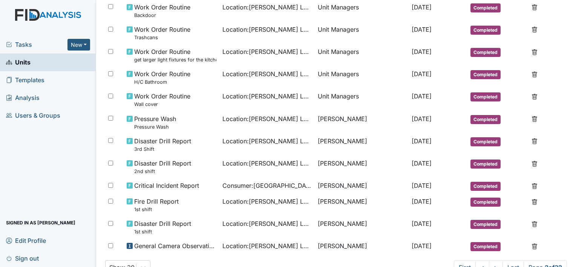
scroll to position [425, 0]
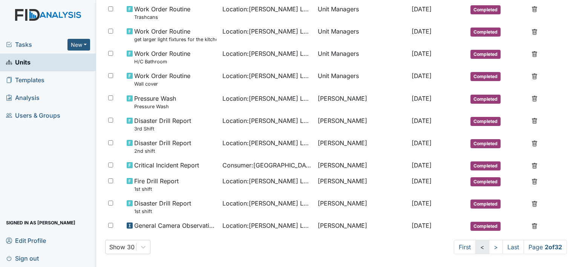
click at [476, 240] on link "<" at bounding box center [483, 247] width 14 height 14
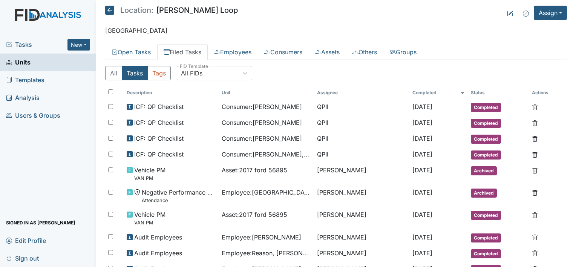
scroll to position [0, 0]
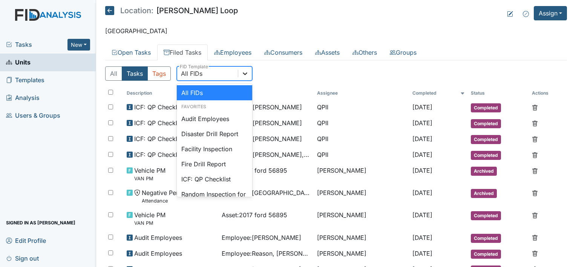
click at [246, 72] on icon at bounding box center [245, 74] width 8 height 8
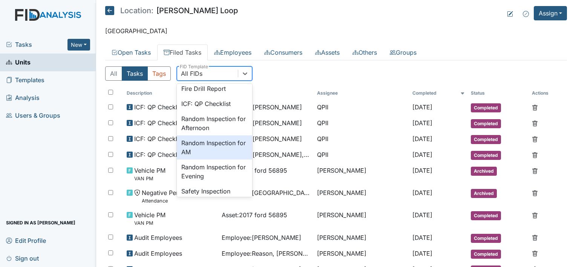
click at [198, 147] on div "Random Inspection for AM" at bounding box center [214, 147] width 75 height 24
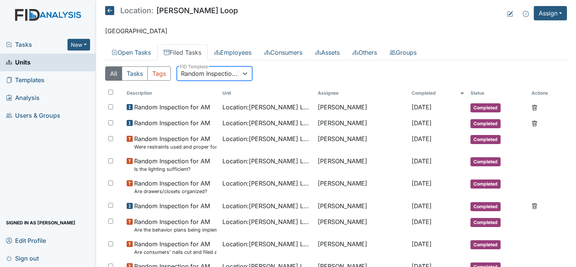
click at [110, 11] on icon at bounding box center [109, 10] width 9 height 9
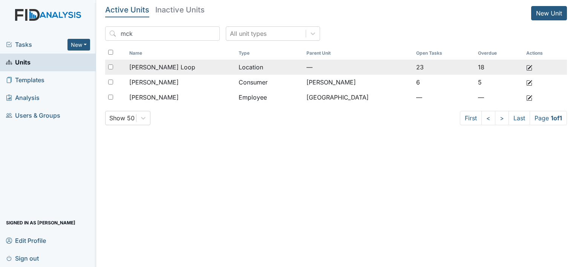
click at [158, 67] on span "[PERSON_NAME] Loop" at bounding box center [162, 67] width 66 height 9
click at [142, 69] on span "[PERSON_NAME] Loop" at bounding box center [162, 67] width 66 height 9
click at [142, 68] on span "[PERSON_NAME] Loop" at bounding box center [162, 67] width 66 height 9
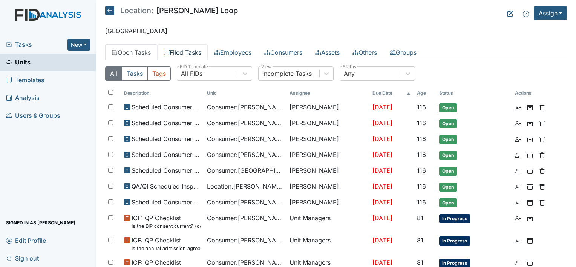
drag, startPoint x: 0, startPoint y: 0, endPoint x: 197, endPoint y: 52, distance: 204.1
click at [197, 52] on link "Filed Tasks" at bounding box center [182, 53] width 51 height 16
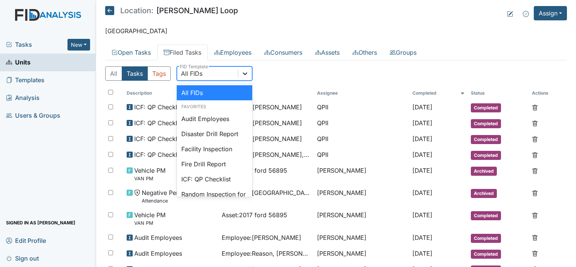
click at [249, 74] on div at bounding box center [245, 74] width 14 height 14
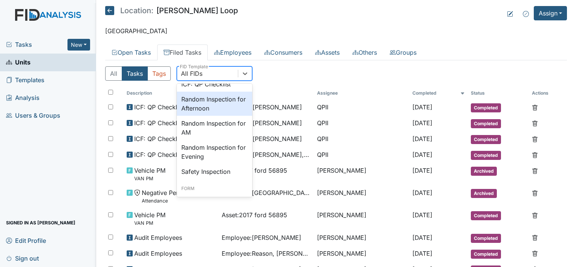
scroll to position [113, 0]
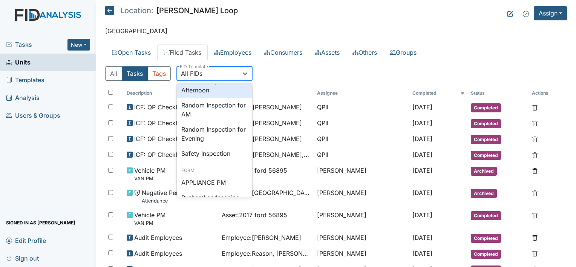
click at [219, 91] on div "Random Inspection for Afternoon" at bounding box center [214, 86] width 75 height 24
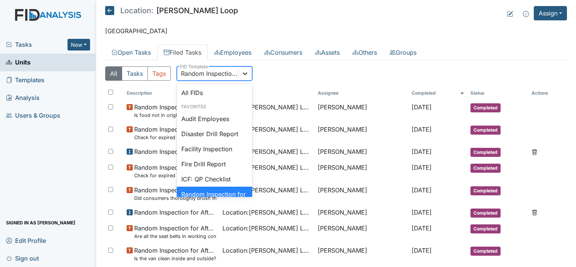
click at [248, 74] on icon at bounding box center [245, 74] width 8 height 8
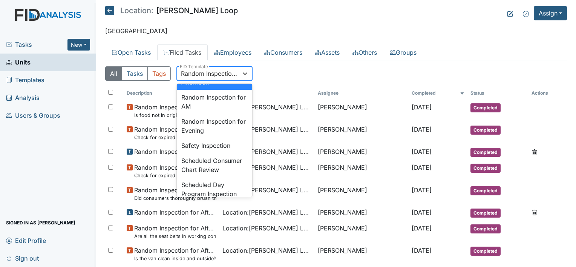
scroll to position [895, 0]
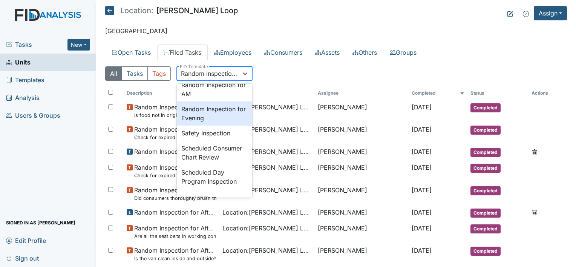
click at [216, 126] on div "Random Inspection for Evening" at bounding box center [214, 113] width 75 height 24
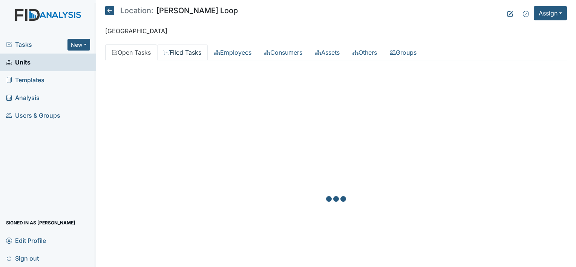
click at [200, 53] on link "Filed Tasks" at bounding box center [182, 53] width 51 height 16
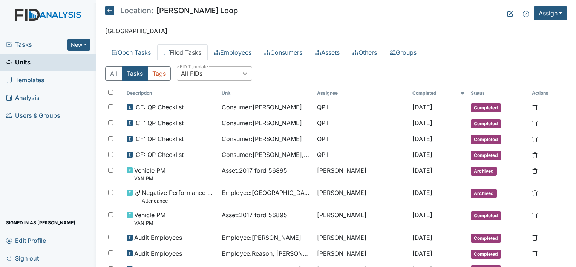
click at [243, 75] on icon at bounding box center [245, 74] width 8 height 8
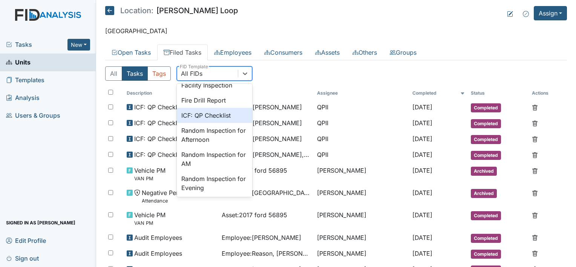
scroll to position [75, 0]
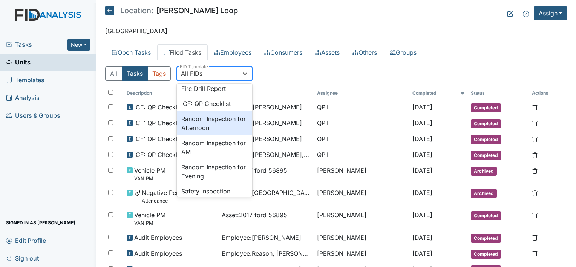
click at [215, 124] on div "Random Inspection for Afternoon" at bounding box center [214, 123] width 75 height 24
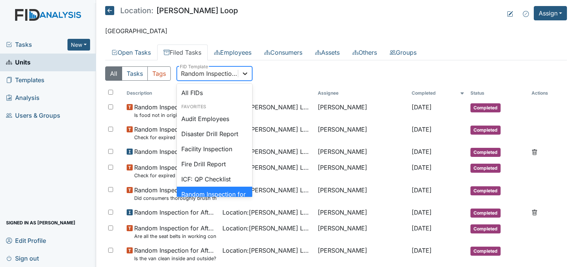
click at [248, 76] on icon at bounding box center [245, 74] width 8 height 8
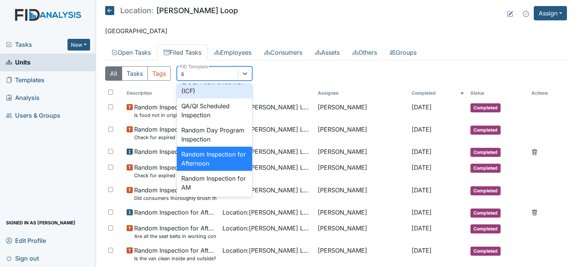
type input "sa"
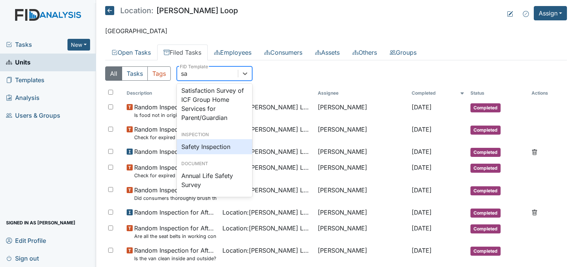
click at [213, 148] on div "Safety Inspection" at bounding box center [214, 146] width 75 height 15
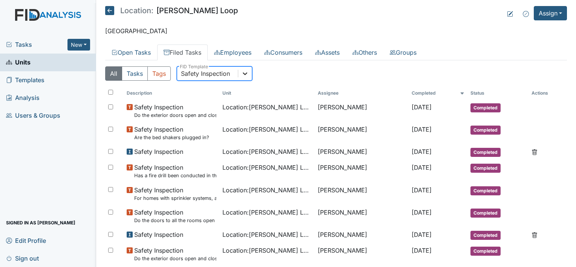
click at [250, 72] on div at bounding box center [245, 74] width 14 height 14
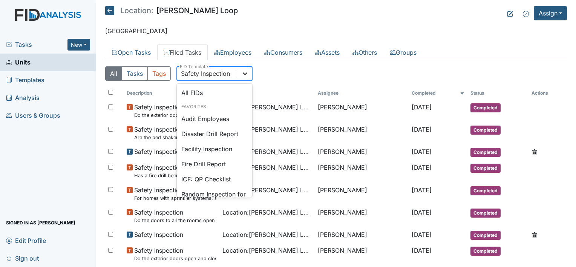
scroll to position [880, 0]
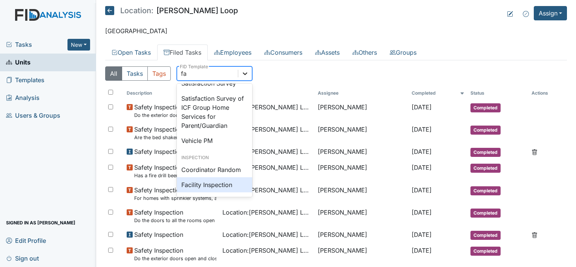
type input "fac"
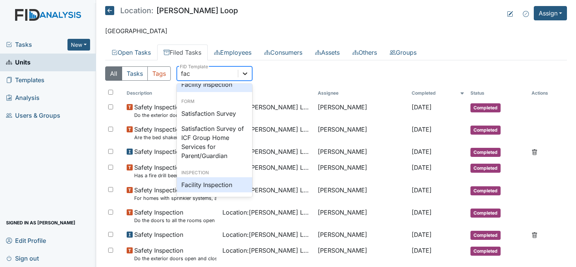
scroll to position [19, 0]
click at [225, 189] on div "Facility Inspection" at bounding box center [214, 184] width 75 height 15
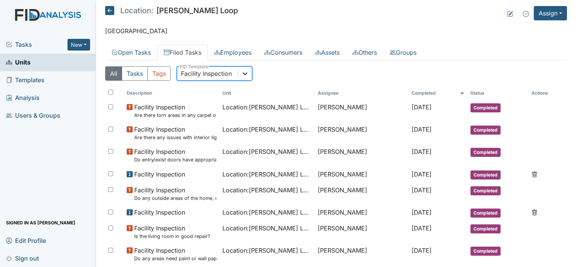
click at [244, 71] on icon at bounding box center [245, 74] width 8 height 8
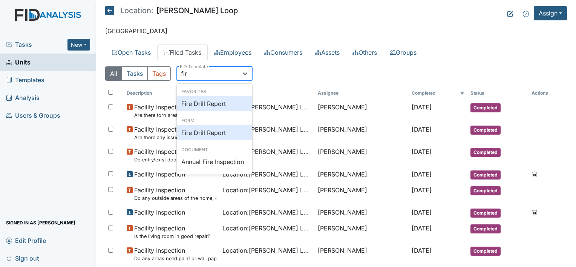
scroll to position [0, 0]
type input "fire"
click at [212, 104] on div "Fire Drill Report" at bounding box center [214, 103] width 75 height 15
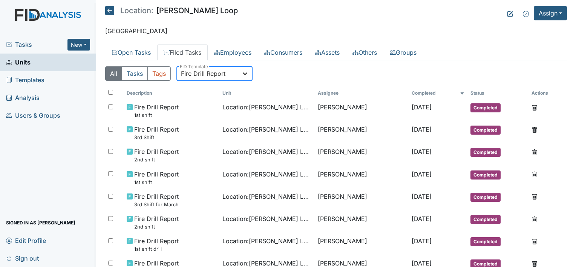
click at [249, 73] on div at bounding box center [245, 74] width 14 height 14
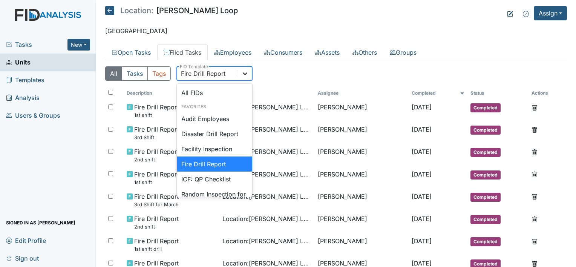
scroll to position [259, 0]
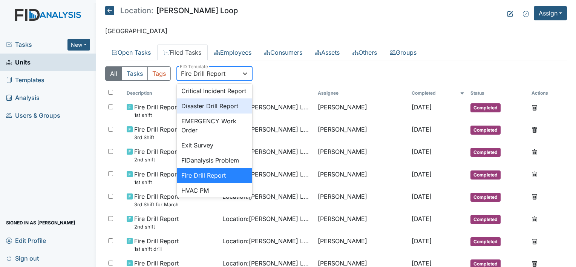
click at [223, 112] on div "Disaster Drill Report" at bounding box center [214, 105] width 75 height 15
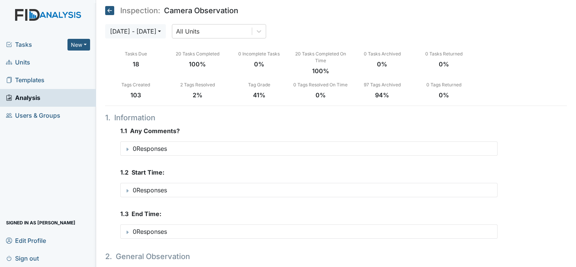
click at [25, 62] on span "Units" at bounding box center [18, 63] width 24 height 12
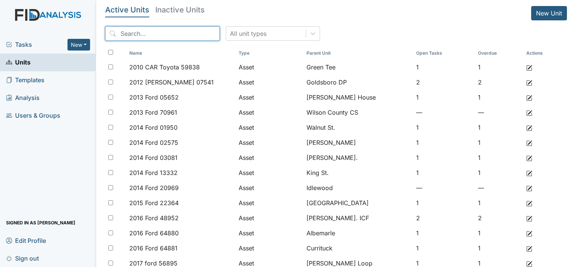
click at [161, 32] on input "search" at bounding box center [162, 33] width 115 height 14
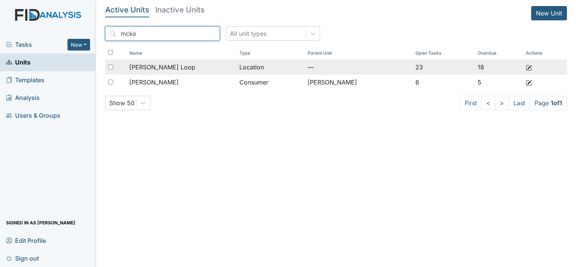
type input "mcke"
click at [159, 68] on span "[PERSON_NAME] Loop" at bounding box center [162, 67] width 66 height 9
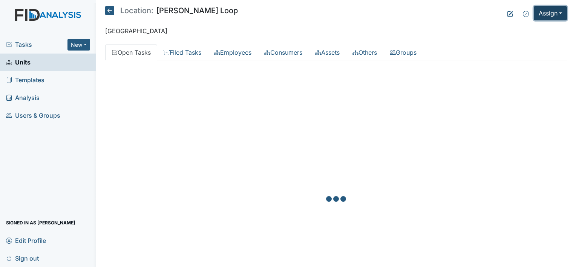
click at [550, 11] on button "Assign" at bounding box center [550, 13] width 33 height 14
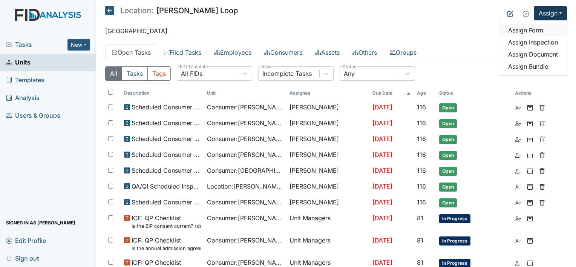
click at [529, 29] on link "Assign Form" at bounding box center [533, 30] width 68 height 12
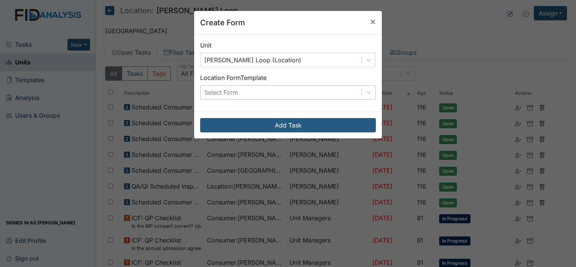
click at [251, 89] on div "Select Form" at bounding box center [281, 93] width 161 height 14
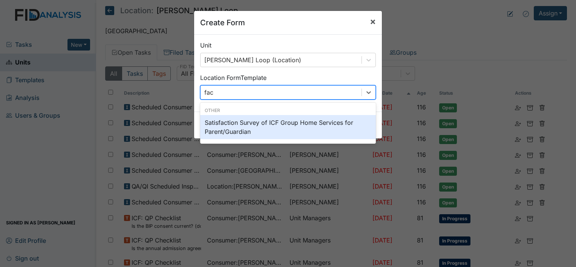
type input "fac"
click at [371, 17] on span "×" at bounding box center [373, 21] width 6 height 11
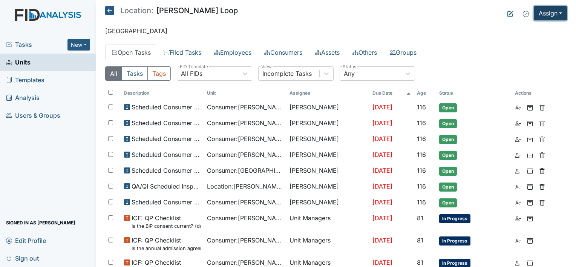
click at [556, 14] on button "Assign" at bounding box center [550, 13] width 33 height 14
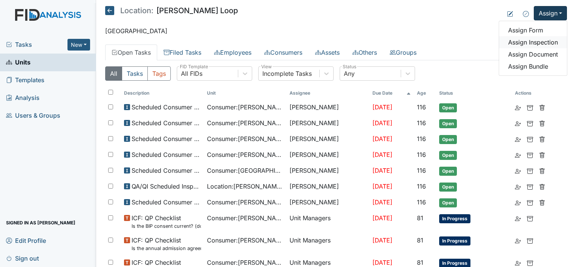
click at [540, 41] on link "Assign Inspection" at bounding box center [533, 42] width 68 height 12
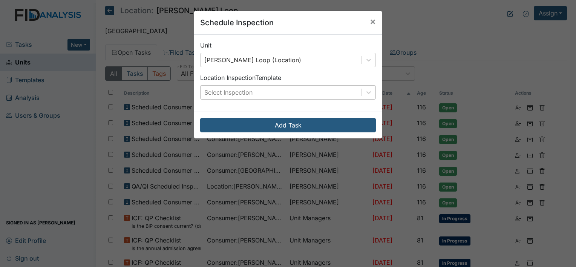
click at [244, 90] on div "Select Inspection" at bounding box center [228, 92] width 48 height 9
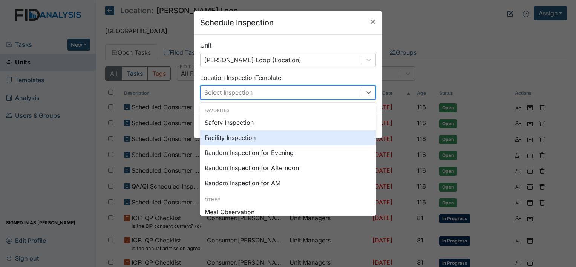
click at [238, 136] on div "Facility Inspection" at bounding box center [288, 137] width 176 height 15
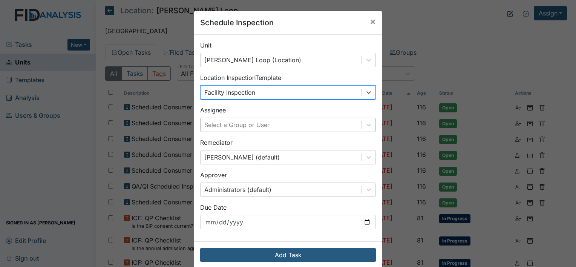
click at [244, 123] on div "Select a Group or User" at bounding box center [236, 124] width 65 height 9
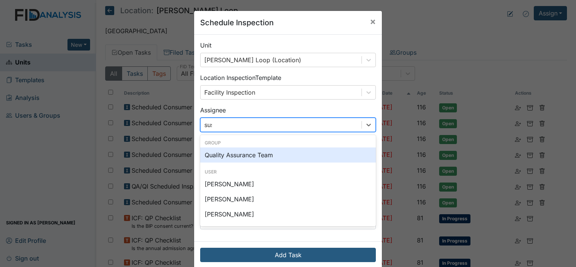
type input "susa"
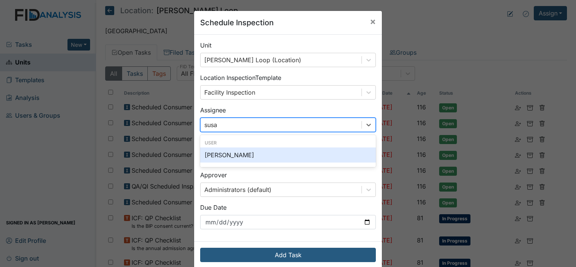
click at [235, 160] on div "[PERSON_NAME]" at bounding box center [288, 154] width 176 height 15
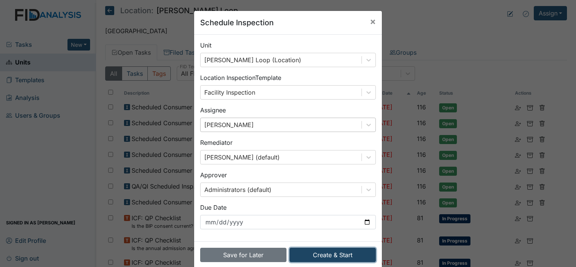
click at [318, 255] on button "Create & Start" at bounding box center [333, 255] width 86 height 14
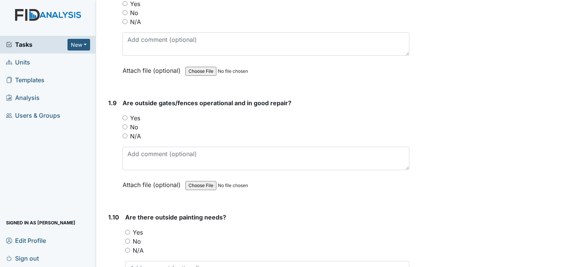
scroll to position [867, 0]
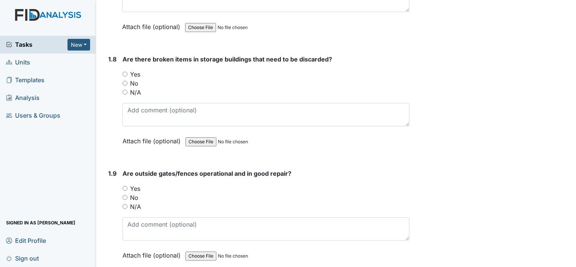
click at [29, 43] on span "Tasks" at bounding box center [36, 44] width 61 height 9
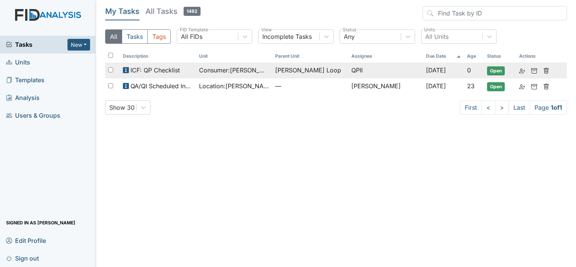
click at [221, 67] on span "Consumer : [PERSON_NAME]" at bounding box center [234, 70] width 70 height 9
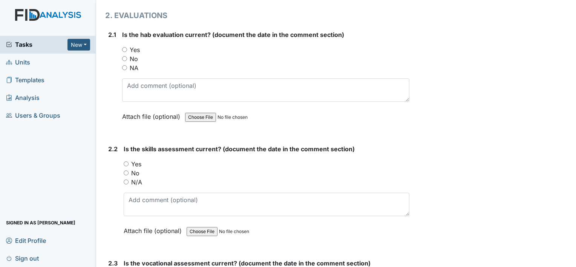
scroll to position [708, 0]
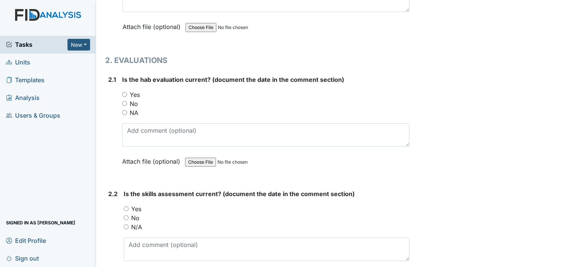
click at [25, 44] on span "Tasks" at bounding box center [36, 44] width 61 height 9
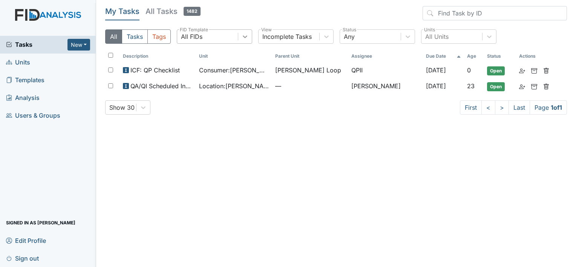
click at [243, 38] on icon at bounding box center [245, 37] width 8 height 8
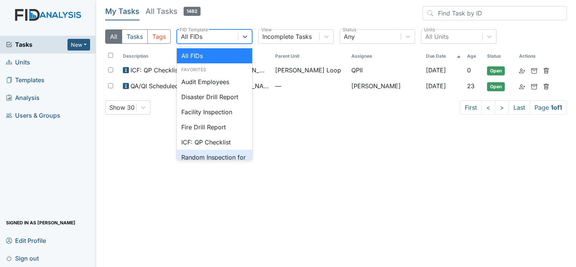
click at [142, 187] on main "My Tasks All Tasks 1482 All Tasks Tags option Random Inspection for Afternoon f…" at bounding box center [336, 133] width 480 height 267
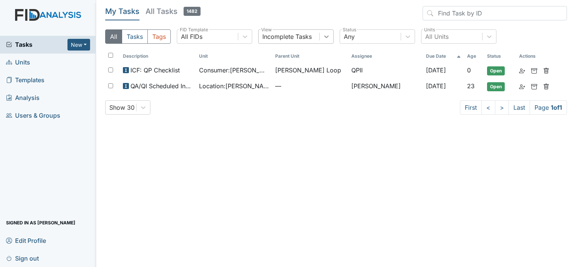
click at [329, 38] on icon at bounding box center [327, 37] width 8 height 8
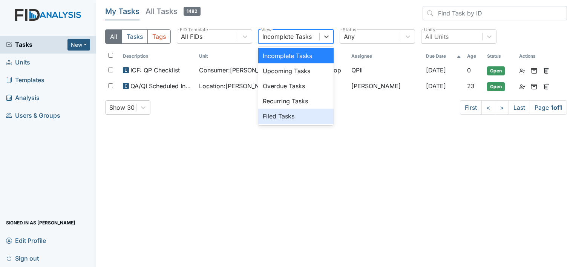
click at [287, 114] on div "Filed Tasks" at bounding box center [295, 116] width 75 height 15
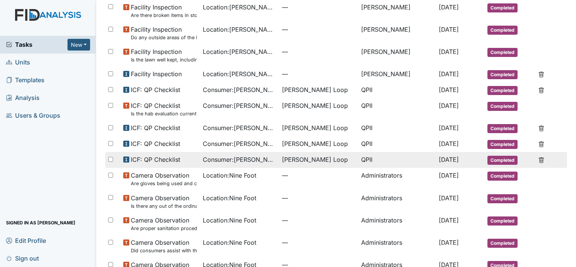
scroll to position [226, 0]
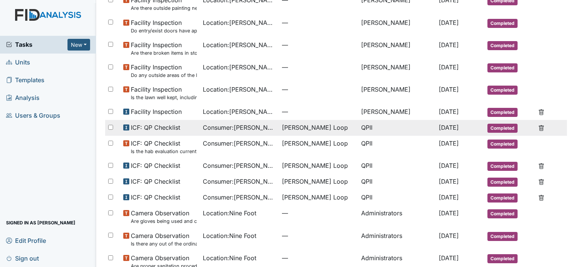
click at [254, 126] on span "Consumer : Funchess, Charity" at bounding box center [239, 127] width 73 height 9
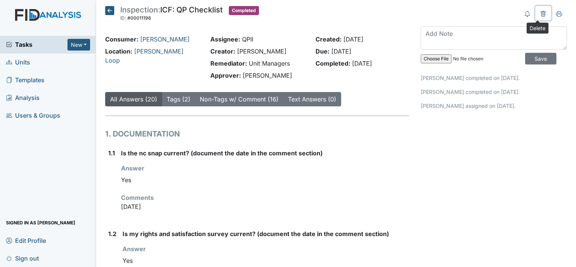
click at [540, 11] on icon at bounding box center [543, 14] width 6 height 6
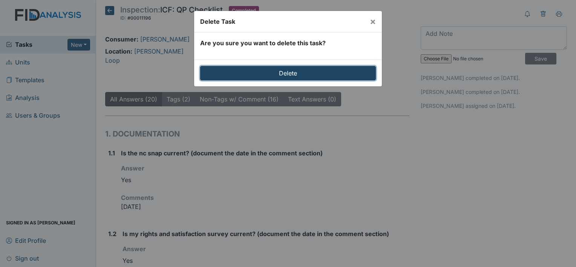
click at [272, 69] on input "Delete" at bounding box center [288, 73] width 176 height 14
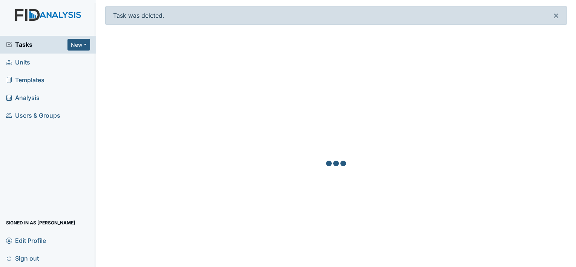
click at [29, 63] on span "Units" at bounding box center [18, 63] width 24 height 12
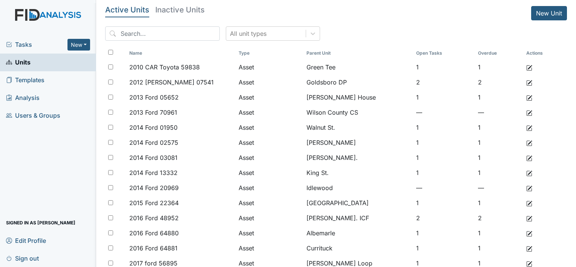
click at [43, 45] on span "Tasks" at bounding box center [36, 44] width 61 height 9
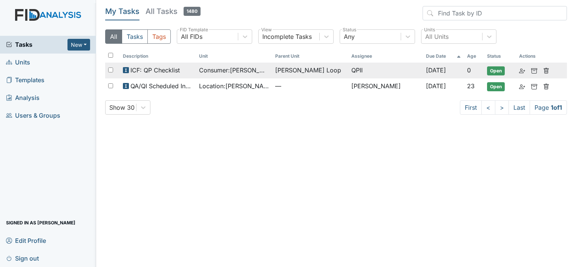
click at [167, 72] on span "ICF: QP Checklist" at bounding box center [155, 70] width 49 height 9
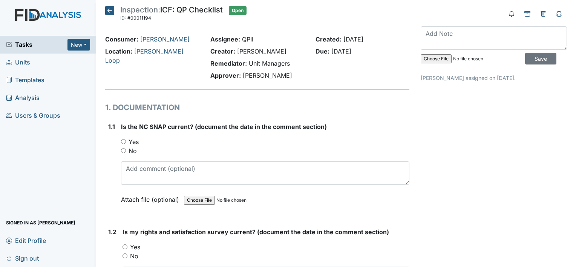
click at [137, 144] on label "Yes" at bounding box center [134, 141] width 10 height 9
click at [134, 144] on label "Yes" at bounding box center [134, 141] width 10 height 9
drag, startPoint x: 134, startPoint y: 144, endPoint x: 123, endPoint y: 141, distance: 11.5
click at [123, 141] on input "Yes" at bounding box center [123, 141] width 5 height 5
radio input "true"
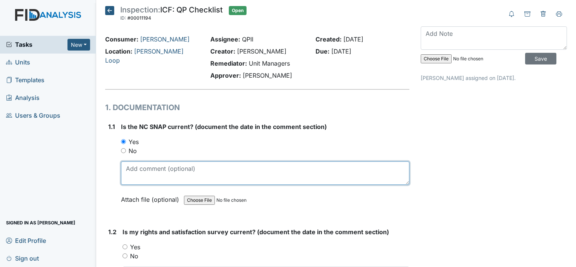
click at [148, 169] on textarea at bounding box center [265, 172] width 289 height 23
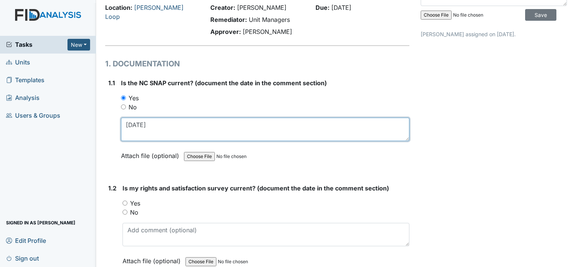
scroll to position [75, 0]
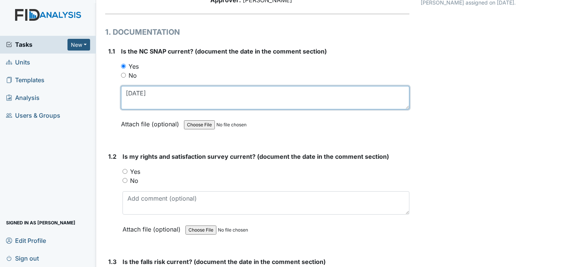
type textarea "12-18-2024"
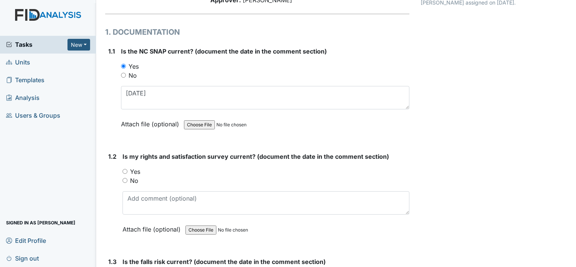
drag, startPoint x: 137, startPoint y: 173, endPoint x: 142, endPoint y: 189, distance: 16.9
click at [137, 173] on label "Yes" at bounding box center [135, 171] width 10 height 9
click at [127, 173] on input "Yes" at bounding box center [125, 171] width 5 height 5
radio input "true"
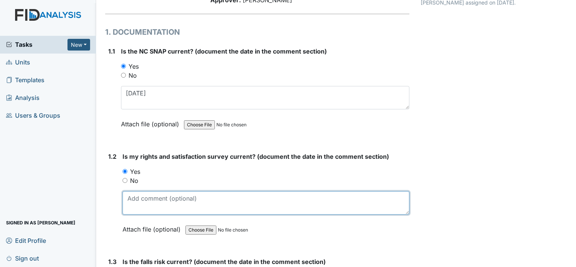
click at [143, 196] on textarea at bounding box center [266, 202] width 287 height 23
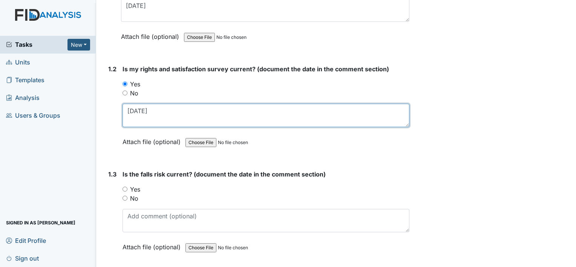
scroll to position [189, 0]
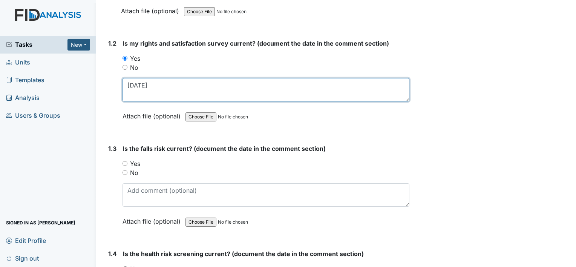
type textarea "1-2-2025"
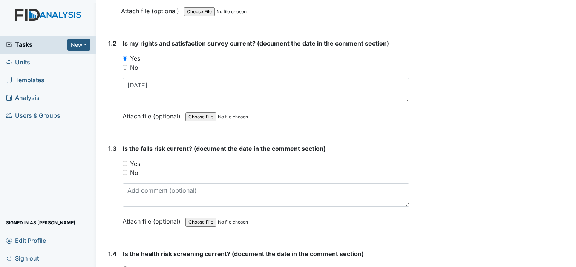
drag, startPoint x: 134, startPoint y: 161, endPoint x: 143, endPoint y: 190, distance: 30.4
click at [134, 161] on label "Yes" at bounding box center [135, 163] width 10 height 9
click at [127, 161] on input "Yes" at bounding box center [125, 163] width 5 height 5
radio input "true"
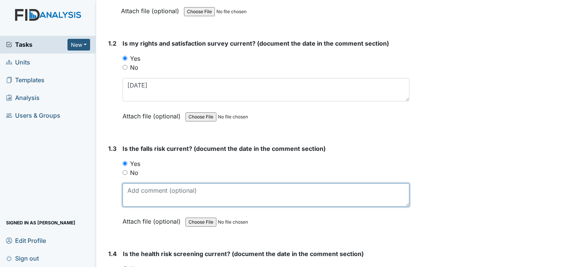
click at [144, 192] on textarea at bounding box center [266, 194] width 287 height 23
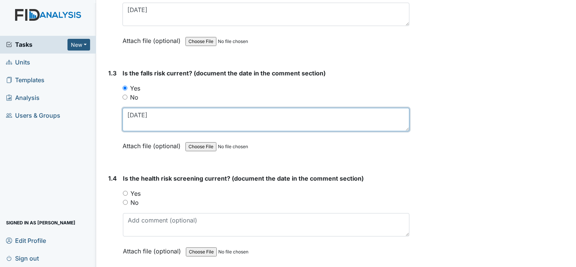
type textarea "1-2-2025"
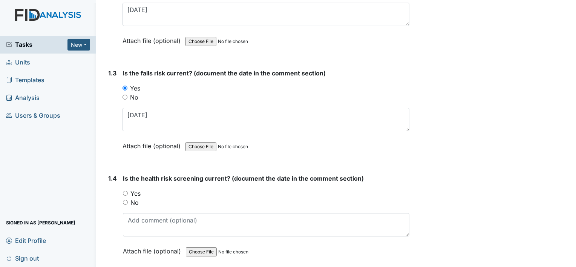
click at [135, 191] on label "Yes" at bounding box center [136, 193] width 10 height 9
click at [128, 191] on input "Yes" at bounding box center [125, 193] width 5 height 5
radio input "true"
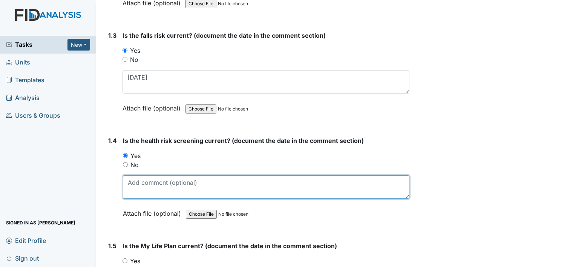
click at [154, 188] on textarea at bounding box center [266, 186] width 287 height 23
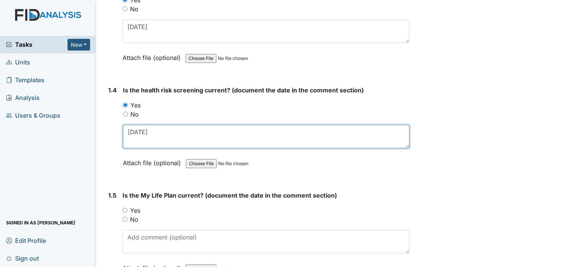
scroll to position [453, 0]
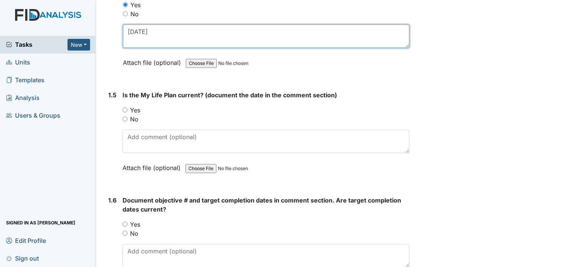
type textarea "1-2-2025"
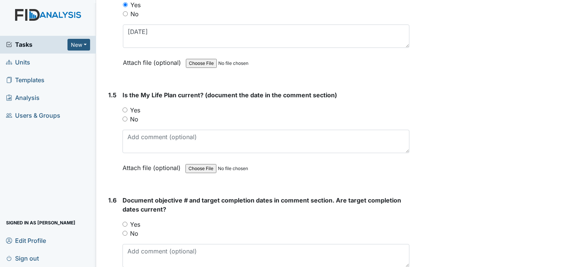
click at [135, 107] on label "Yes" at bounding box center [135, 110] width 10 height 9
click at [127, 107] on input "Yes" at bounding box center [125, 109] width 5 height 5
radio input "true"
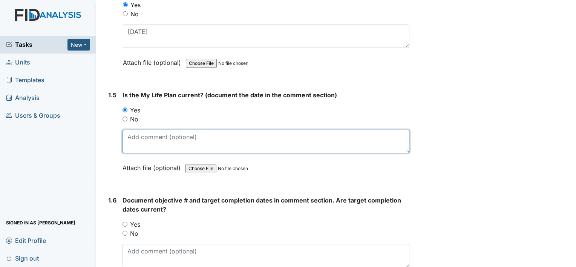
click at [148, 138] on textarea at bounding box center [266, 141] width 287 height 23
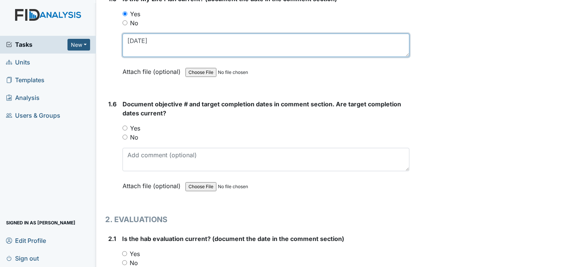
scroll to position [566, 0]
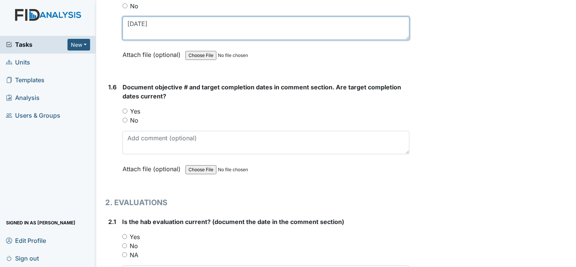
type textarea "1-2-2025"
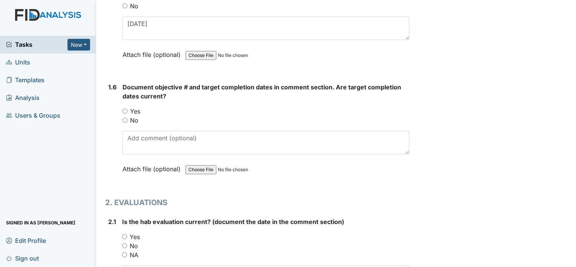
click at [138, 112] on label "Yes" at bounding box center [135, 111] width 10 height 9
click at [127, 112] on input "Yes" at bounding box center [125, 111] width 5 height 5
radio input "true"
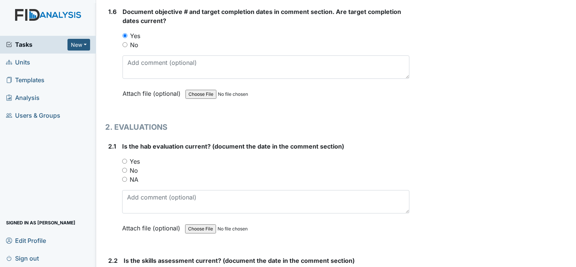
click at [138, 157] on label "Yes" at bounding box center [135, 161] width 10 height 9
click at [127, 159] on input "Yes" at bounding box center [124, 161] width 5 height 5
radio input "true"
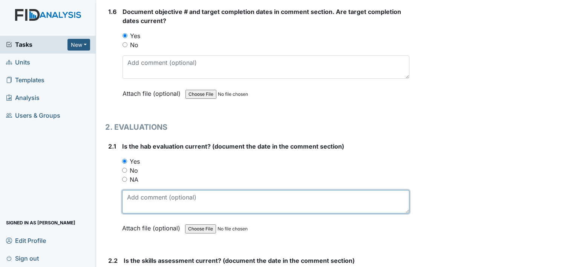
click at [159, 195] on textarea at bounding box center [265, 201] width 287 height 23
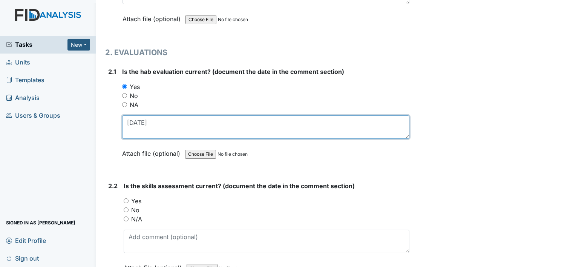
scroll to position [717, 0]
type textarea "12-20-2024"
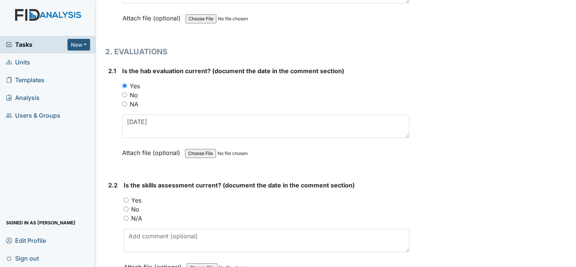
drag, startPoint x: 141, startPoint y: 198, endPoint x: 158, endPoint y: 236, distance: 41.2
click at [141, 198] on label "Yes" at bounding box center [136, 200] width 10 height 9
click at [129, 198] on input "Yes" at bounding box center [126, 200] width 5 height 5
radio input "true"
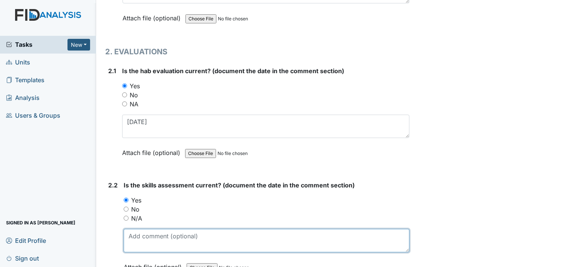
click at [158, 237] on textarea at bounding box center [267, 240] width 286 height 23
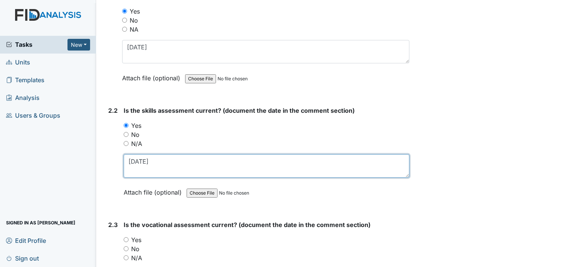
scroll to position [792, 0]
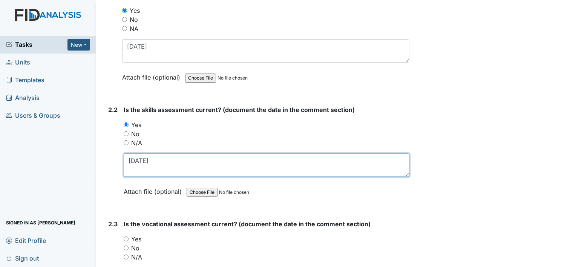
type textarea "12-20-2024"
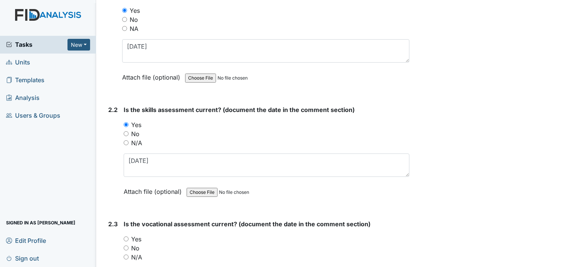
click at [136, 238] on label "Yes" at bounding box center [136, 239] width 10 height 9
click at [129, 238] on input "Yes" at bounding box center [126, 238] width 5 height 5
radio input "true"
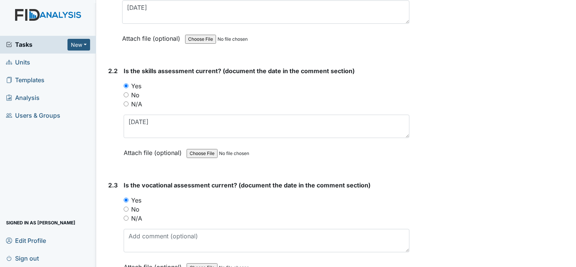
scroll to position [905, 0]
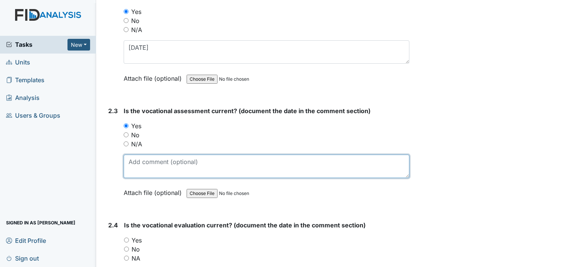
click at [140, 161] on textarea at bounding box center [267, 166] width 286 height 23
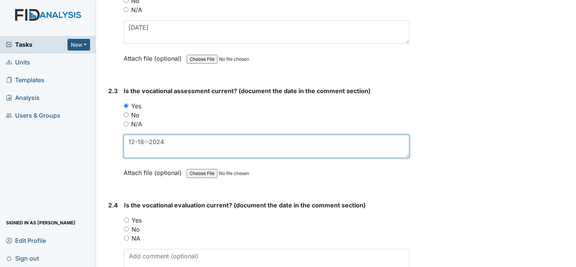
scroll to position [943, 0]
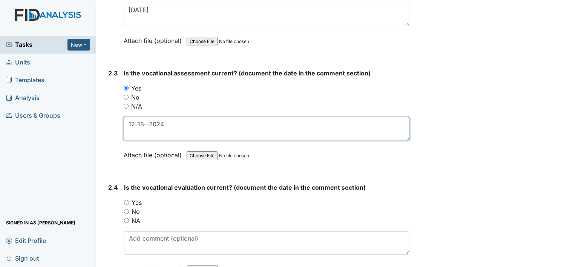
type textarea "12-18--2024"
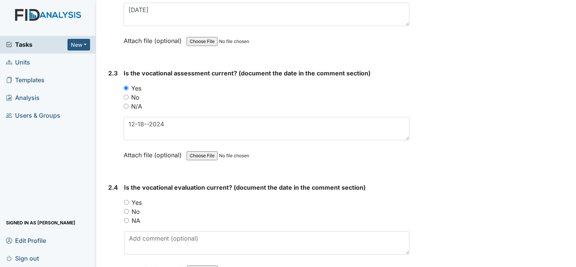
click at [138, 199] on label "Yes" at bounding box center [137, 202] width 10 height 9
click at [129, 200] on input "Yes" at bounding box center [126, 202] width 5 height 5
radio input "true"
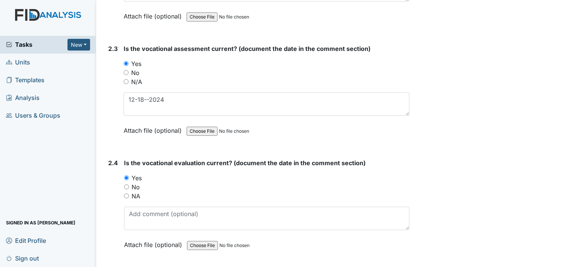
scroll to position [981, 0]
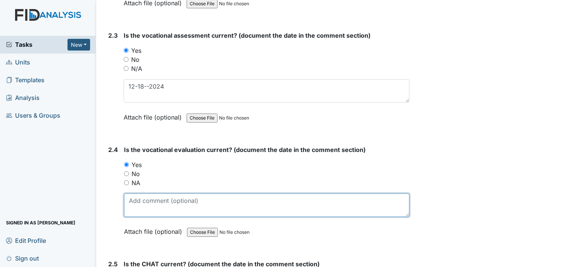
click at [138, 204] on textarea at bounding box center [267, 204] width 286 height 23
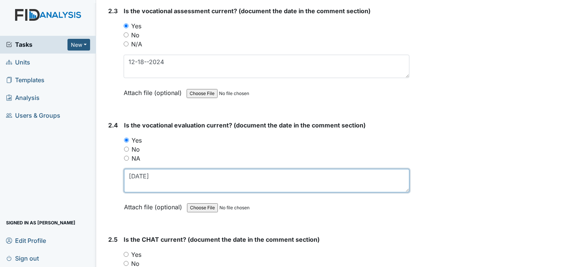
scroll to position [1018, 0]
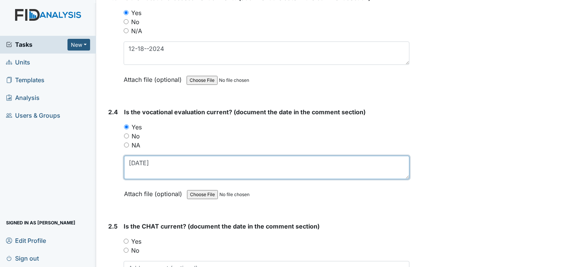
type textarea "1-2-2025"
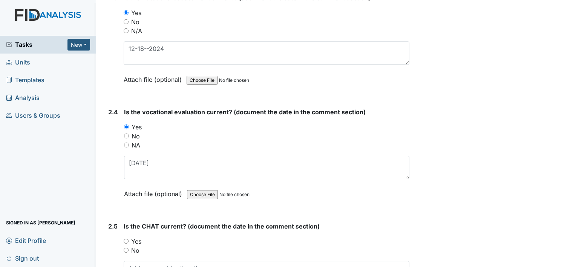
click at [135, 238] on label "Yes" at bounding box center [136, 241] width 10 height 9
click at [129, 239] on input "Yes" at bounding box center [126, 241] width 5 height 5
radio input "true"
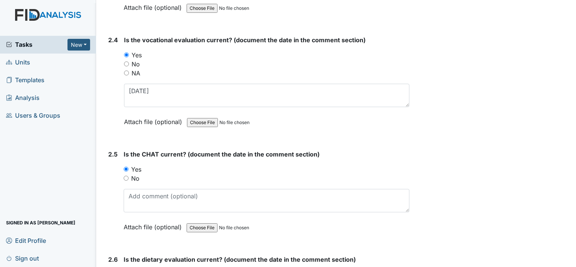
scroll to position [1094, 0]
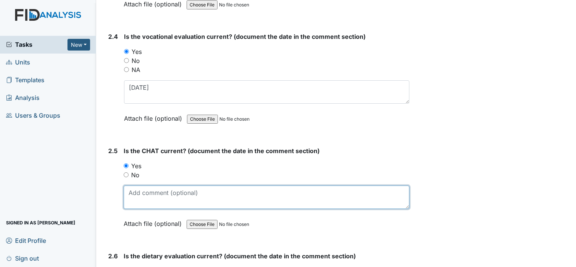
click at [137, 194] on textarea at bounding box center [267, 197] width 286 height 23
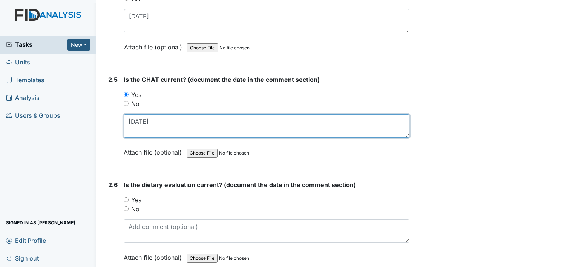
scroll to position [1169, 0]
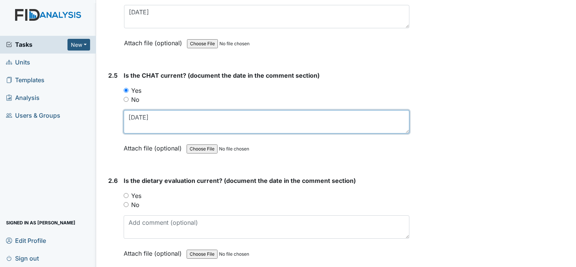
type textarea "1-2-2025"
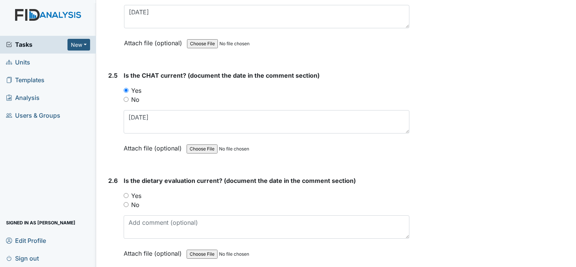
drag, startPoint x: 131, startPoint y: 190, endPoint x: 148, endPoint y: 210, distance: 25.7
click at [131, 191] on label "Yes" at bounding box center [136, 195] width 10 height 9
click at [129, 193] on input "Yes" at bounding box center [126, 195] width 5 height 5
radio input "true"
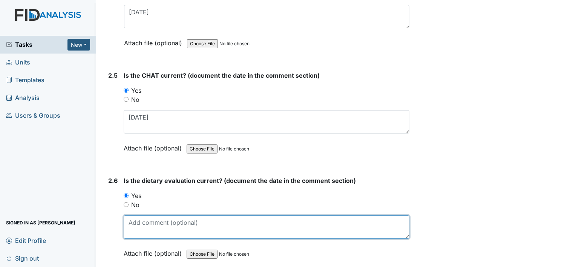
click at [155, 223] on textarea at bounding box center [267, 226] width 286 height 23
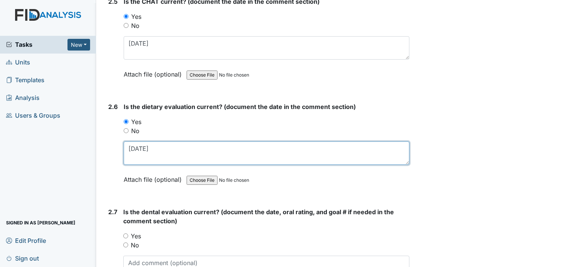
scroll to position [1245, 0]
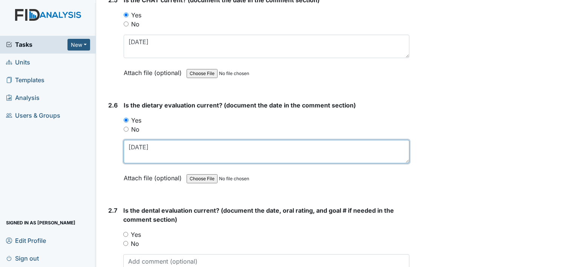
type textarea "3-20-2025"
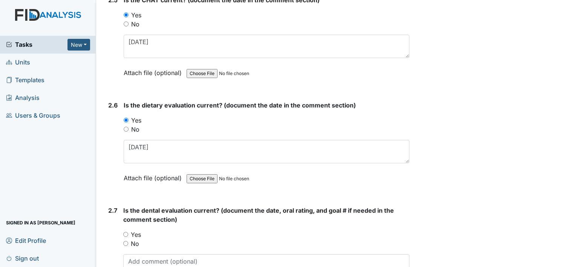
click at [135, 230] on label "Yes" at bounding box center [136, 234] width 10 height 9
click at [128, 232] on input "Yes" at bounding box center [125, 234] width 5 height 5
radio input "true"
click at [146, 259] on textarea at bounding box center [266, 265] width 286 height 23
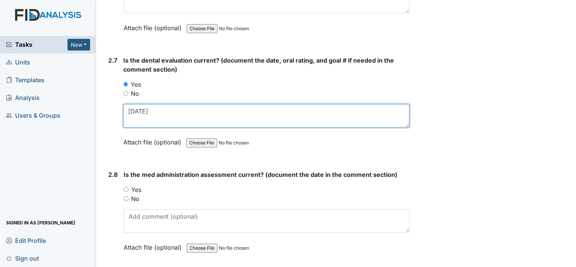
scroll to position [1396, 0]
type textarea "10-3-2025"
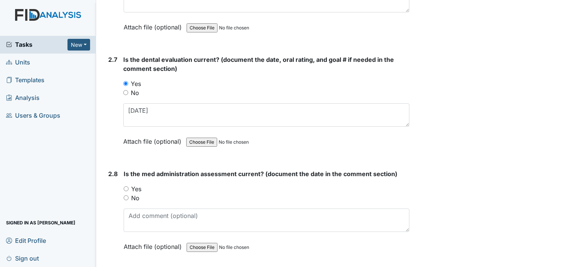
click at [138, 184] on label "Yes" at bounding box center [136, 188] width 10 height 9
click at [129, 186] on input "Yes" at bounding box center [126, 188] width 5 height 5
radio input "true"
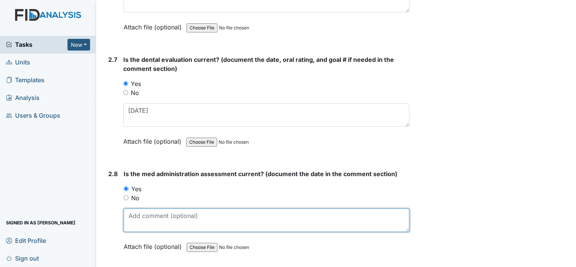
click at [147, 209] on textarea at bounding box center [267, 220] width 286 height 23
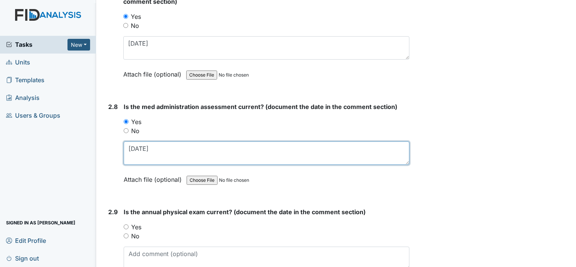
scroll to position [1509, 0]
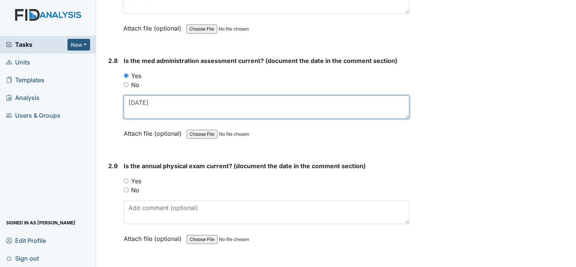
type textarea "1-2-2025"
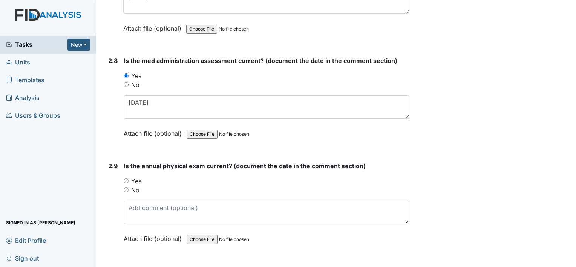
drag, startPoint x: 136, startPoint y: 175, endPoint x: 151, endPoint y: 195, distance: 24.4
click at [136, 177] on label "Yes" at bounding box center [136, 181] width 10 height 9
click at [129, 178] on input "Yes" at bounding box center [126, 180] width 5 height 5
radio input "true"
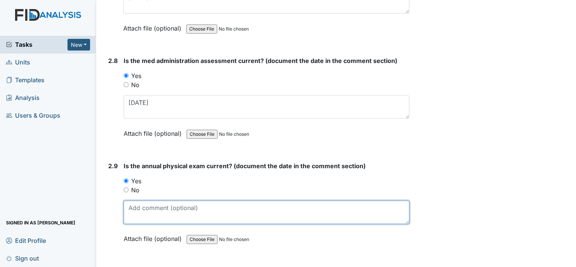
click at [152, 201] on textarea at bounding box center [267, 212] width 286 height 23
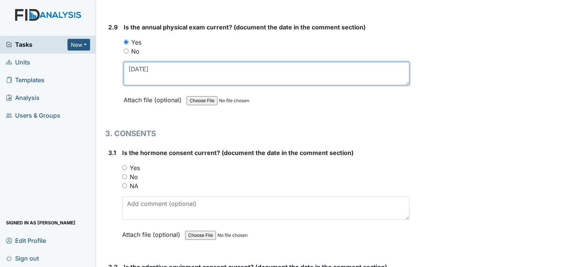
scroll to position [1660, 0]
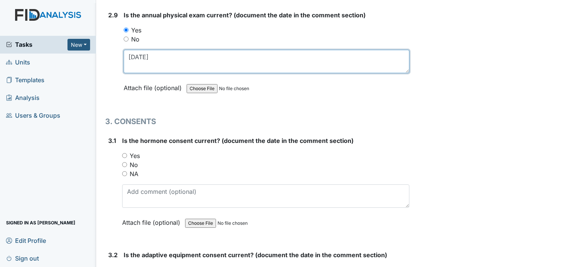
type textarea "6-26-2025"
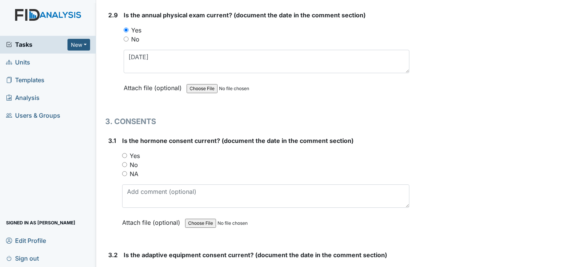
click at [132, 161] on label "No" at bounding box center [134, 164] width 8 height 9
click at [127, 162] on input "No" at bounding box center [124, 164] width 5 height 5
radio input "true"
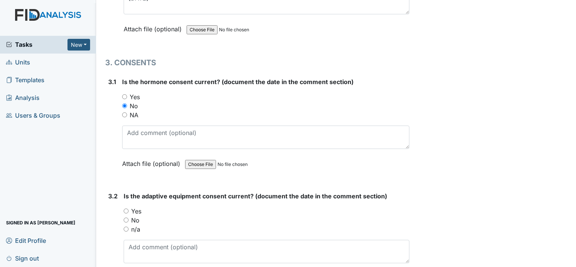
scroll to position [1735, 0]
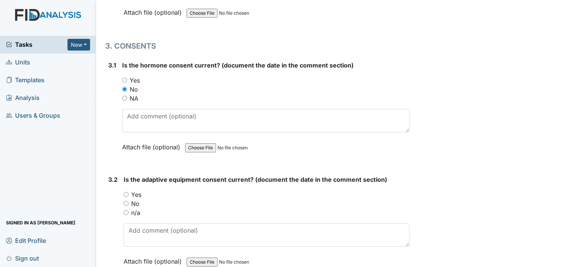
click at [139, 208] on label "n/a" at bounding box center [135, 212] width 9 height 9
click at [129, 210] on input "n/a" at bounding box center [126, 212] width 5 height 5
radio input "true"
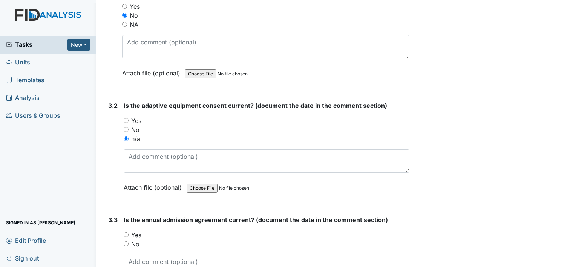
scroll to position [1810, 0]
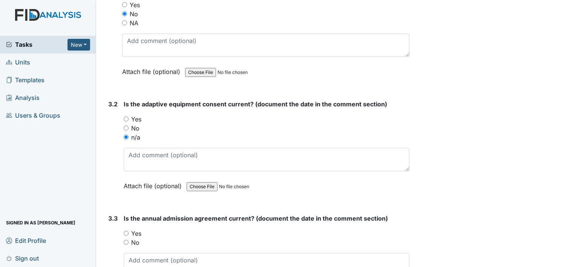
click at [135, 238] on label "No" at bounding box center [135, 242] width 8 height 9
click at [129, 240] on input "No" at bounding box center [126, 242] width 5 height 5
radio input "true"
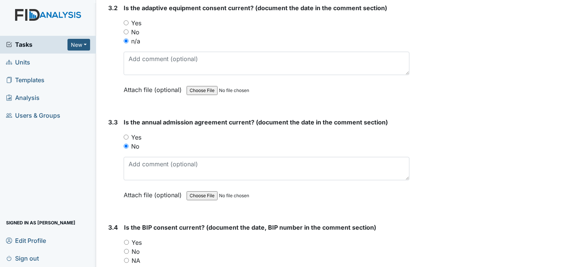
scroll to position [1961, 0]
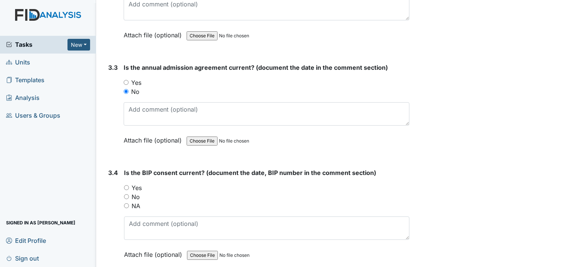
click at [134, 192] on label "No" at bounding box center [136, 196] width 8 height 9
click at [129, 194] on input "No" at bounding box center [126, 196] width 5 height 5
radio input "true"
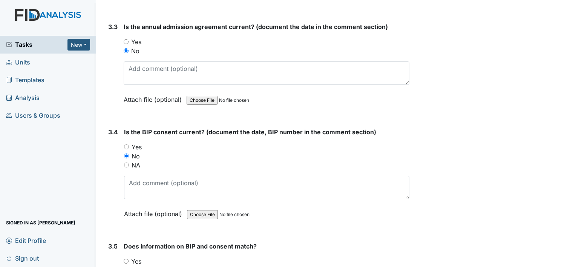
scroll to position [2074, 0]
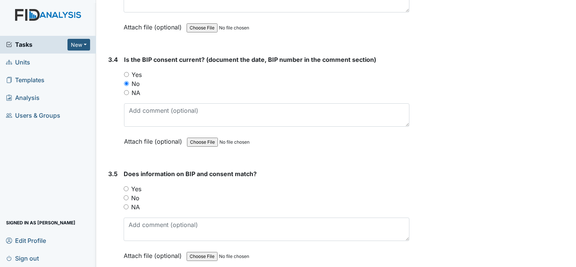
click at [134, 203] on label "NA" at bounding box center [135, 207] width 9 height 9
click at [129, 204] on input "NA" at bounding box center [126, 206] width 5 height 5
radio input "true"
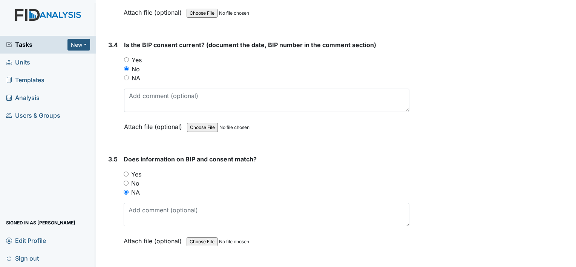
scroll to position [2103, 0]
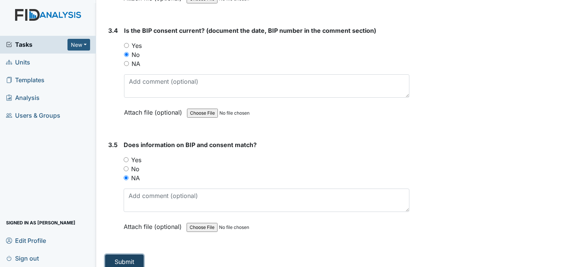
click at [137, 255] on button "Submit" at bounding box center [124, 262] width 38 height 14
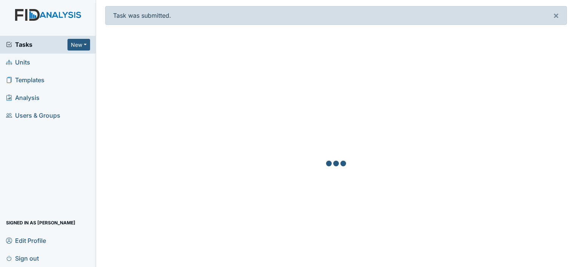
click at [27, 63] on span "Units" at bounding box center [18, 63] width 24 height 12
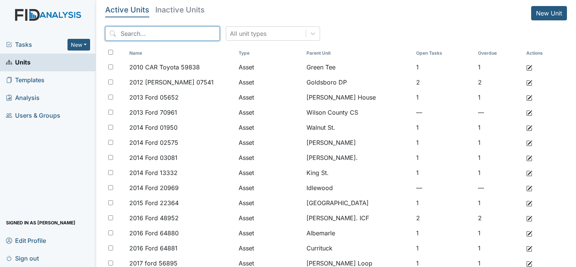
click at [153, 34] on input "search" at bounding box center [162, 33] width 115 height 14
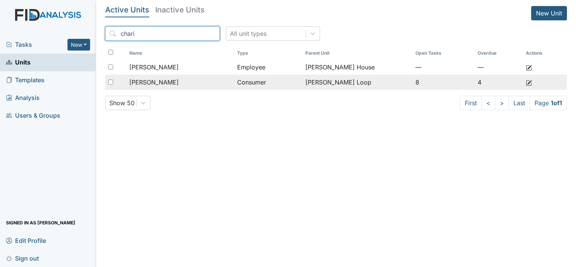
type input "chari"
click at [171, 86] on span "[PERSON_NAME]" at bounding box center [153, 82] width 49 height 9
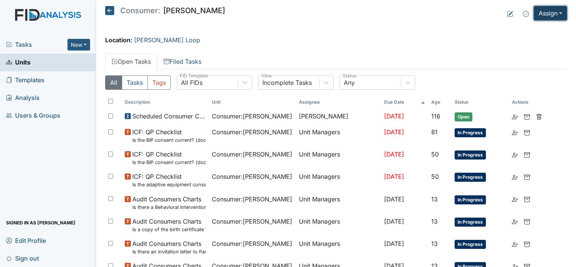
click at [548, 14] on button "Assign" at bounding box center [550, 13] width 33 height 14
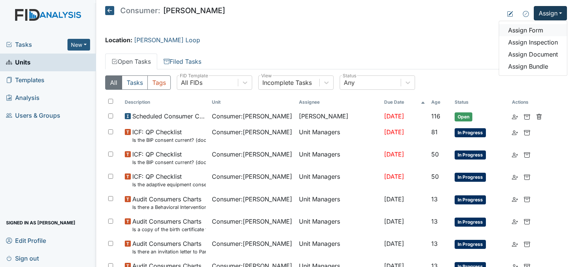
click at [526, 31] on link "Assign Form" at bounding box center [533, 30] width 68 height 12
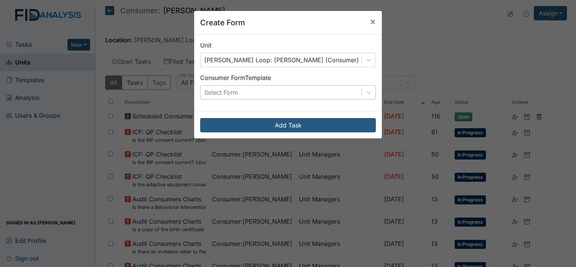
click at [254, 99] on div "Select Form" at bounding box center [281, 93] width 161 height 14
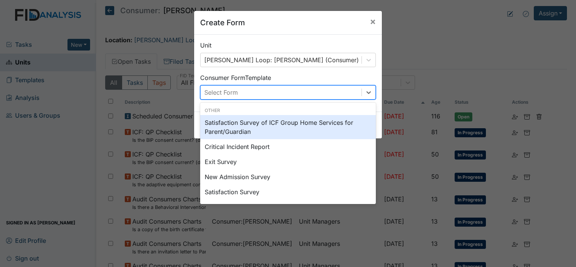
drag, startPoint x: 472, startPoint y: 41, endPoint x: 516, endPoint y: 16, distance: 50.5
click at [474, 41] on div "Create Form × Unit [PERSON_NAME] Loop: [PERSON_NAME] (Consumer) Consumer Form T…" at bounding box center [288, 133] width 576 height 267
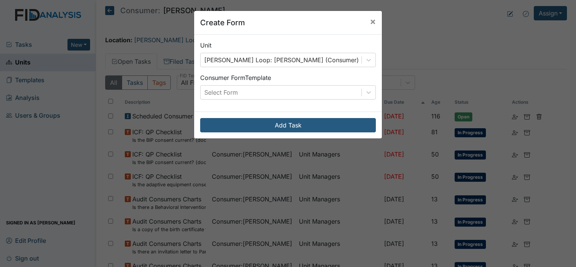
click at [539, 12] on div "Create Form × Unit [PERSON_NAME] Loop: [PERSON_NAME] (Consumer) Consumer Form T…" at bounding box center [288, 133] width 576 height 267
click at [370, 21] on span "×" at bounding box center [373, 21] width 6 height 11
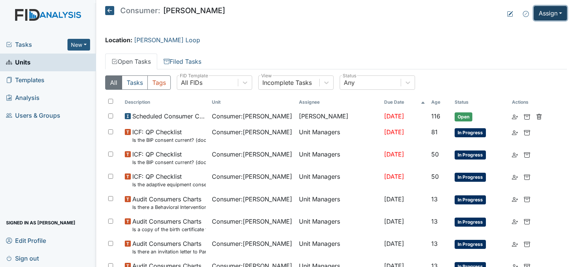
click at [549, 12] on button "Assign" at bounding box center [550, 13] width 33 height 14
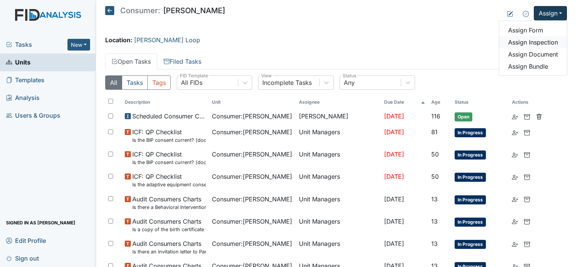
click at [533, 39] on link "Assign Inspection" at bounding box center [533, 42] width 68 height 12
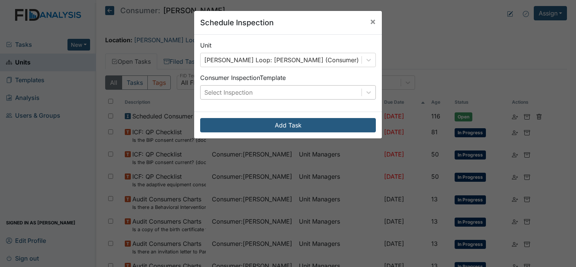
click at [296, 89] on div "Select Inspection" at bounding box center [281, 93] width 161 height 14
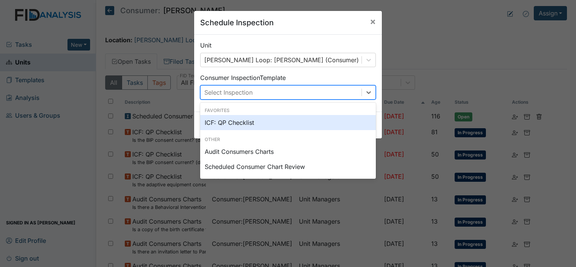
click at [235, 121] on div "ICF: QP Checklist" at bounding box center [288, 122] width 176 height 15
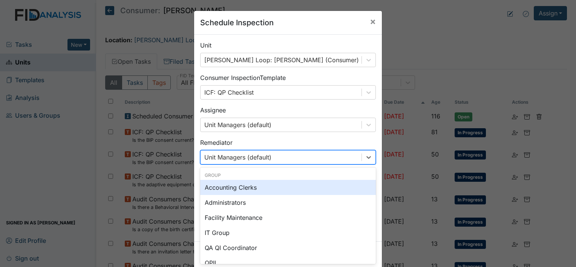
click at [224, 161] on div "option Accounting Clerks focused, 0 of 2. 131 results available. Use Up and Dow…" at bounding box center [288, 157] width 176 height 14
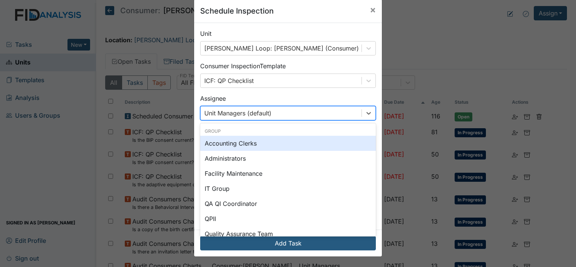
click at [228, 112] on div "Unit Managers (default)" at bounding box center [237, 113] width 67 height 9
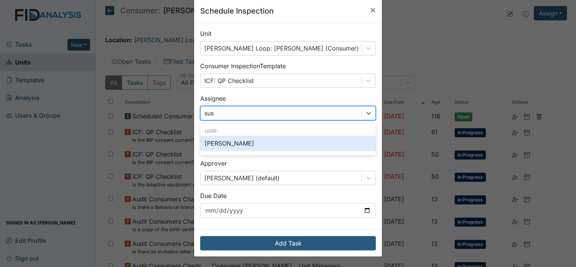
type input "susa"
click at [229, 143] on div "[PERSON_NAME]" at bounding box center [288, 143] width 176 height 15
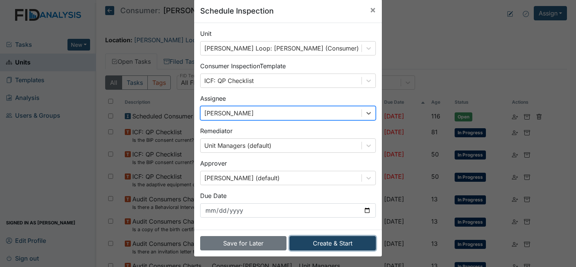
click at [305, 244] on button "Create & Start" at bounding box center [333, 243] width 86 height 14
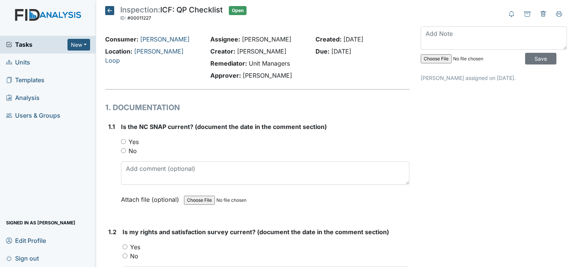
click at [135, 140] on label "Yes" at bounding box center [134, 141] width 10 height 9
click at [126, 140] on input "Yes" at bounding box center [123, 141] width 5 height 5
radio input "true"
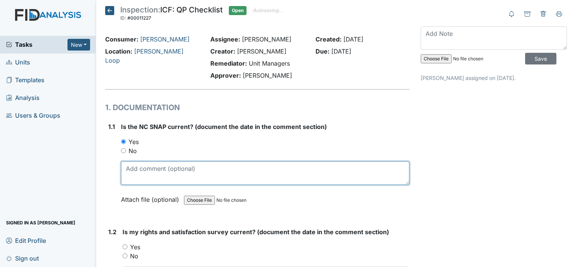
click at [149, 163] on textarea at bounding box center [265, 172] width 289 height 23
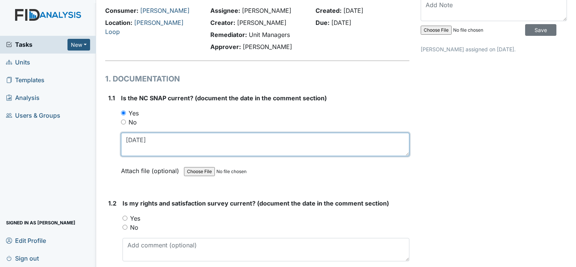
scroll to position [75, 0]
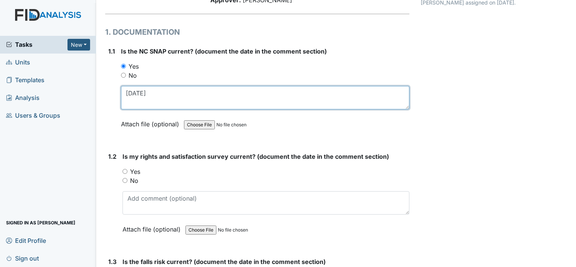
type textarea "[DATE]"
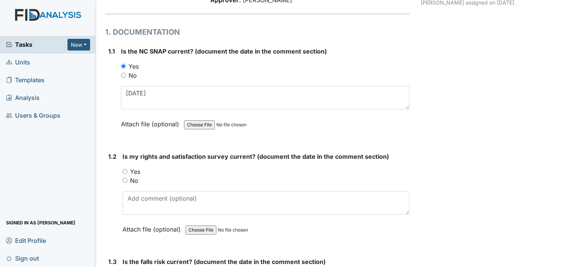
click at [135, 172] on label "Yes" at bounding box center [135, 171] width 10 height 9
click at [127, 172] on input "Yes" at bounding box center [125, 171] width 5 height 5
radio input "true"
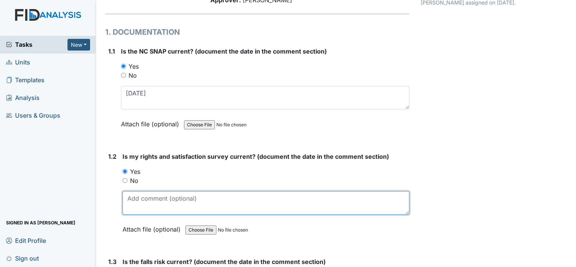
click at [145, 204] on textarea at bounding box center [266, 202] width 287 height 23
type textarea "1-15-"
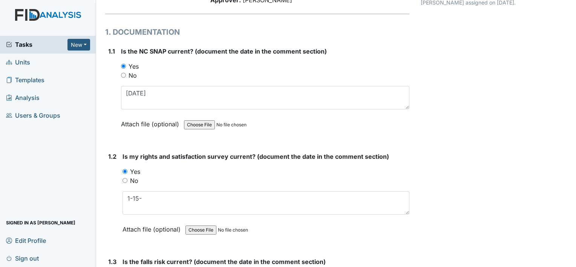
click at [134, 183] on label "No" at bounding box center [134, 180] width 8 height 9
click at [127, 183] on input "No" at bounding box center [125, 180] width 5 height 5
radio input "true"
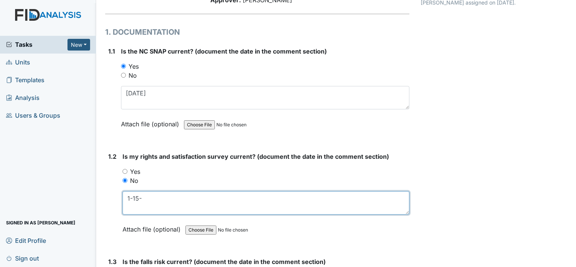
click at [143, 195] on textarea "1-15-" at bounding box center [266, 202] width 287 height 23
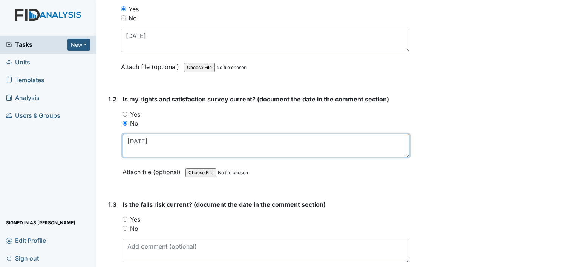
scroll to position [151, 0]
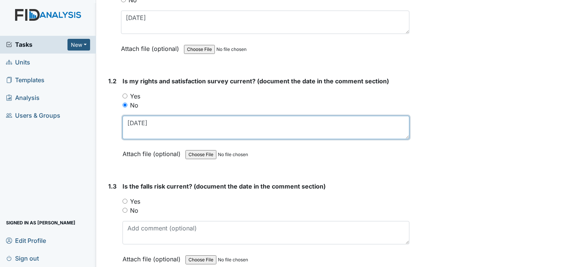
type textarea "1-15-2024"
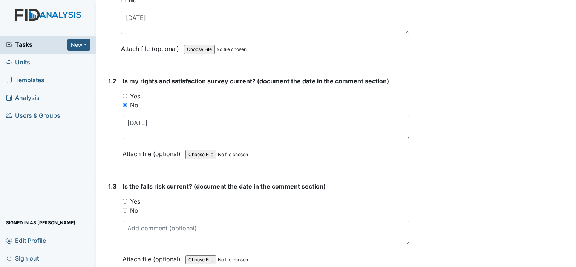
drag, startPoint x: 135, startPoint y: 201, endPoint x: 143, endPoint y: 207, distance: 10.2
click at [135, 201] on label "Yes" at bounding box center [135, 201] width 10 height 9
click at [127, 201] on input "Yes" at bounding box center [125, 201] width 5 height 5
radio input "true"
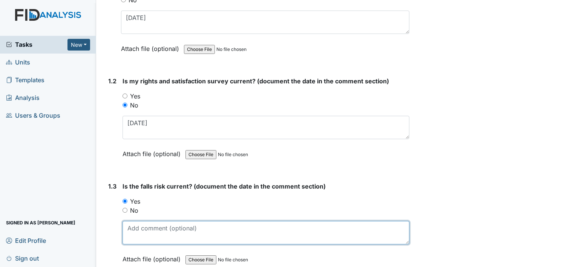
click at [149, 225] on textarea at bounding box center [266, 232] width 287 height 23
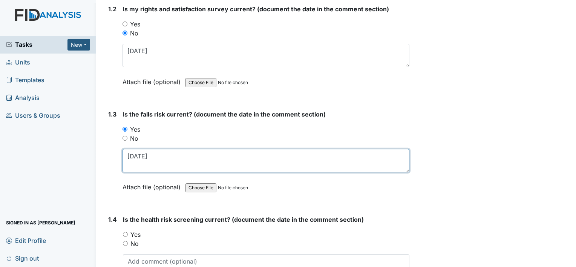
scroll to position [226, 0]
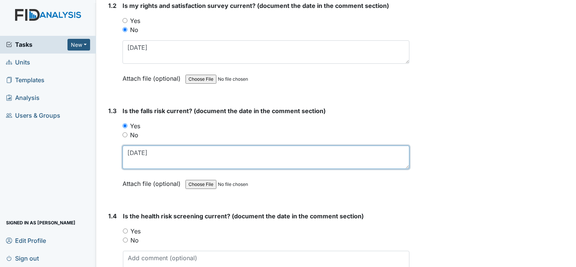
type textarea "10-23-2024"
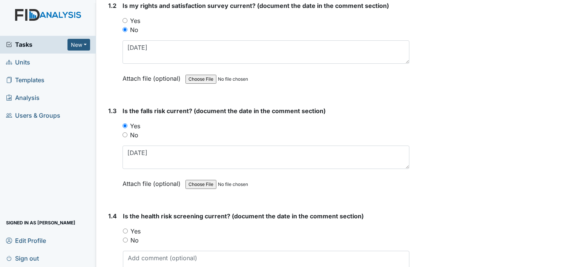
click at [136, 228] on label "Yes" at bounding box center [136, 231] width 10 height 9
drag, startPoint x: 136, startPoint y: 228, endPoint x: 131, endPoint y: 241, distance: 14.3
click at [118, 241] on div "1.4 Is the health risk screening current? (document the date in the comment sec…" at bounding box center [257, 258] width 304 height 93
click at [133, 240] on label "No" at bounding box center [135, 240] width 8 height 9
click at [128, 240] on input "No" at bounding box center [125, 240] width 5 height 5
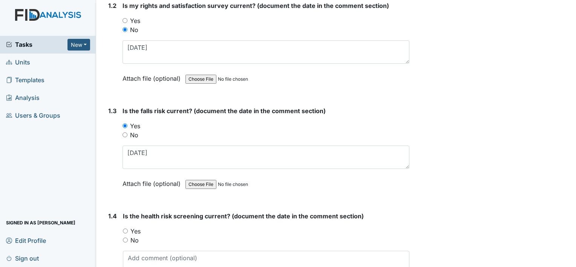
radio input "true"
click at [155, 263] on textarea at bounding box center [266, 262] width 287 height 23
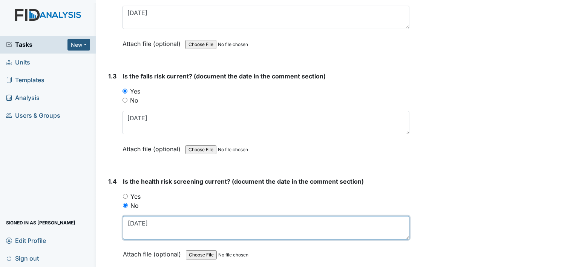
scroll to position [339, 0]
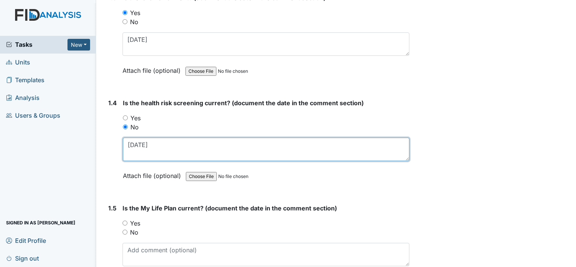
type textarea "1-15-2024"
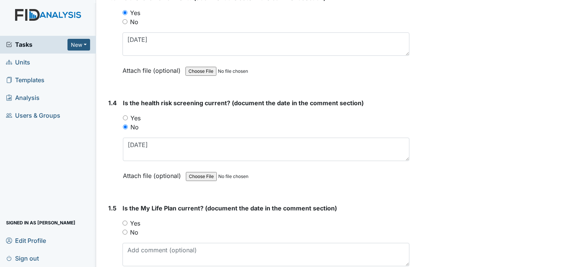
click at [140, 223] on label "Yes" at bounding box center [135, 223] width 10 height 9
click at [127, 223] on input "Yes" at bounding box center [125, 223] width 5 height 5
radio input "true"
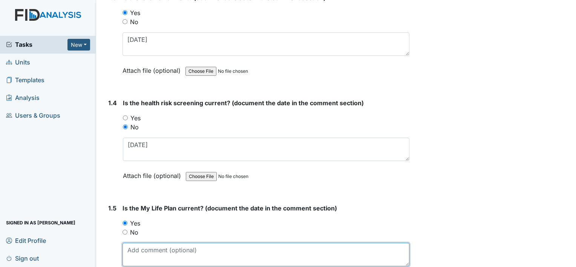
click at [150, 250] on textarea at bounding box center [266, 254] width 287 height 23
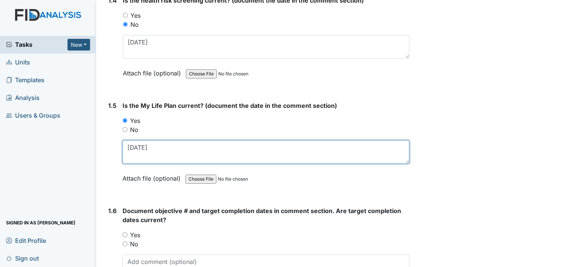
scroll to position [453, 0]
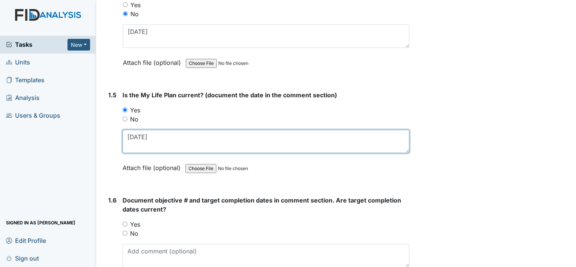
type textarea "11-7-2024"
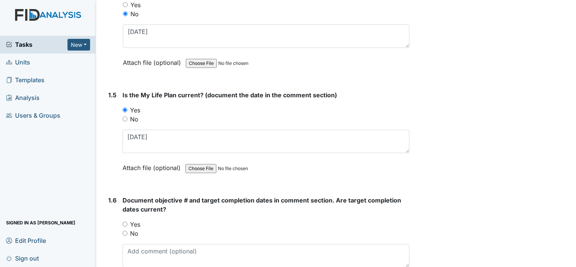
click at [136, 220] on label "Yes" at bounding box center [135, 224] width 10 height 9
click at [127, 222] on input "Yes" at bounding box center [125, 224] width 5 height 5
radio input "true"
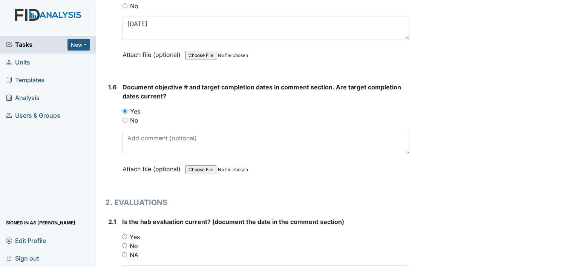
click at [135, 235] on label "Yes" at bounding box center [135, 236] width 10 height 9
click at [127, 235] on input "Yes" at bounding box center [124, 236] width 5 height 5
radio input "true"
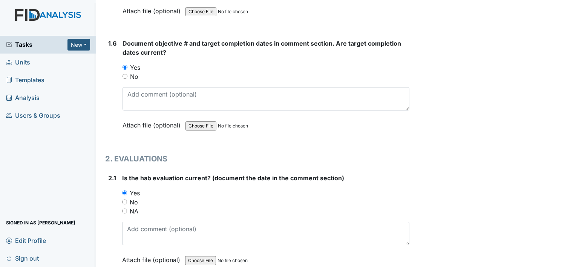
scroll to position [641, 0]
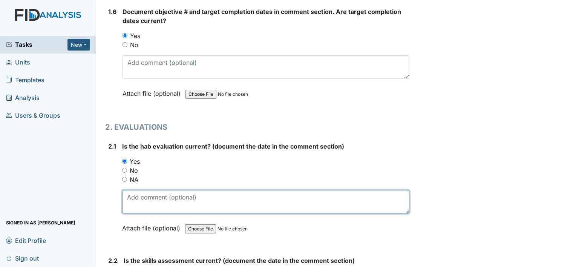
click at [137, 201] on textarea at bounding box center [265, 201] width 287 height 23
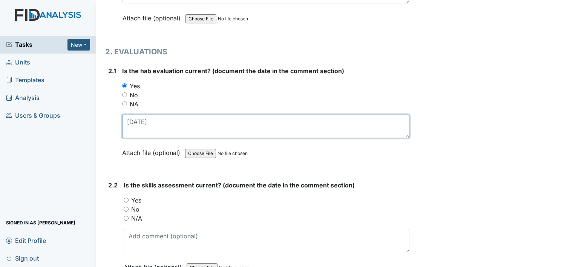
type textarea "11-4-2024"
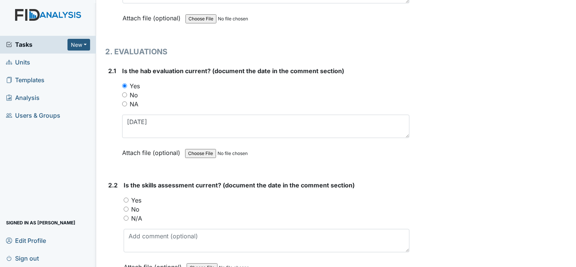
drag, startPoint x: 137, startPoint y: 195, endPoint x: 146, endPoint y: 214, distance: 21.6
click at [137, 196] on label "Yes" at bounding box center [136, 200] width 10 height 9
click at [129, 198] on input "Yes" at bounding box center [126, 200] width 5 height 5
radio input "true"
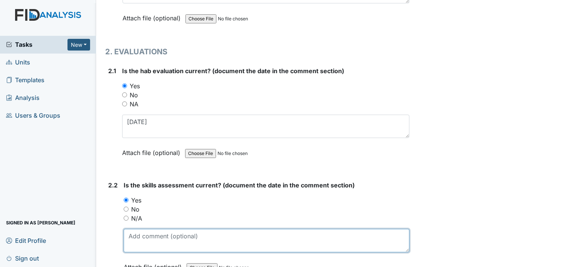
click at [147, 233] on textarea at bounding box center [267, 240] width 286 height 23
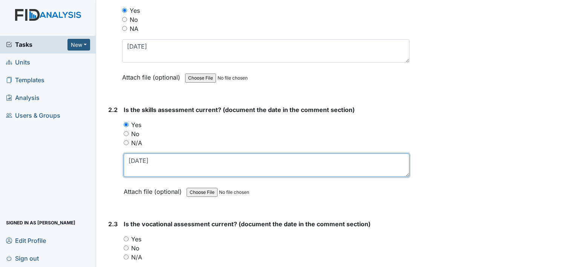
type textarea "11-4-2024"
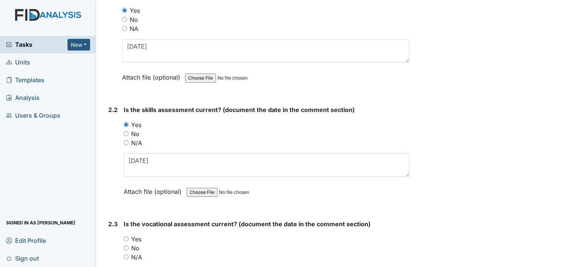
click at [137, 235] on label "Yes" at bounding box center [136, 239] width 10 height 9
click at [129, 236] on input "Yes" at bounding box center [126, 238] width 5 height 5
radio input "true"
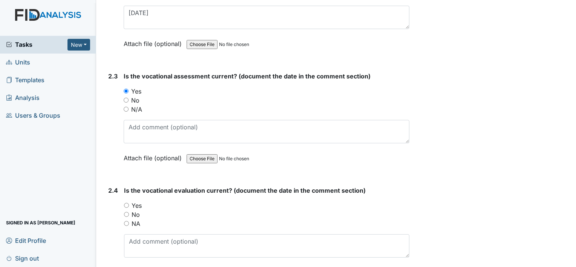
scroll to position [943, 0]
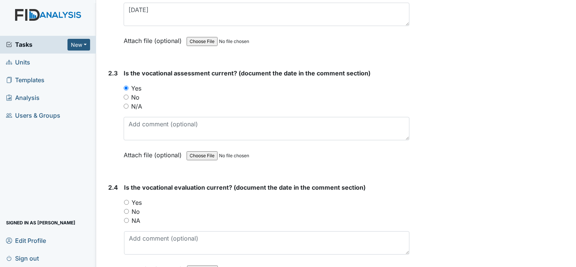
click at [135, 198] on label "Yes" at bounding box center [137, 202] width 10 height 9
click at [129, 200] on input "Yes" at bounding box center [126, 202] width 5 height 5
radio input "true"
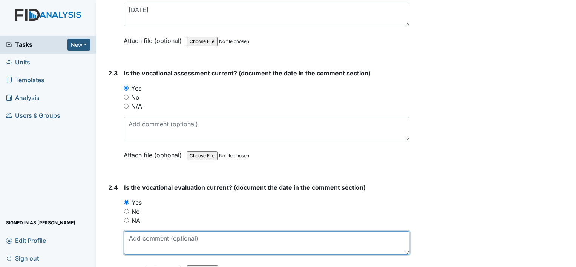
click at [149, 235] on textarea at bounding box center [267, 242] width 286 height 23
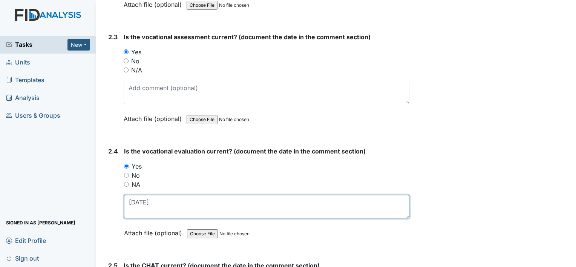
scroll to position [1018, 0]
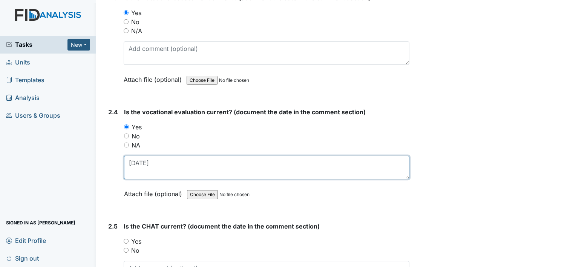
type textarea "11-7-2024"
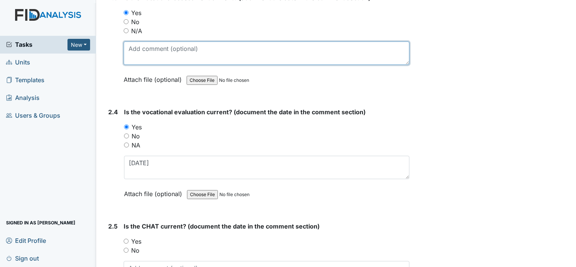
click at [155, 46] on textarea at bounding box center [267, 52] width 286 height 23
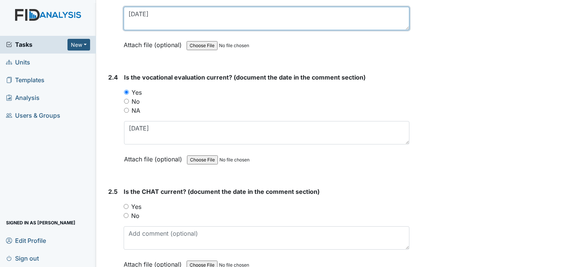
scroll to position [1094, 0]
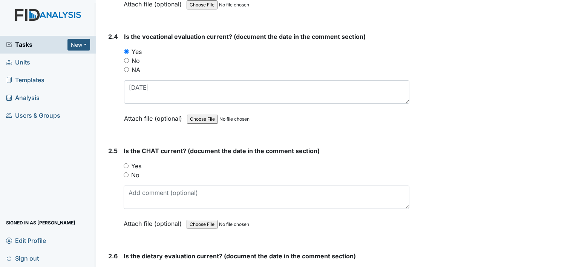
type textarea "11-6-2024"
click at [137, 163] on label "Yes" at bounding box center [136, 165] width 10 height 9
drag, startPoint x: 137, startPoint y: 163, endPoint x: 126, endPoint y: 162, distance: 10.6
click at [126, 163] on input "Yes" at bounding box center [126, 165] width 5 height 5
radio input "true"
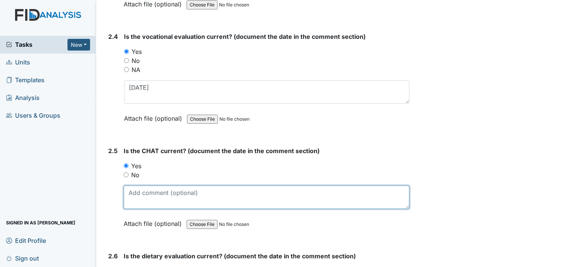
click at [142, 191] on textarea at bounding box center [267, 197] width 286 height 23
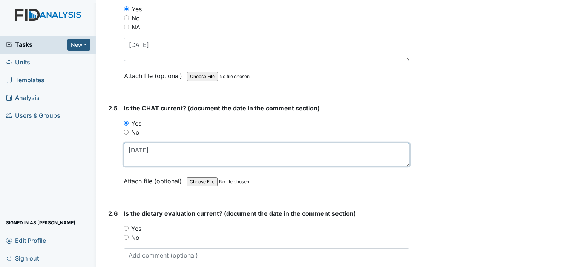
scroll to position [1169, 0]
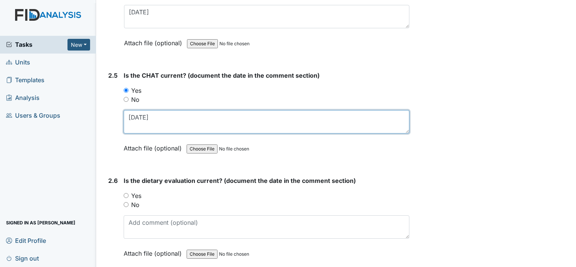
type textarea "11-22-2024"
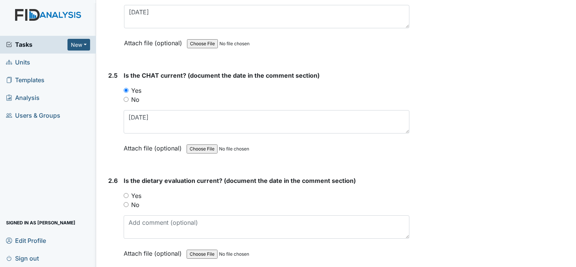
click at [137, 191] on label "Yes" at bounding box center [136, 195] width 10 height 9
click at [129, 193] on input "Yes" at bounding box center [126, 195] width 5 height 5
radio input "true"
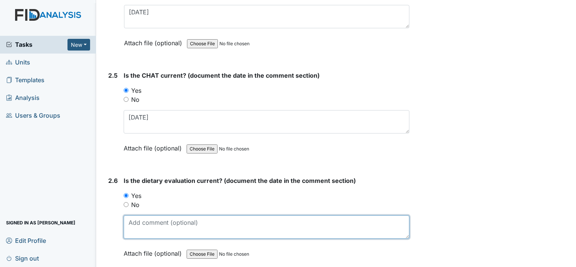
drag, startPoint x: 164, startPoint y: 219, endPoint x: 167, endPoint y: 215, distance: 4.6
click at [164, 220] on textarea at bounding box center [267, 226] width 286 height 23
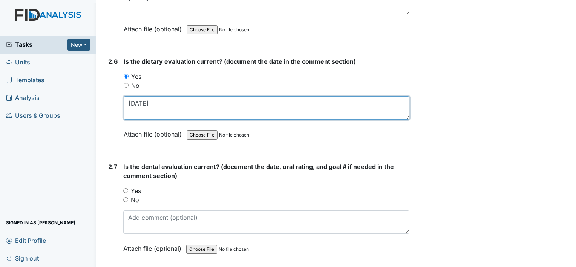
scroll to position [1320, 0]
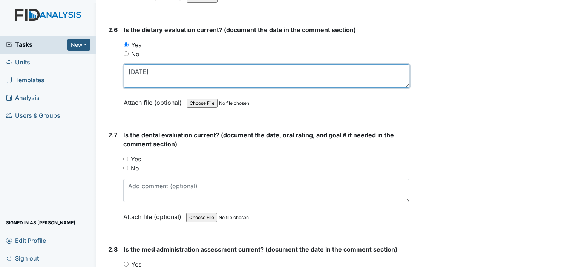
type textarea "9-9-2025"
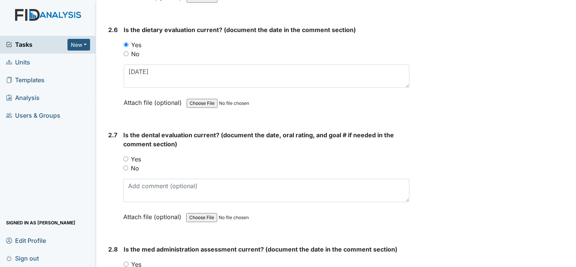
click at [138, 156] on label "Yes" at bounding box center [136, 159] width 10 height 9
click at [128, 157] on input "Yes" at bounding box center [125, 159] width 5 height 5
radio input "true"
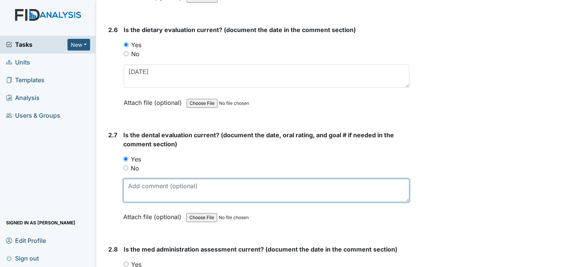
drag, startPoint x: 148, startPoint y: 190, endPoint x: 149, endPoint y: 186, distance: 4.1
click at [148, 190] on textarea at bounding box center [266, 190] width 286 height 23
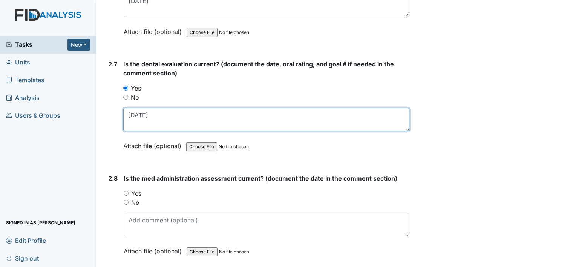
scroll to position [1396, 0]
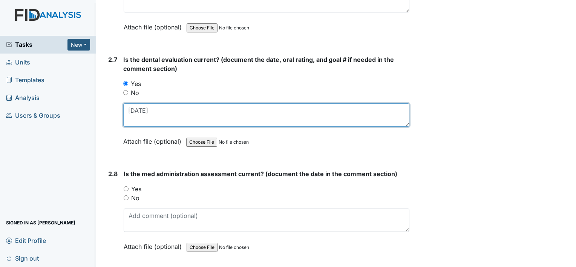
type textarea "10-3-2025"
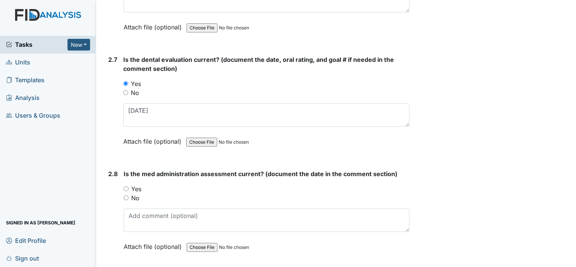
drag, startPoint x: 138, startPoint y: 181, endPoint x: 166, endPoint y: 202, distance: 35.1
click at [138, 184] on label "Yes" at bounding box center [136, 188] width 10 height 9
click at [129, 186] on input "Yes" at bounding box center [126, 188] width 5 height 5
radio input "true"
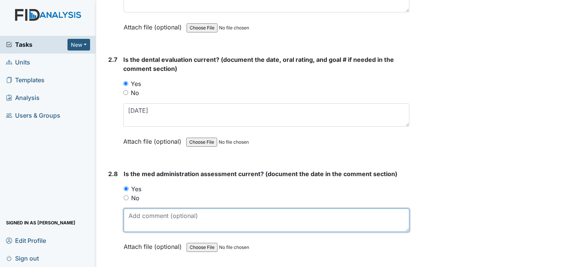
click at [167, 209] on textarea at bounding box center [267, 220] width 286 height 23
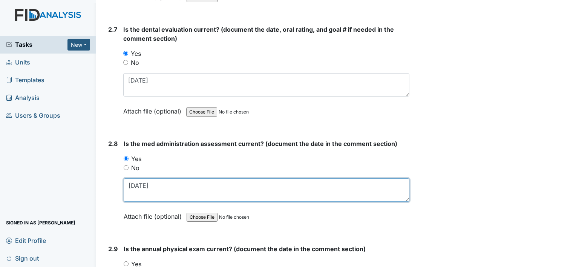
scroll to position [1471, 0]
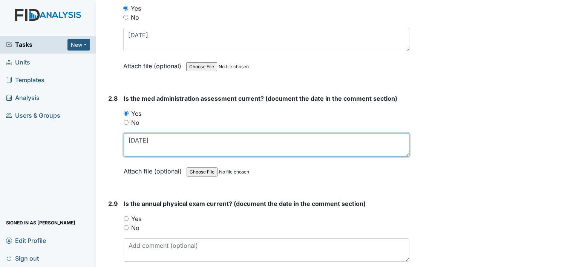
type textarea "10-23-24"
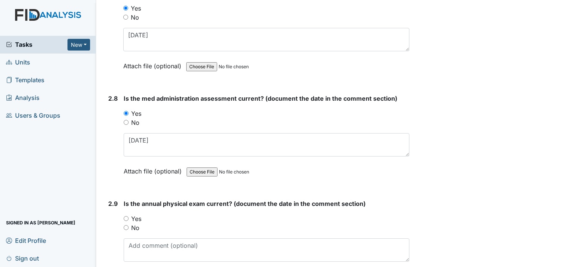
click at [138, 214] on label "Yes" at bounding box center [136, 218] width 10 height 9
click at [129, 216] on input "Yes" at bounding box center [126, 218] width 5 height 5
radio input "true"
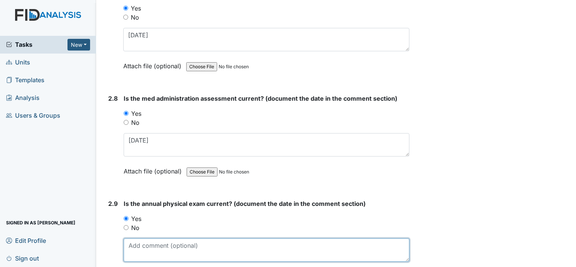
click at [162, 240] on textarea at bounding box center [267, 249] width 286 height 23
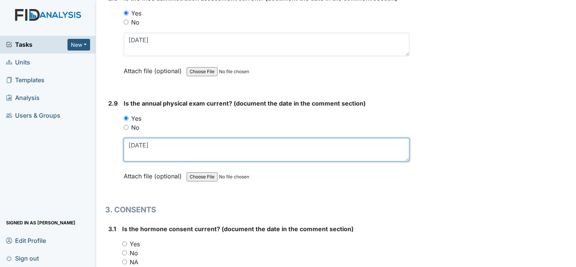
scroll to position [1584, 0]
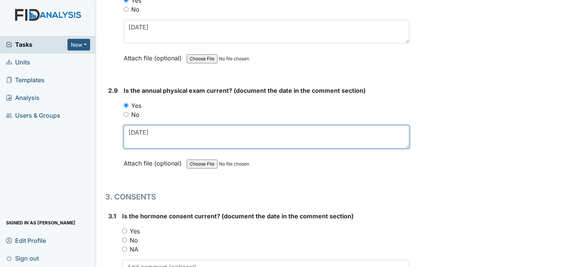
type textarea "6-23-25"
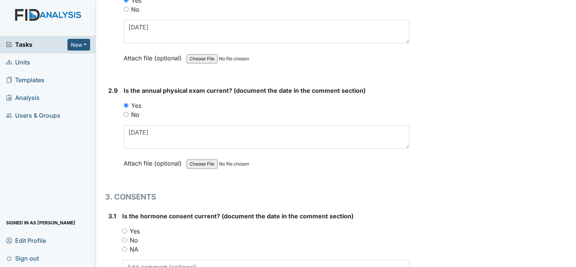
click at [138, 236] on div "No" at bounding box center [265, 240] width 287 height 9
click at [138, 228] on label "Yes" at bounding box center [135, 231] width 10 height 9
click at [127, 229] on input "Yes" at bounding box center [124, 231] width 5 height 5
radio input "true"
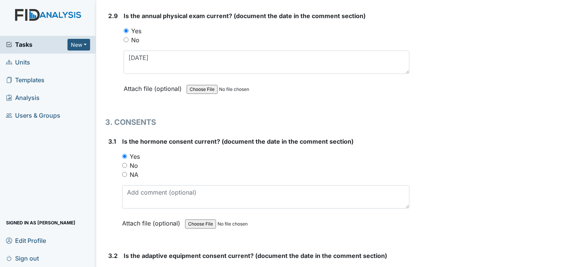
scroll to position [1660, 0]
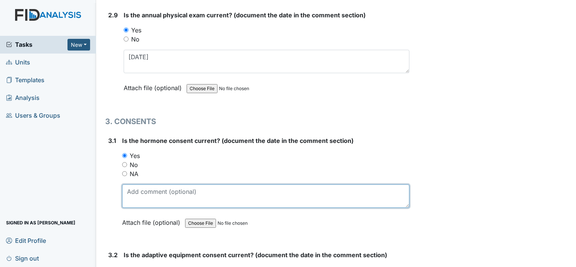
click at [141, 198] on textarea at bounding box center [265, 195] width 287 height 23
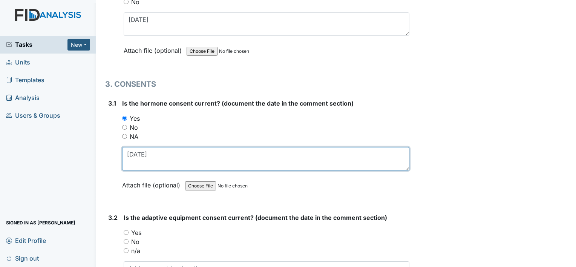
scroll to position [1773, 0]
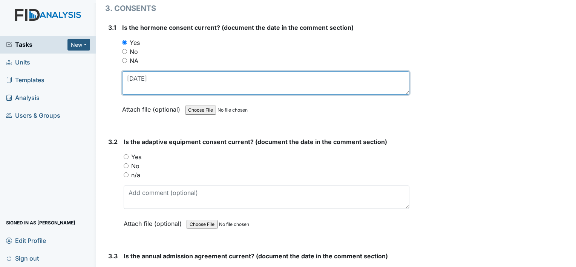
type textarea "12-16-2024"
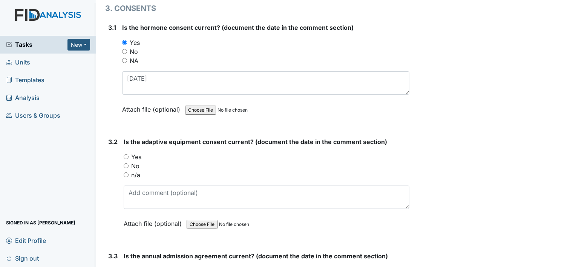
click at [136, 161] on label "No" at bounding box center [135, 165] width 8 height 9
click at [129, 163] on input "No" at bounding box center [126, 165] width 5 height 5
radio input "true"
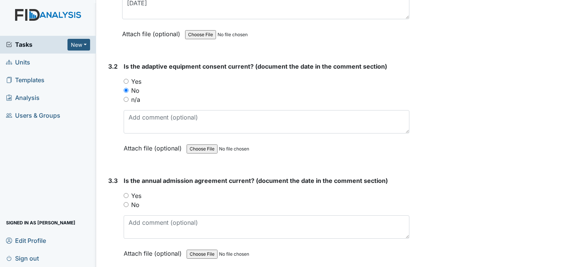
click at [135, 191] on label "Yes" at bounding box center [136, 195] width 10 height 9
click at [129, 193] on input "Yes" at bounding box center [126, 195] width 5 height 5
radio input "true"
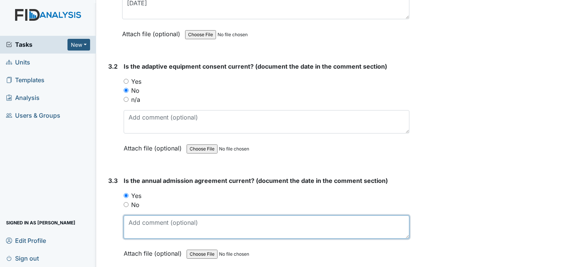
click at [147, 215] on textarea at bounding box center [267, 226] width 286 height 23
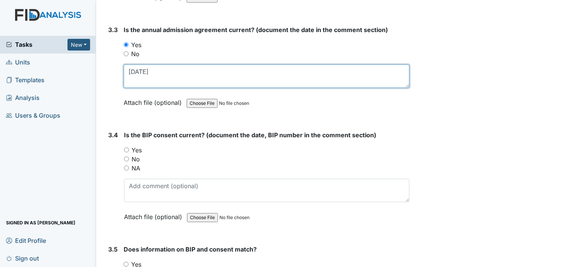
type textarea "12-16-2024"
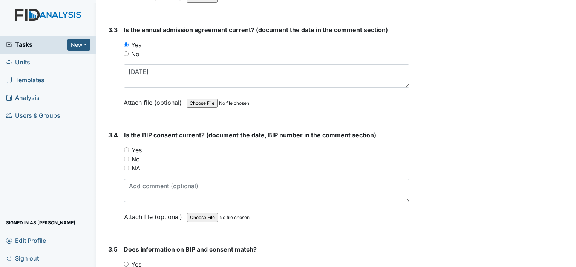
click at [137, 155] on label "No" at bounding box center [136, 159] width 8 height 9
click at [129, 157] on input "No" at bounding box center [126, 159] width 5 height 5
radio input "true"
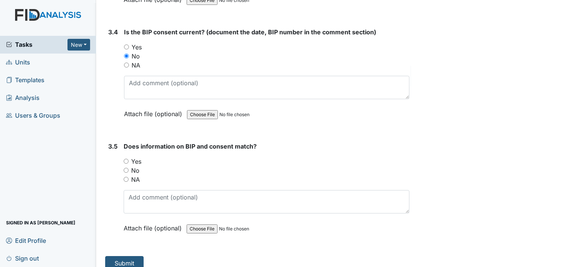
scroll to position [2103, 0]
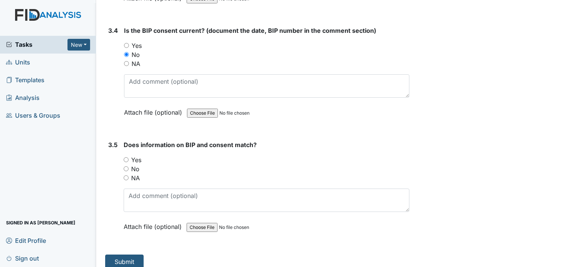
click at [137, 173] on label "NA" at bounding box center [135, 177] width 9 height 9
click at [129, 175] on input "NA" at bounding box center [126, 177] width 5 height 5
radio input "true"
click at [139, 257] on button "Submit" at bounding box center [124, 262] width 38 height 14
